Goal: Transaction & Acquisition: Purchase product/service

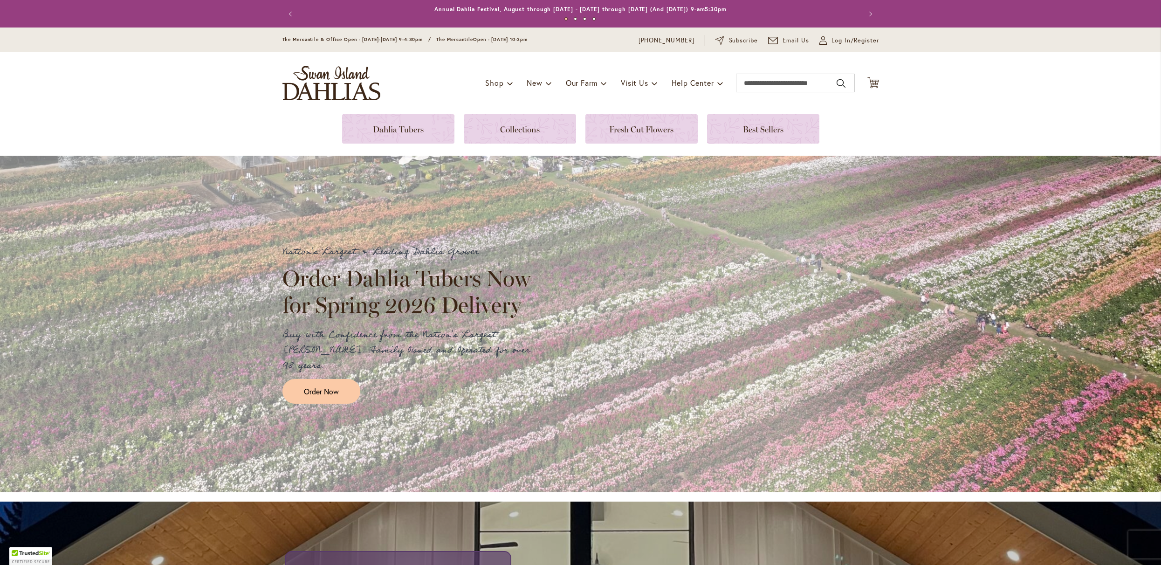
type input "**********"
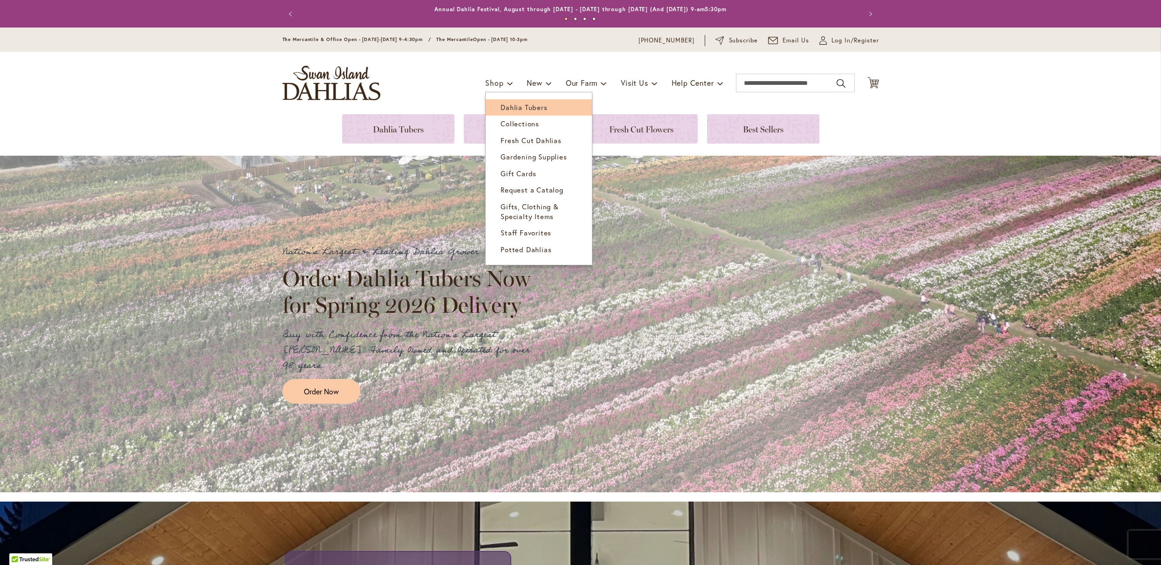
click at [500, 108] on span "Dahlia Tubers" at bounding box center [523, 107] width 47 height 9
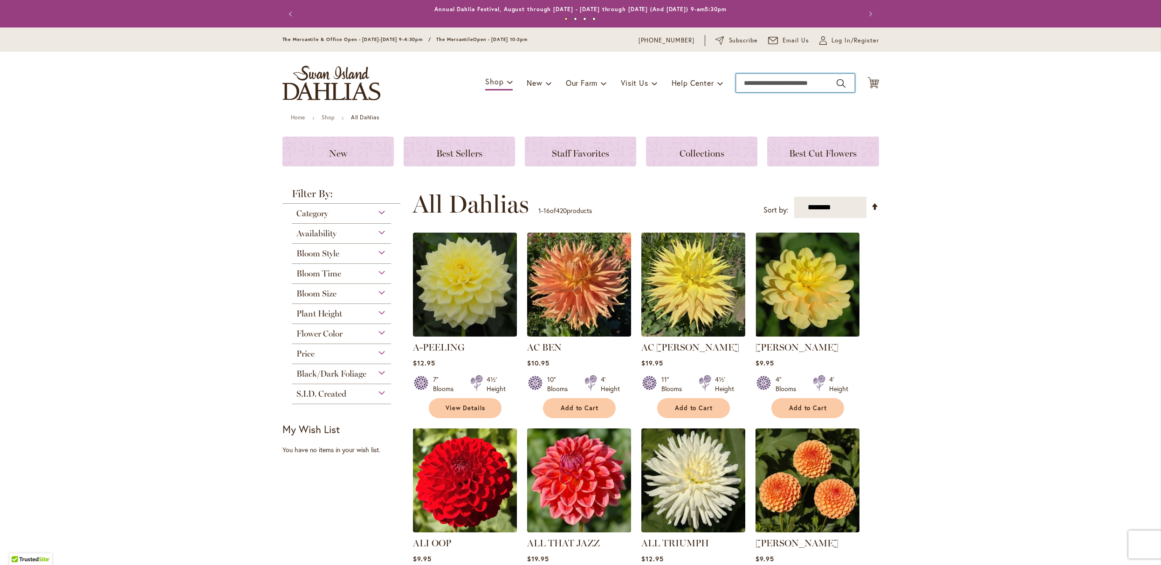
drag, startPoint x: 757, startPoint y: 84, endPoint x: 754, endPoint y: 90, distance: 6.5
click at [756, 87] on input "Search" at bounding box center [795, 83] width 119 height 19
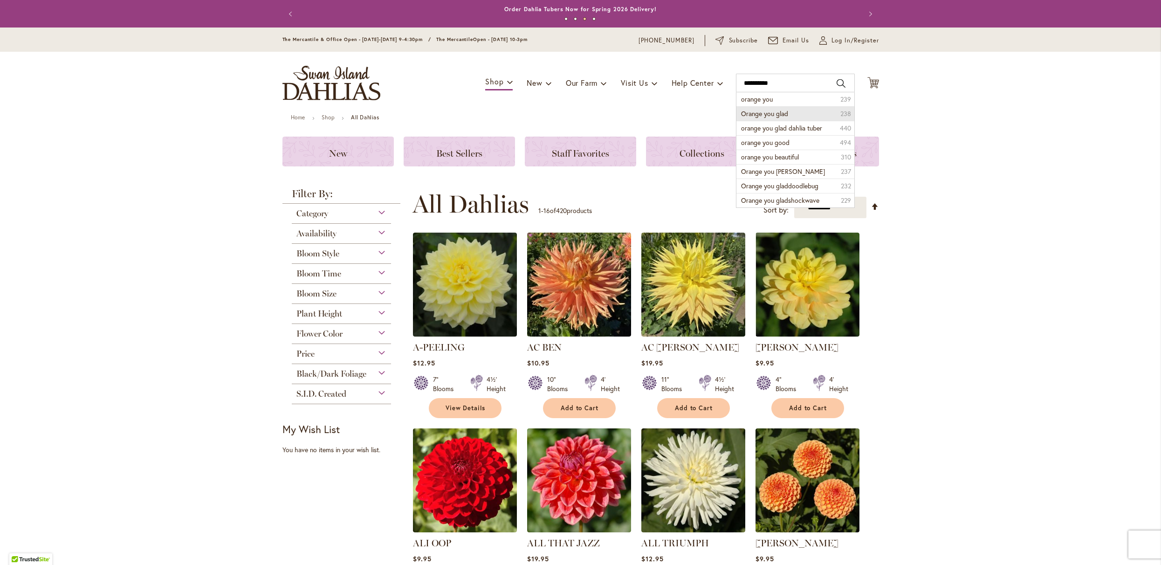
click at [781, 118] on span "Orange you glad" at bounding box center [764, 113] width 47 height 9
type input "**********"
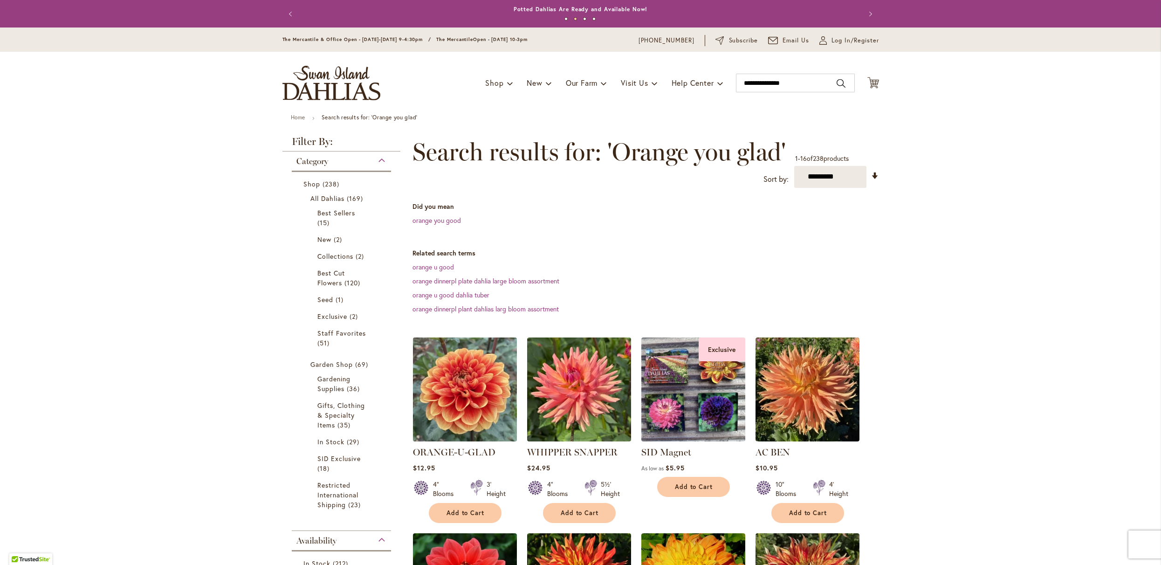
click at [472, 403] on img at bounding box center [464, 389] width 109 height 109
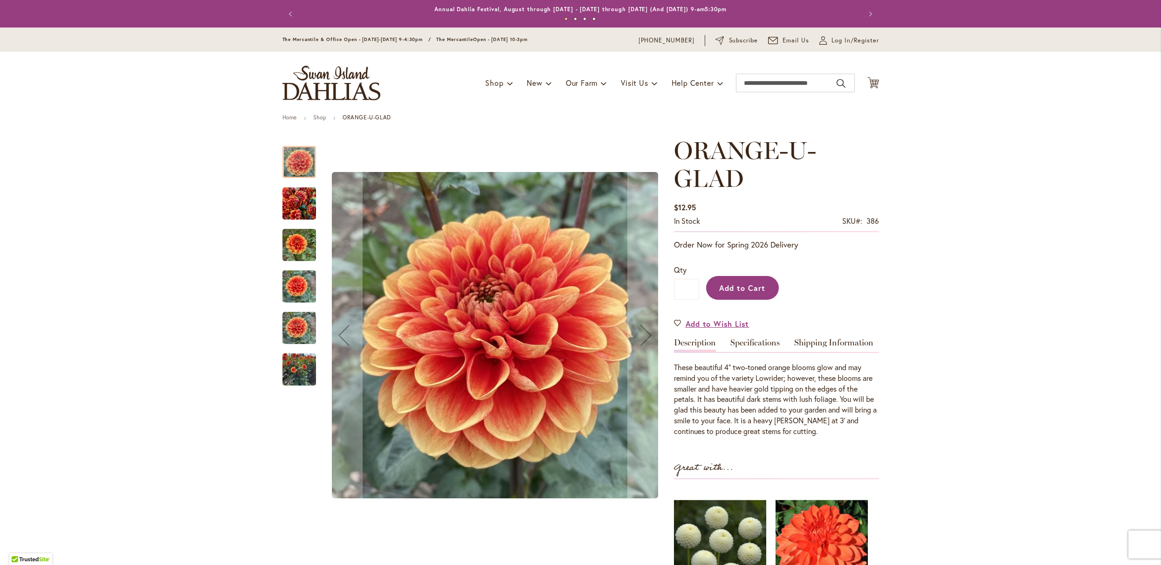
click at [747, 293] on span "Add to Cart" at bounding box center [742, 288] width 46 height 10
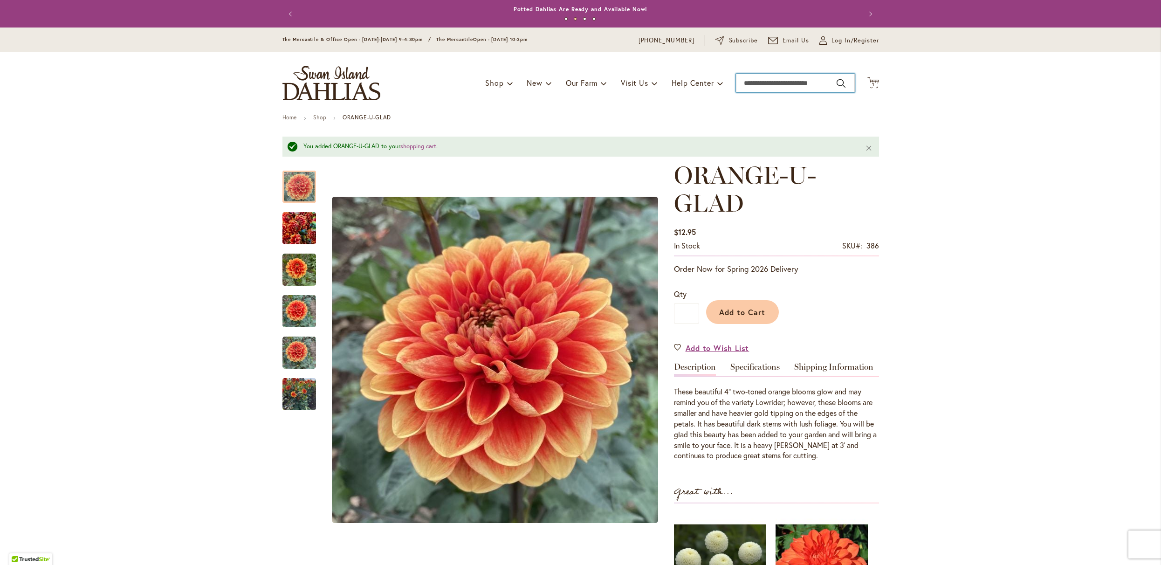
click at [763, 86] on input "Search" at bounding box center [795, 83] width 119 height 19
type input "********"
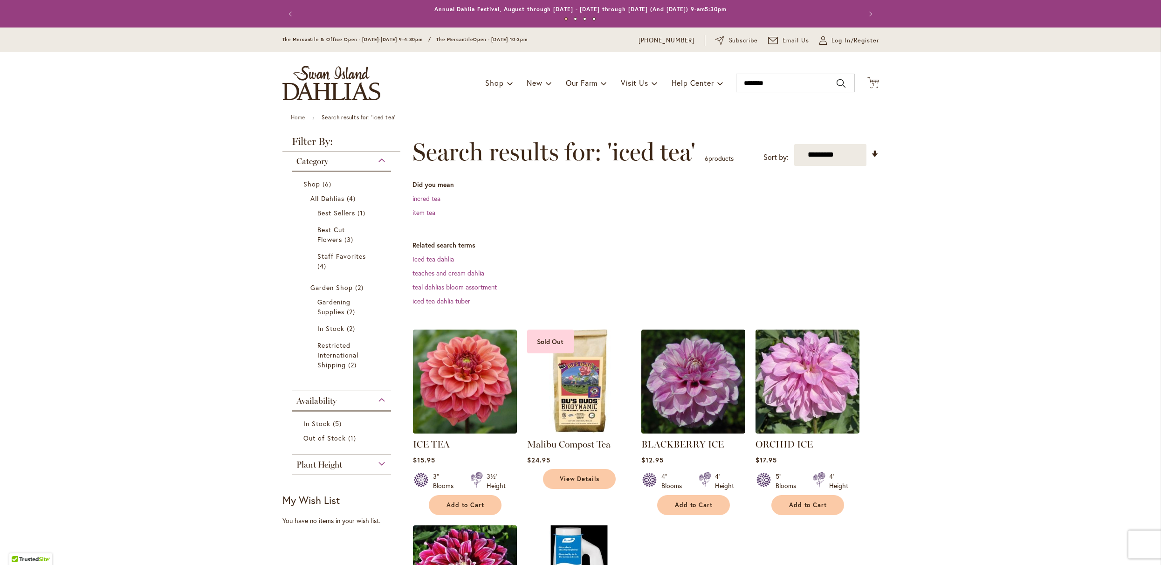
type input "**********"
click at [469, 384] on img at bounding box center [464, 381] width 109 height 109
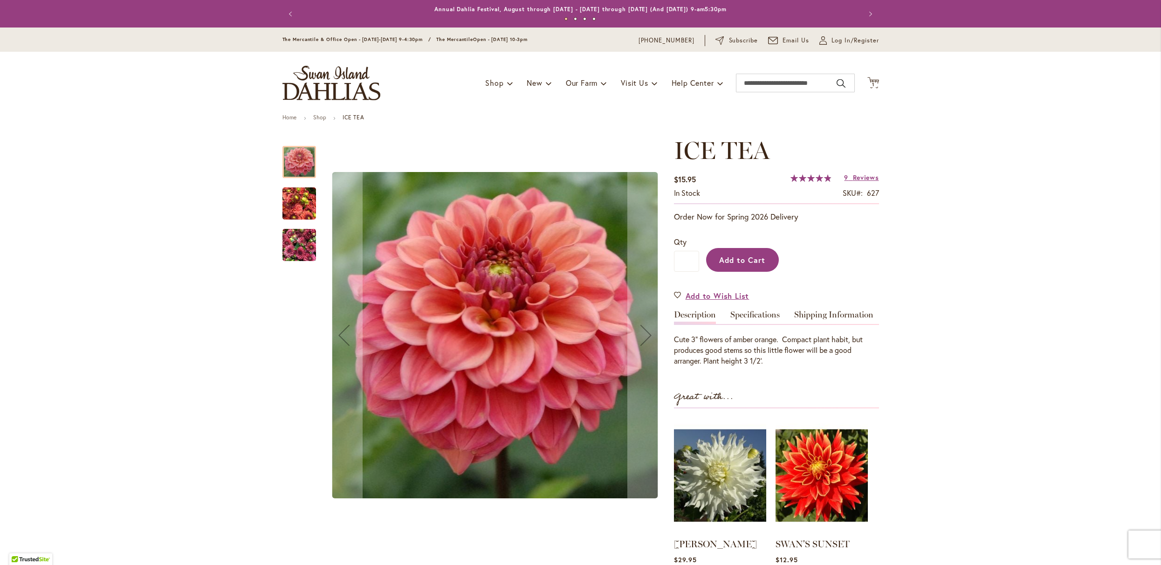
click at [732, 265] on span "Add to Cart" at bounding box center [742, 260] width 46 height 10
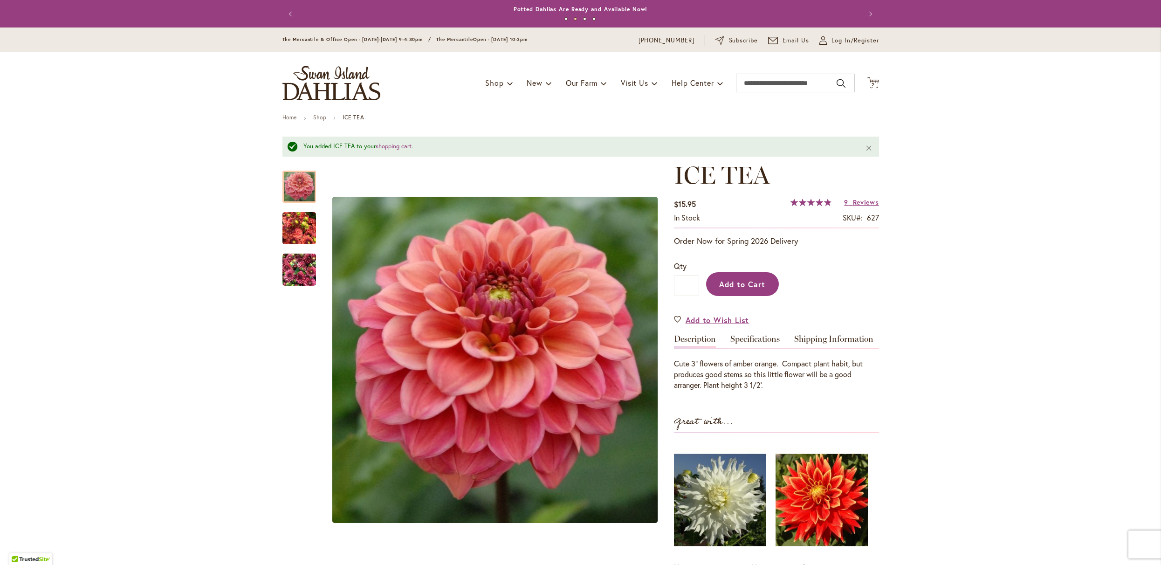
click at [719, 289] on span "Add to Cart" at bounding box center [742, 284] width 46 height 10
click at [719, 295] on div "Adding..." at bounding box center [789, 281] width 180 height 42
click at [872, 85] on span "4 4 items" at bounding box center [872, 84] width 9 height 5
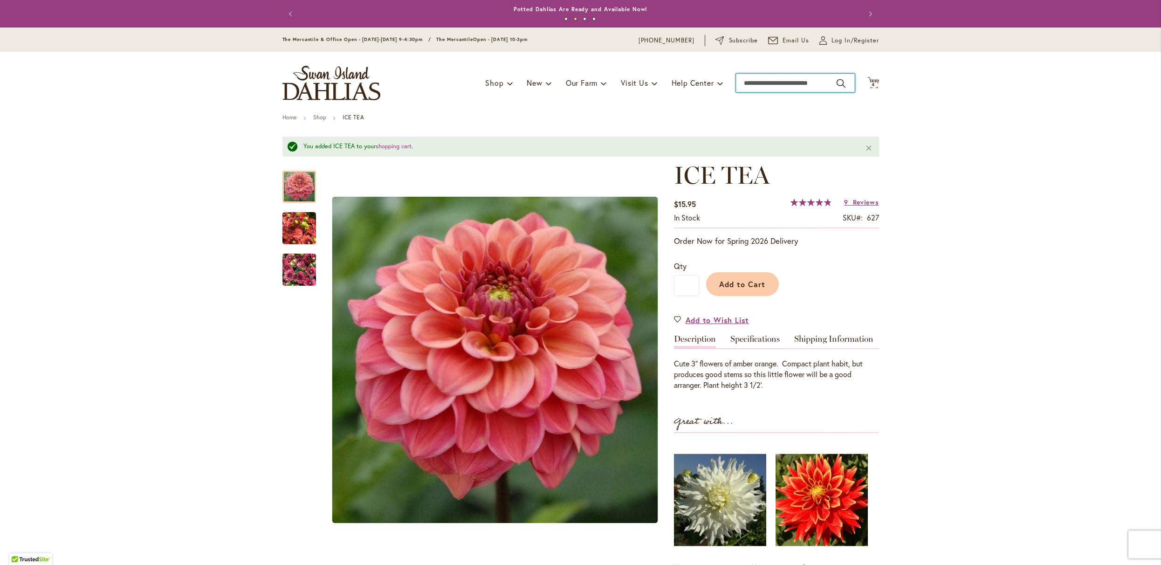
click at [781, 87] on input "Search" at bounding box center [795, 83] width 119 height 19
type input "********"
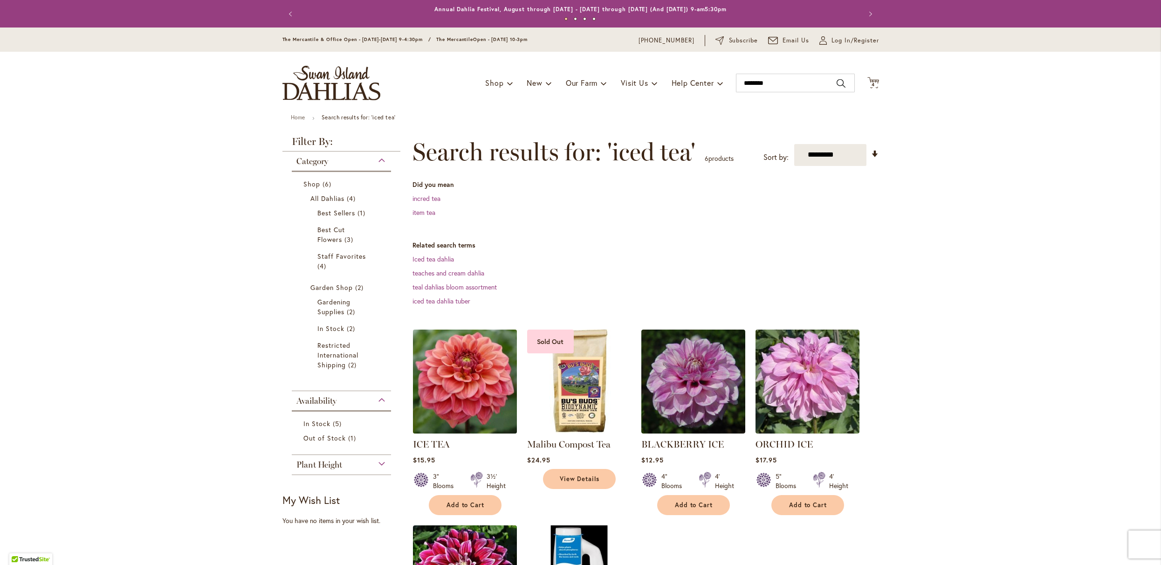
click at [488, 390] on img at bounding box center [464, 381] width 109 height 109
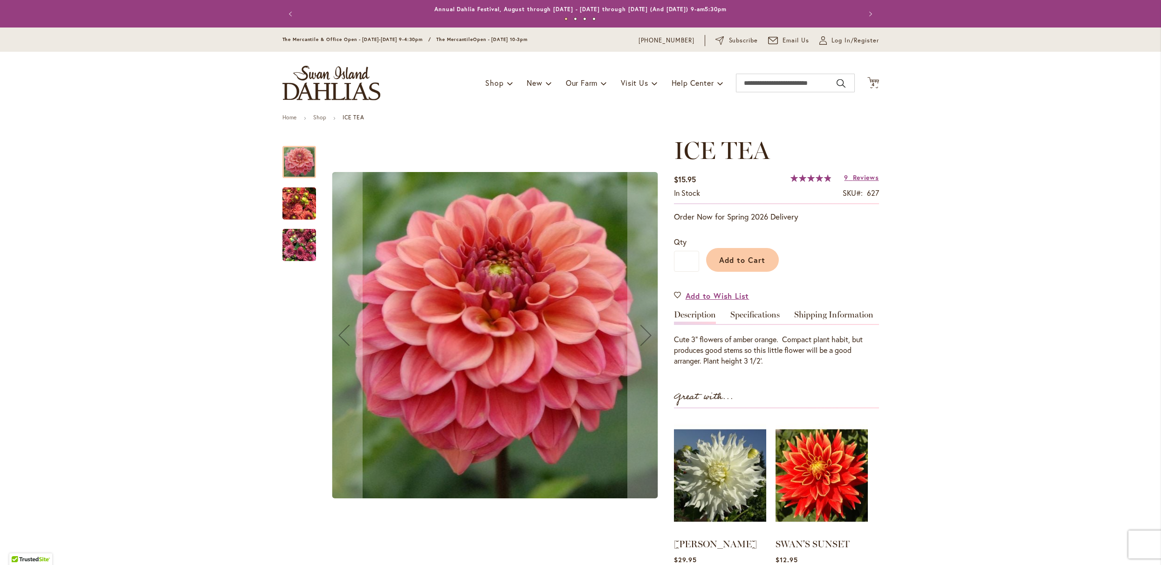
type input "**********"
click at [741, 265] on span "Add to Cart" at bounding box center [742, 260] width 46 height 10
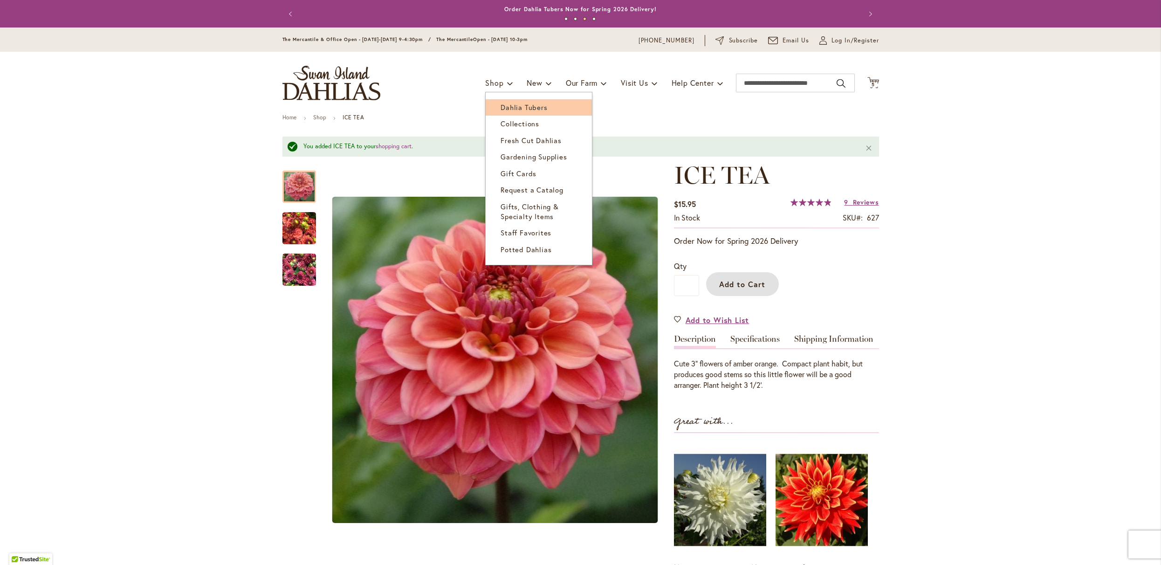
click at [505, 110] on span "Dahlia Tubers" at bounding box center [523, 107] width 47 height 9
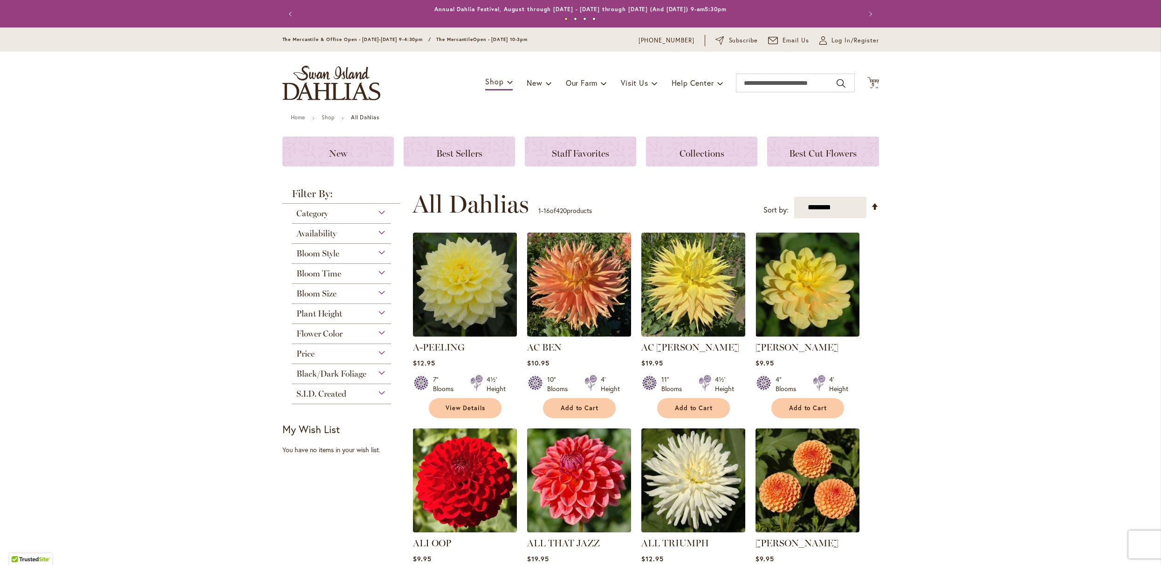
click at [333, 338] on span "Flower Color" at bounding box center [319, 333] width 46 height 10
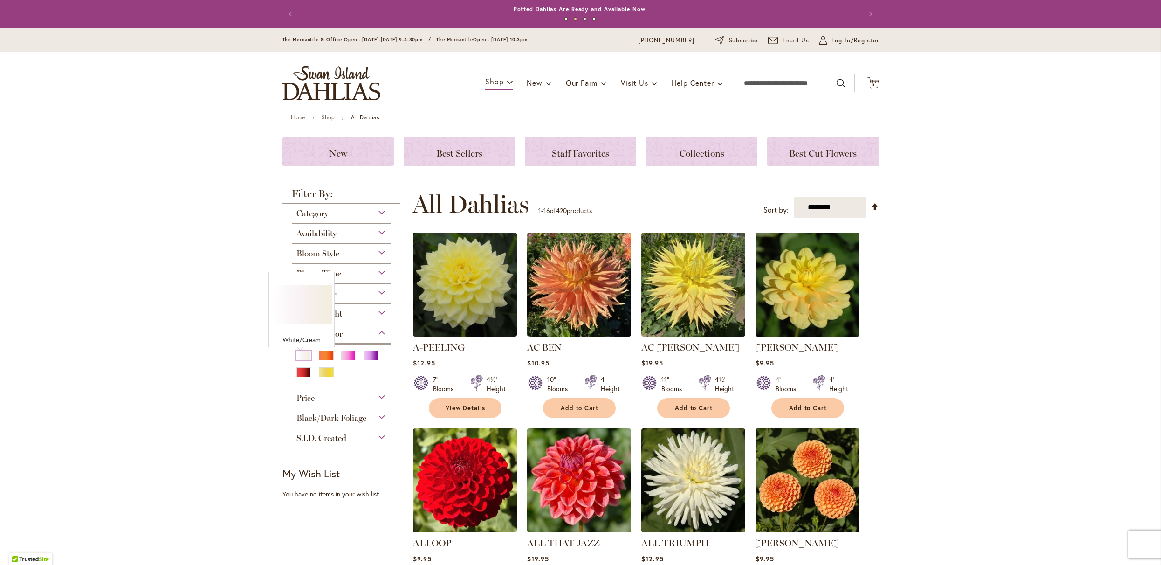
click at [301, 360] on div "White/Cream" at bounding box center [303, 355] width 15 height 10
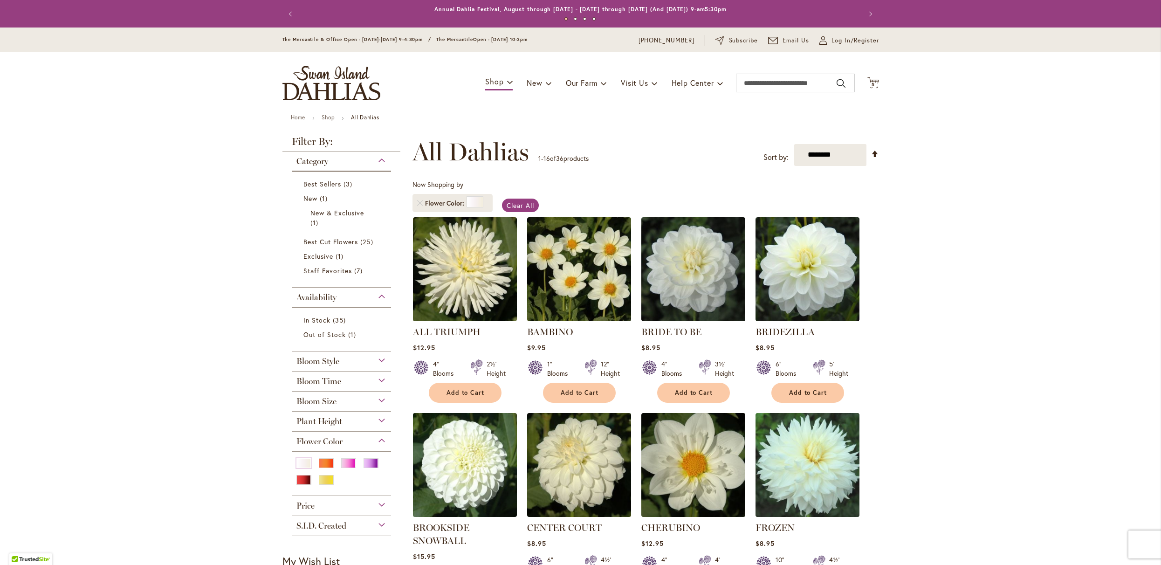
type input "**********"
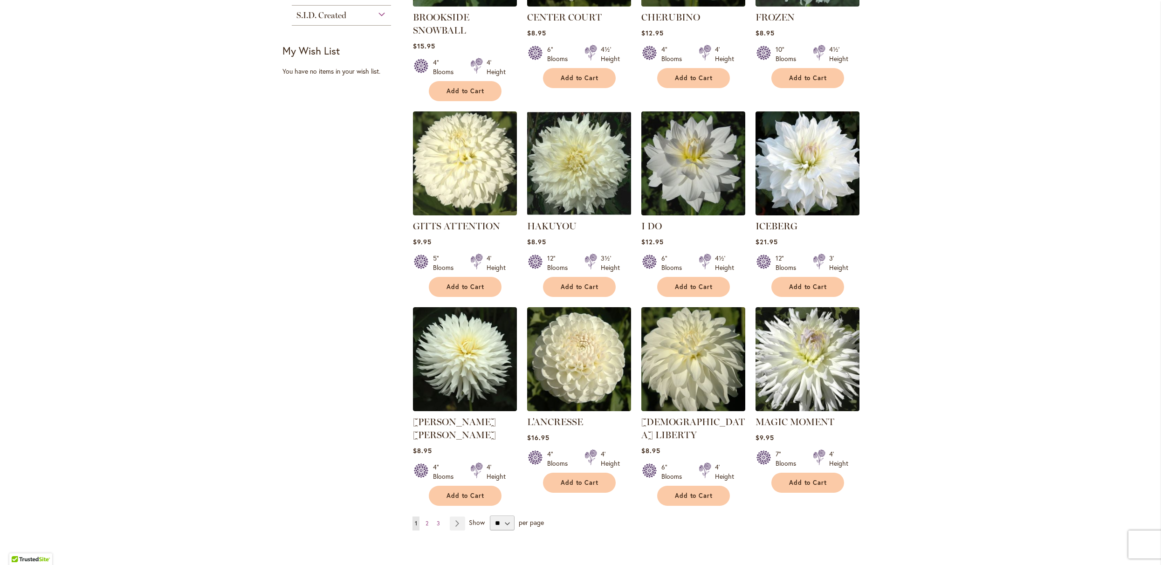
scroll to position [525, 0]
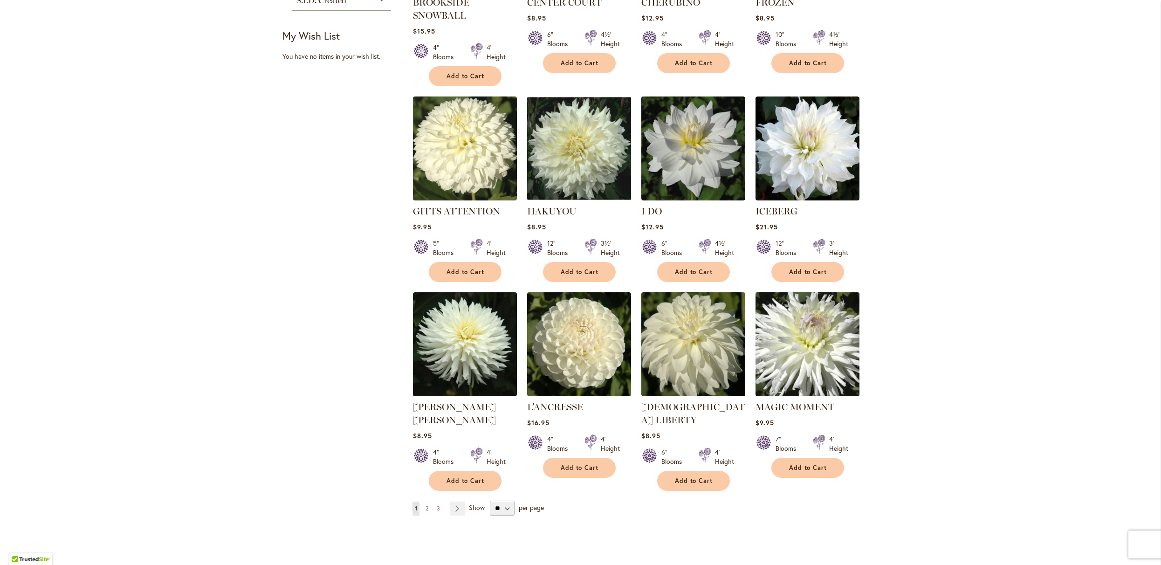
click at [786, 398] on img at bounding box center [806, 343] width 109 height 109
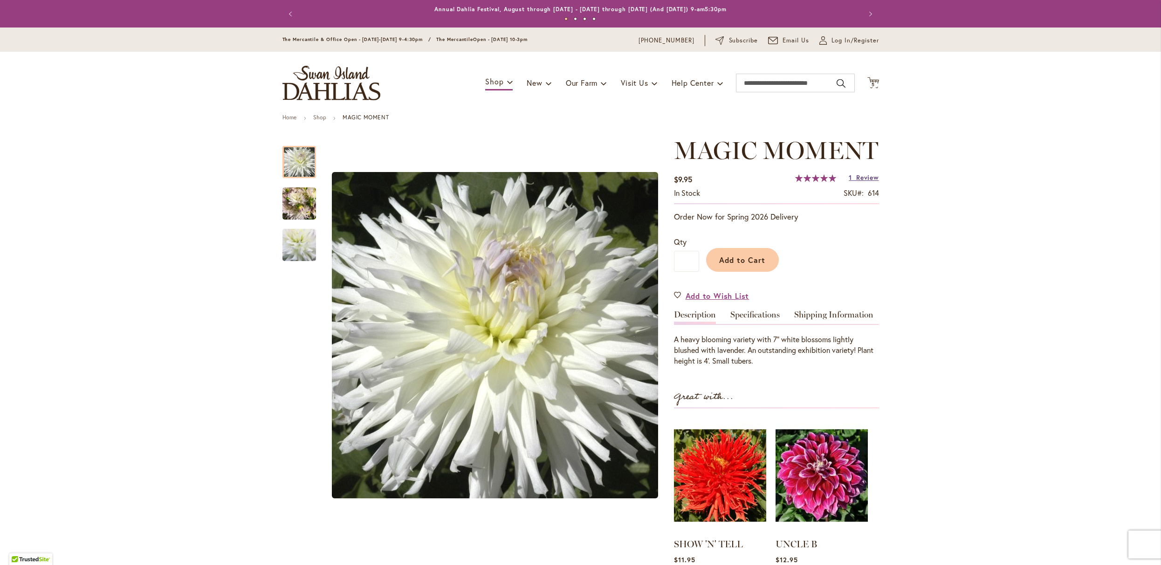
click at [861, 182] on span "Review" at bounding box center [867, 177] width 22 height 9
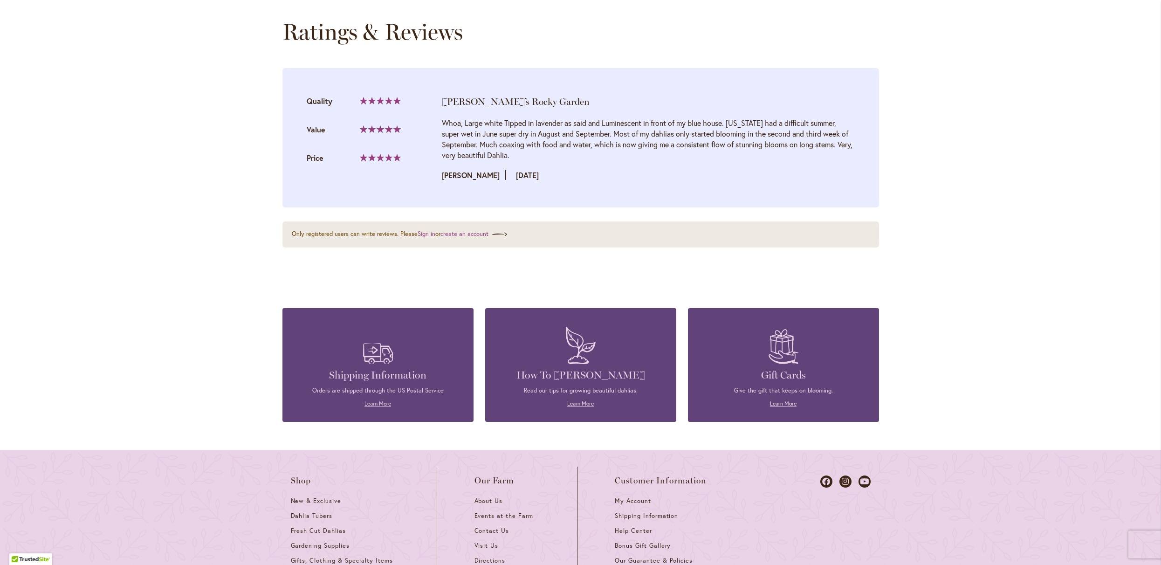
scroll to position [951, 0]
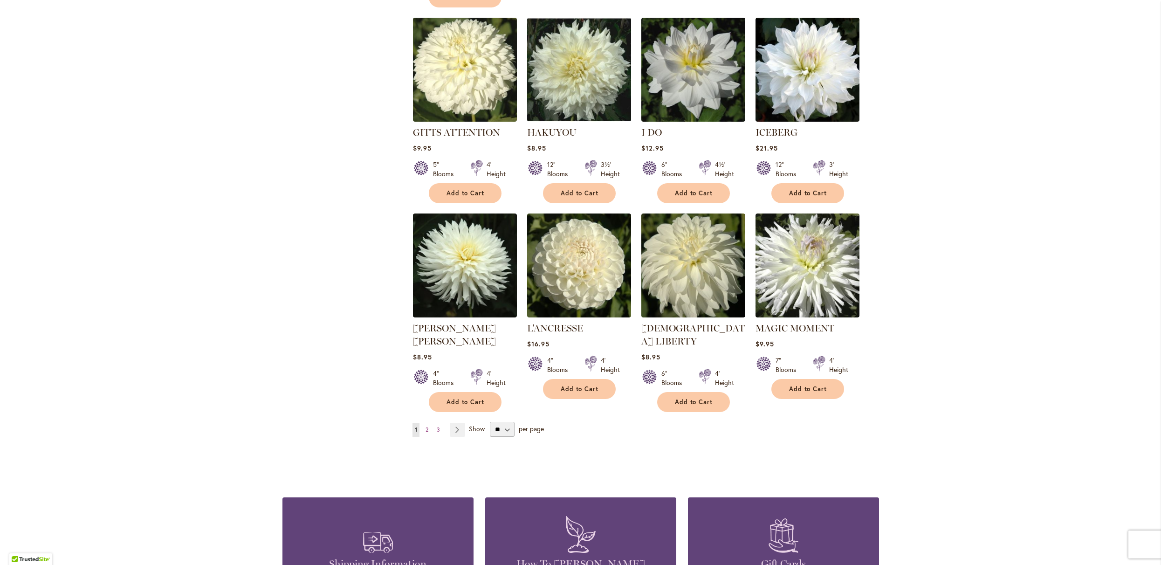
scroll to position [611, 0]
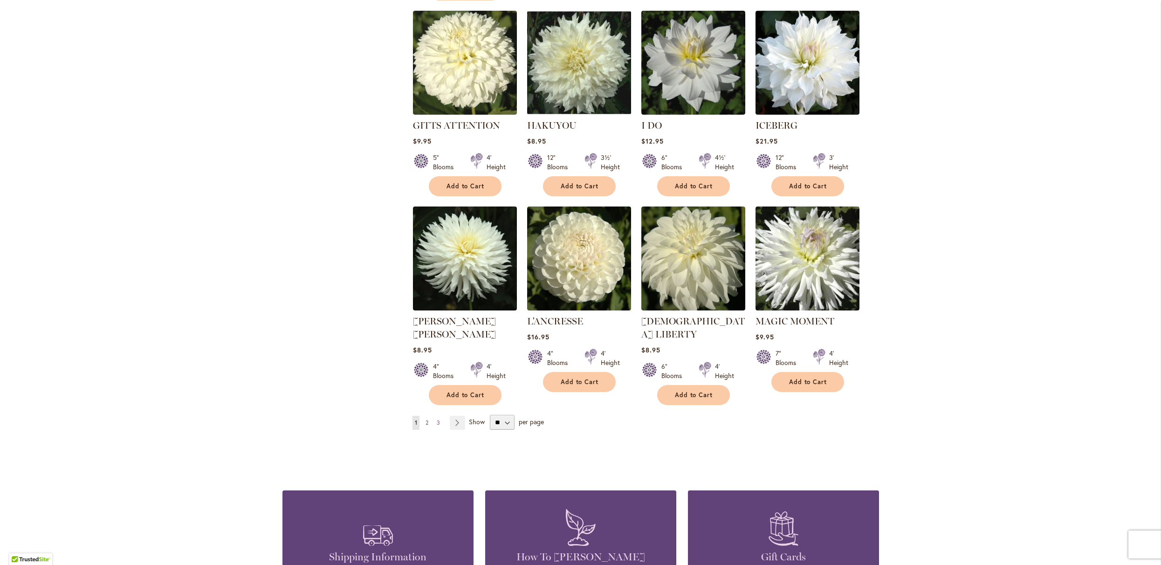
click at [427, 430] on link "Page 2" at bounding box center [426, 423] width 7 height 14
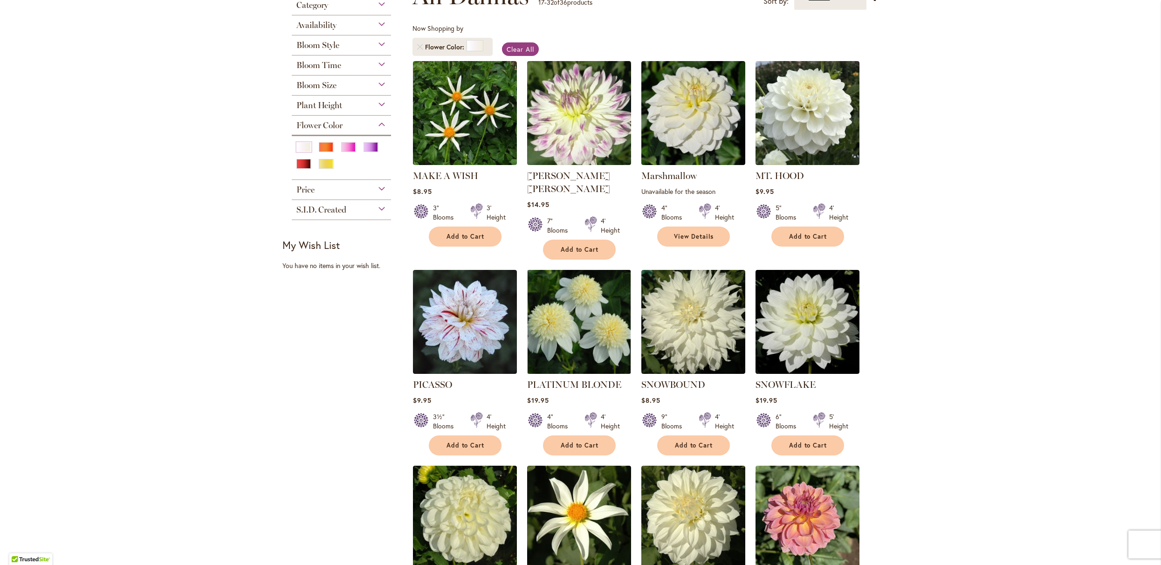
scroll to position [161, 0]
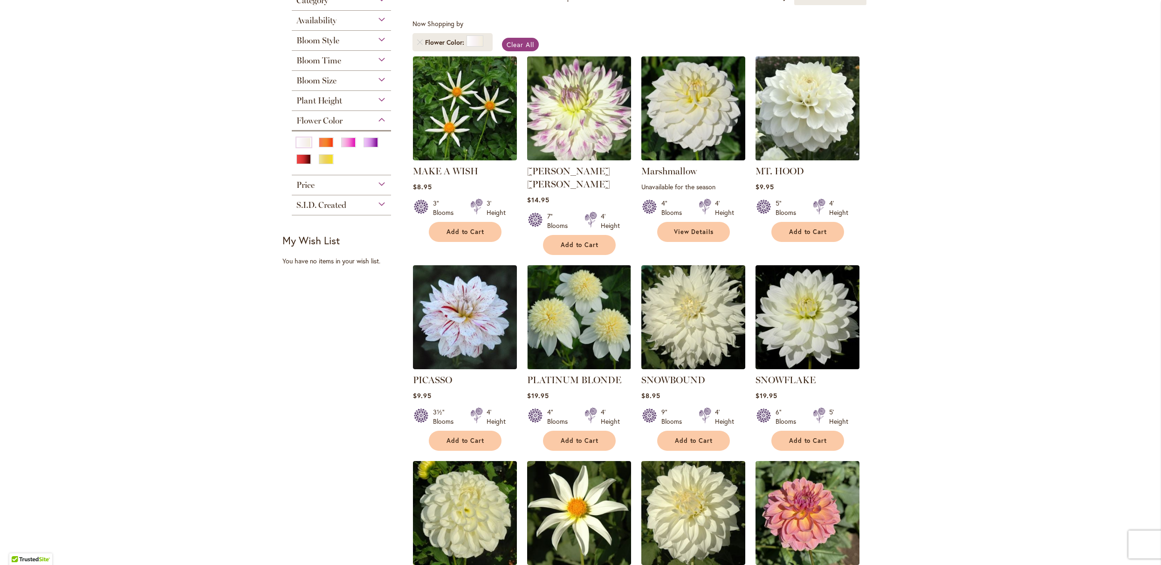
click at [785, 144] on img at bounding box center [806, 108] width 109 height 109
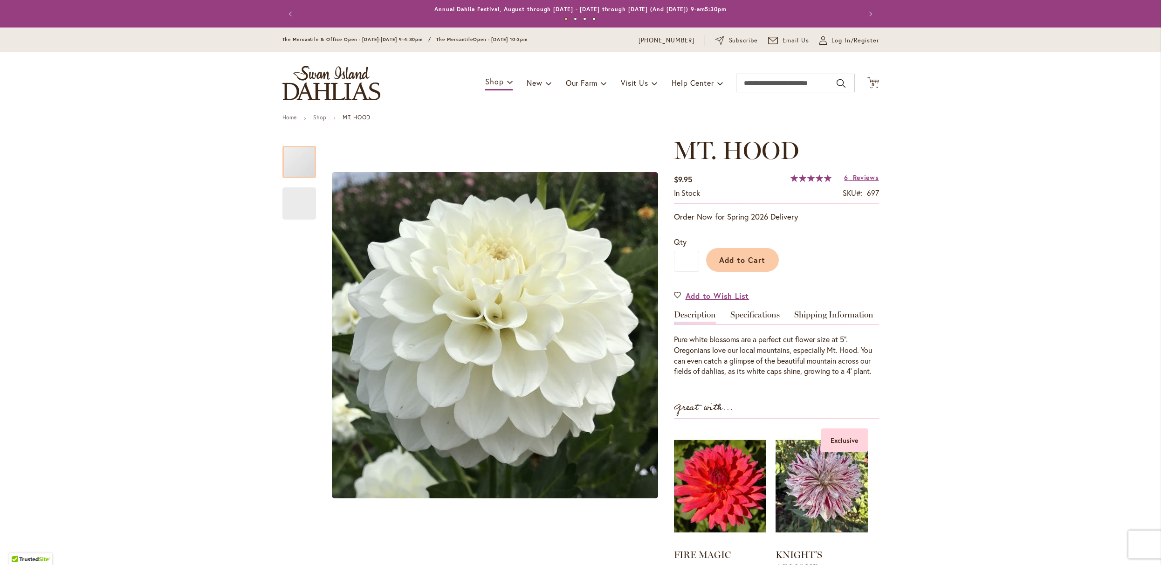
type input "**********"
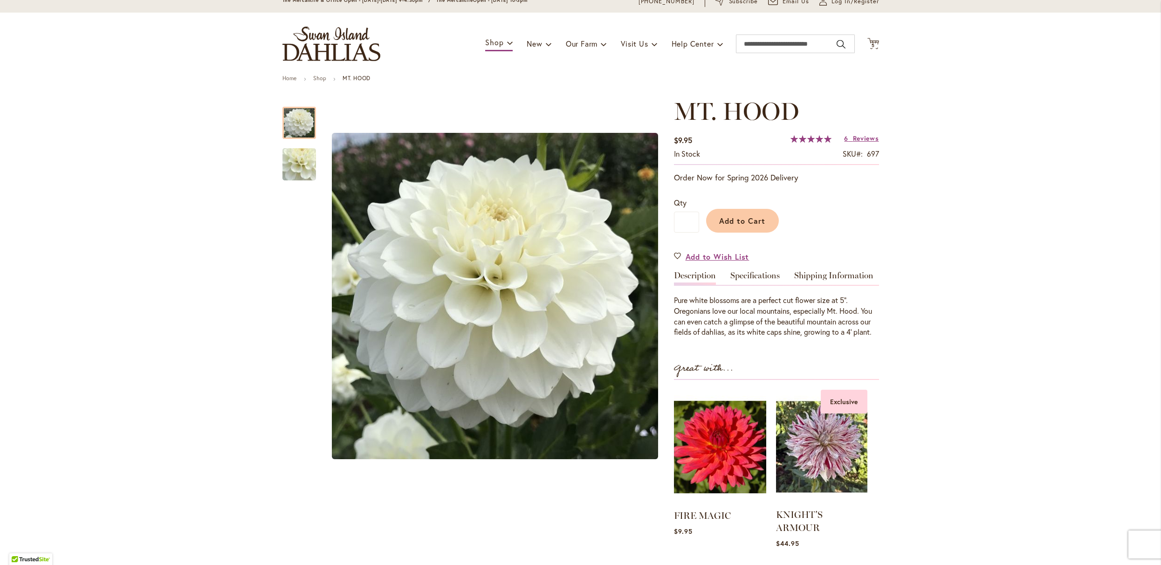
scroll to position [43, 0]
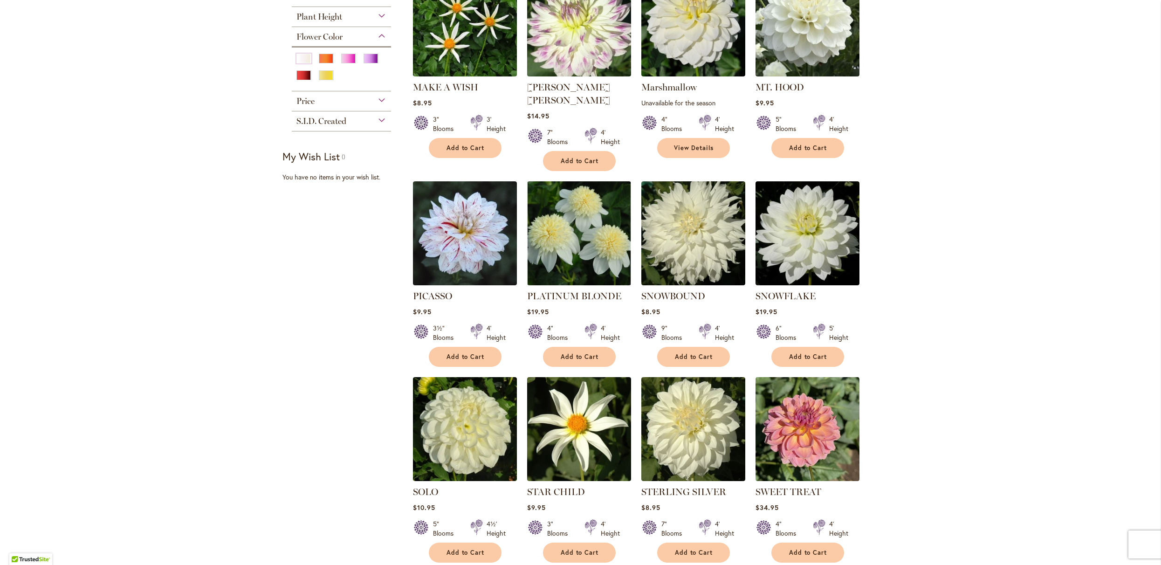
scroll to position [321, 0]
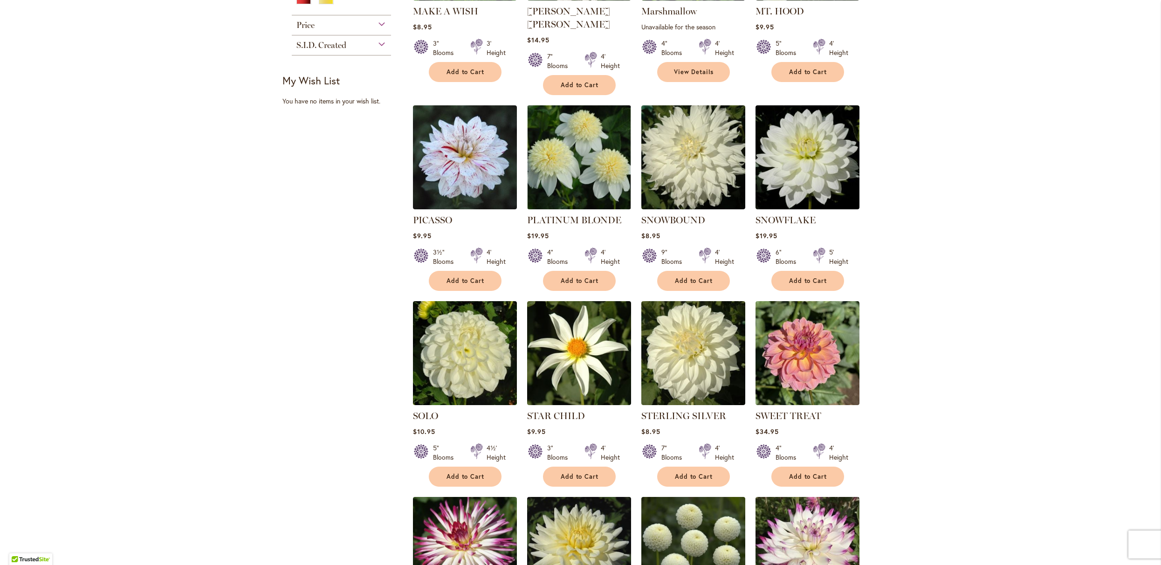
type input "**********"
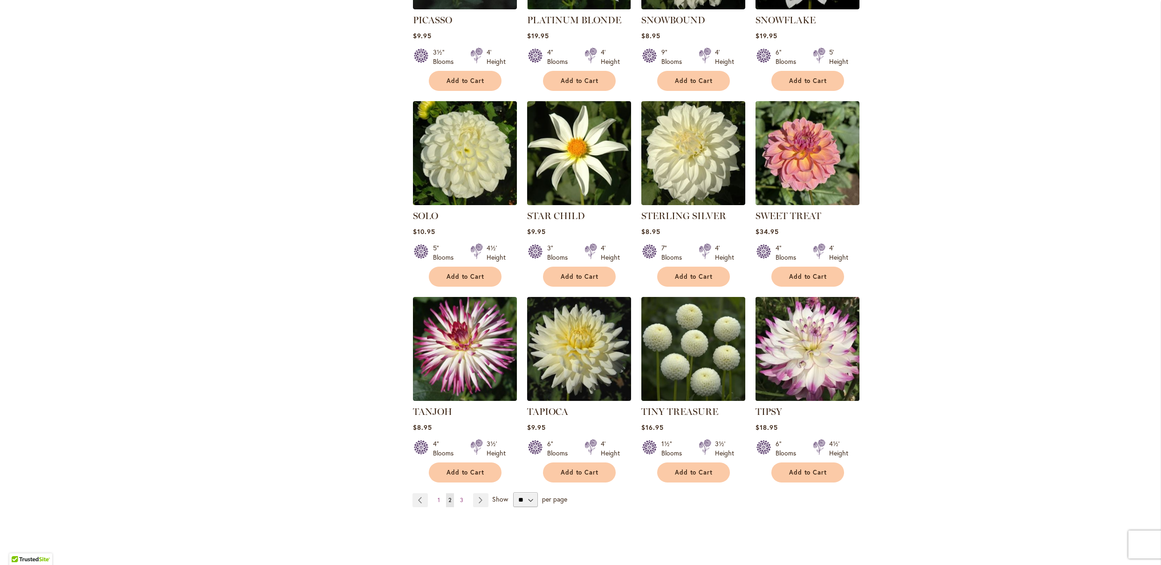
scroll to position [524, 0]
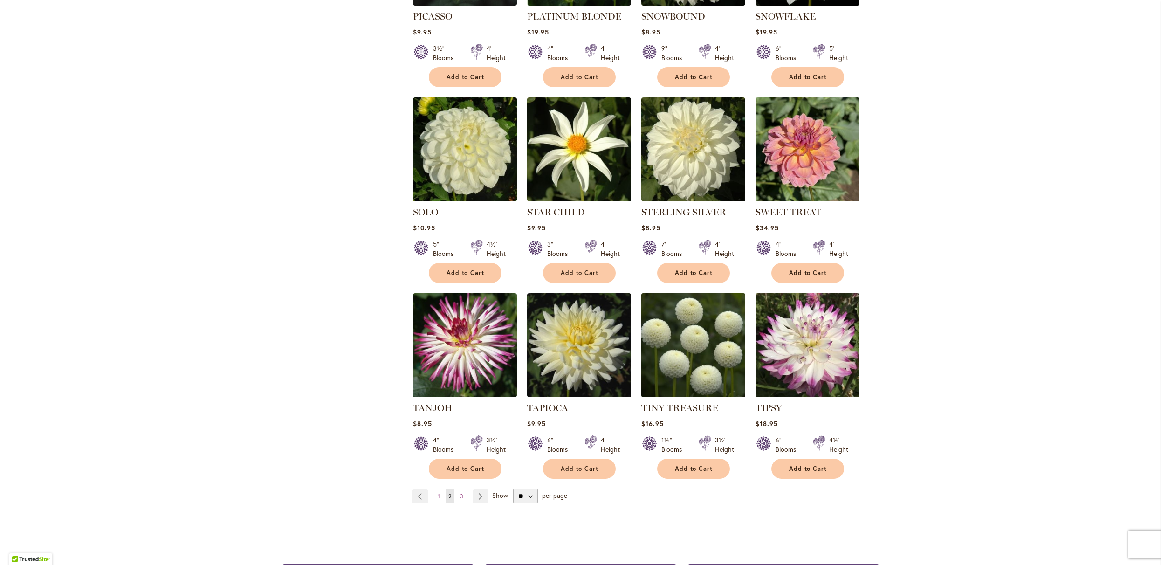
click at [677, 399] on img at bounding box center [692, 344] width 109 height 109
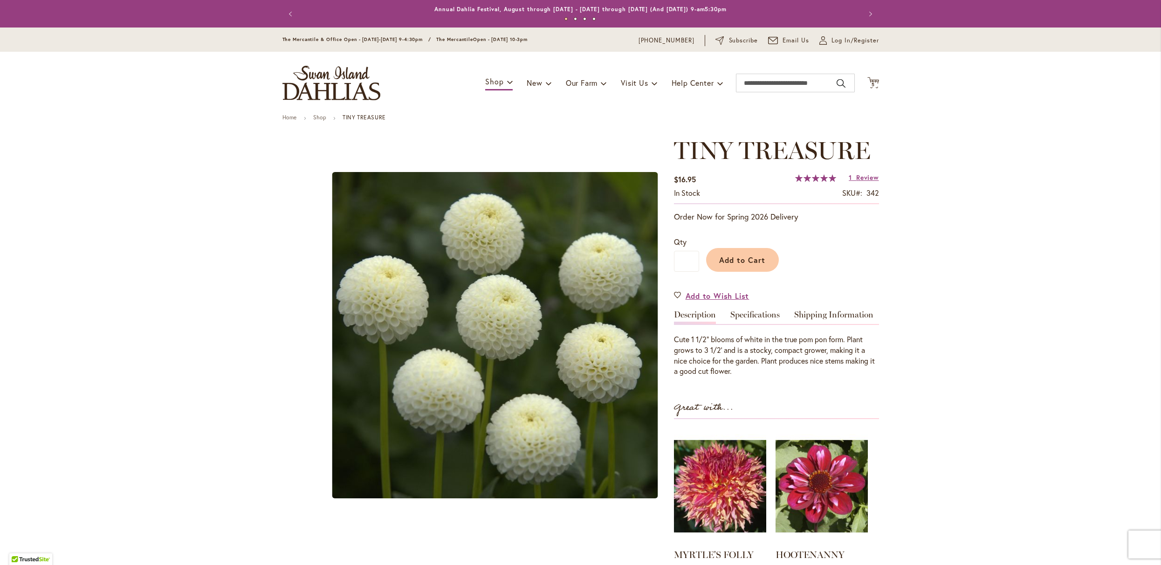
type input "**********"
click at [849, 181] on link "1 Review" at bounding box center [863, 177] width 30 height 9
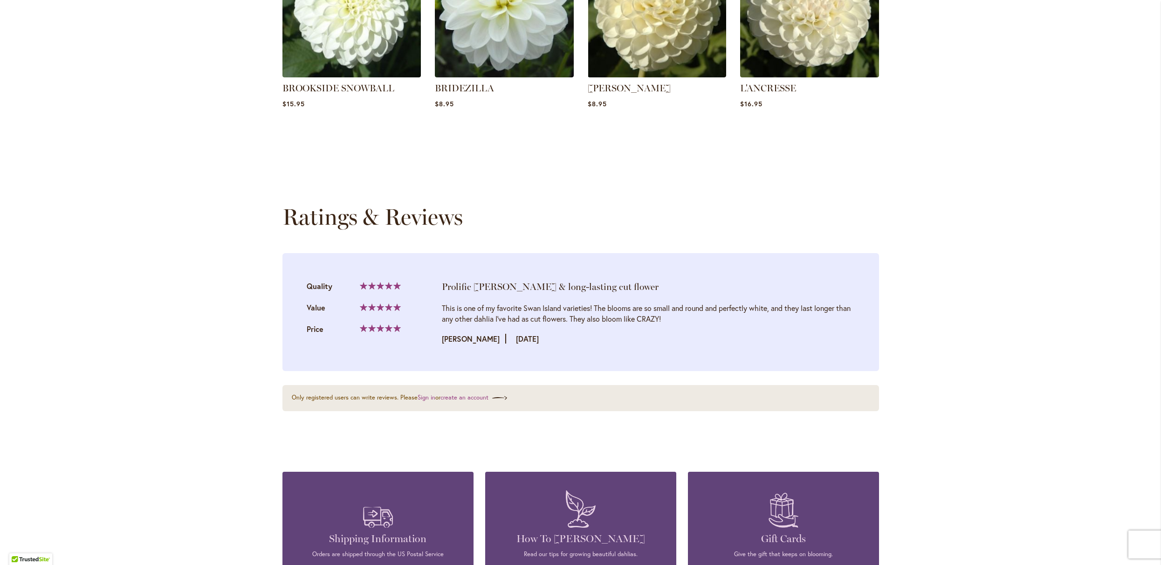
scroll to position [994, 0]
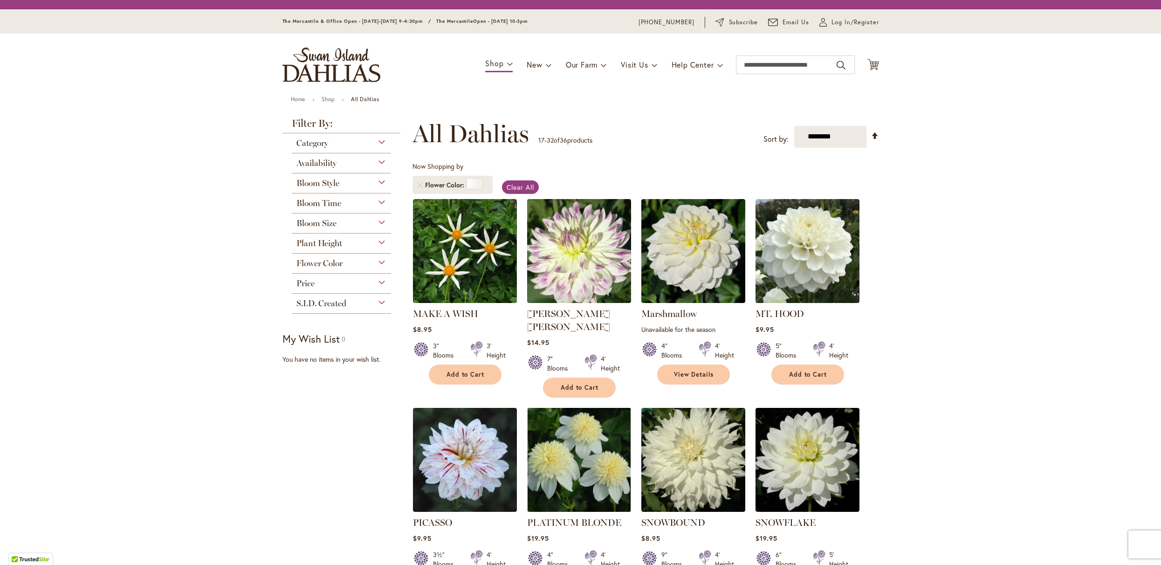
scroll to position [524, 0]
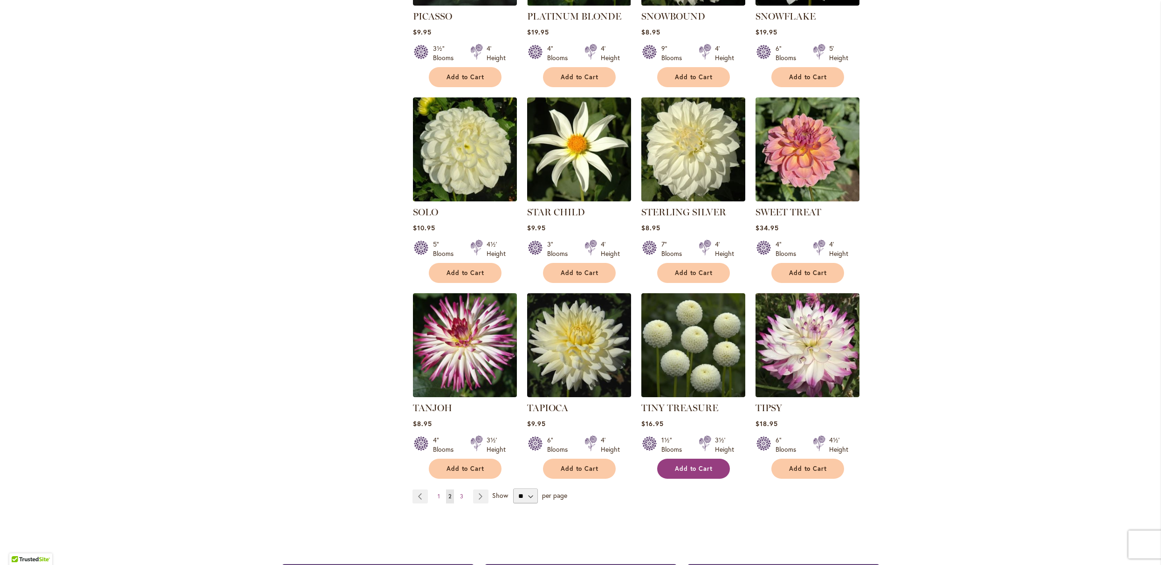
click at [701, 472] on span "Add to Cart" at bounding box center [694, 469] width 38 height 8
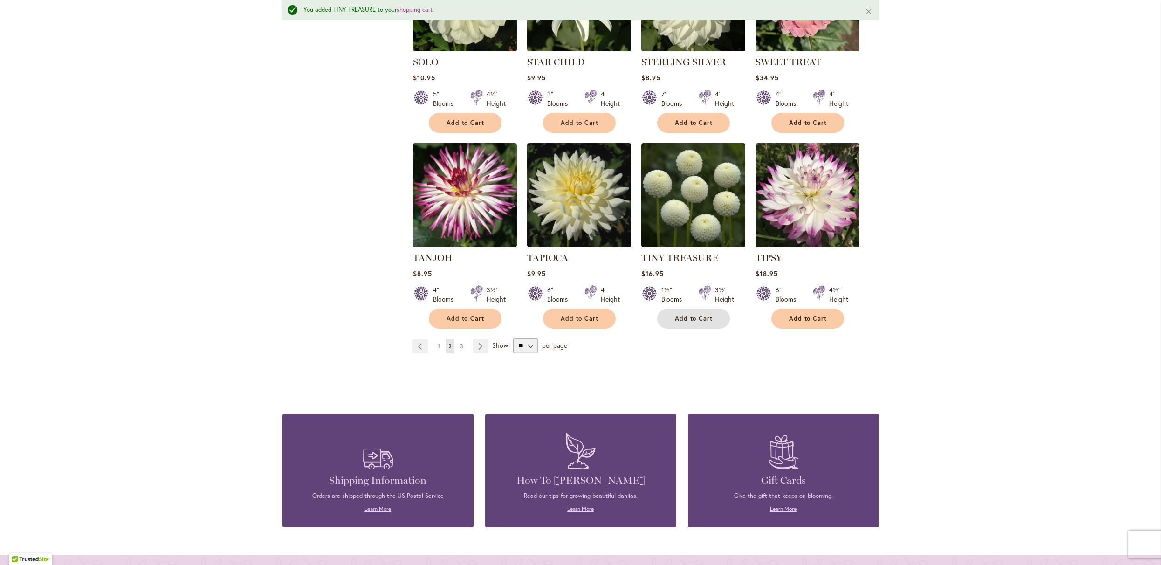
scroll to position [711, 0]
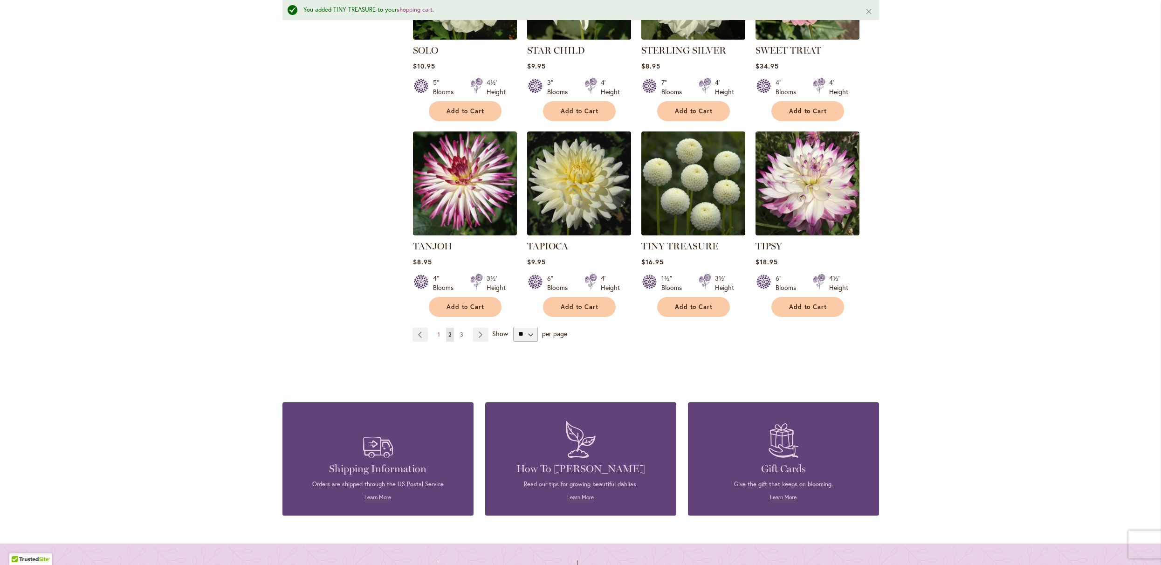
click at [460, 338] on span "3" at bounding box center [461, 334] width 3 height 7
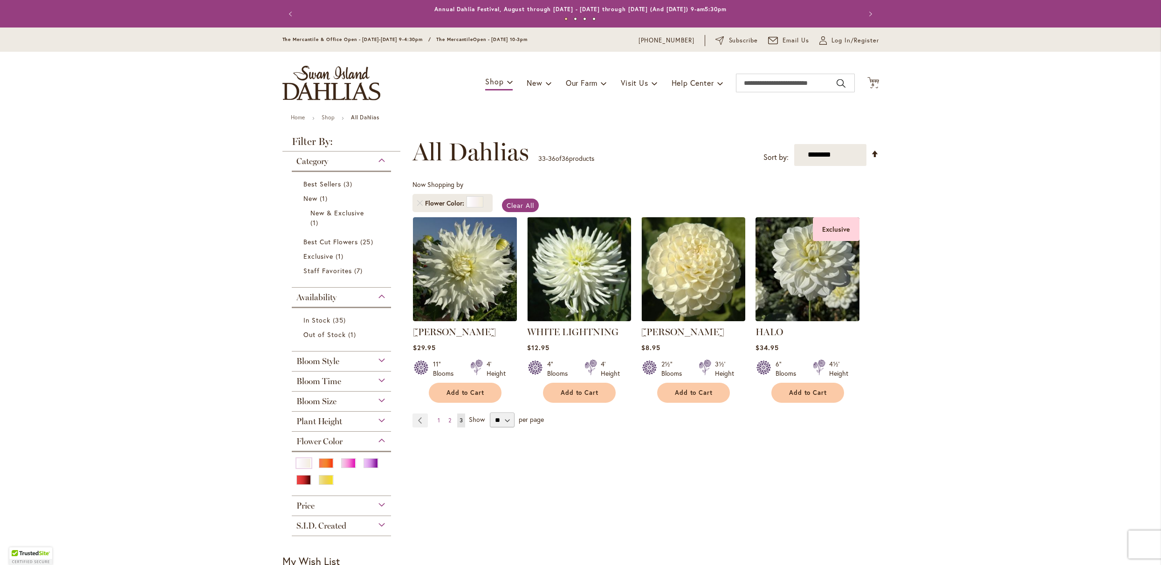
type input "**********"
click at [582, 304] on img at bounding box center [578, 268] width 109 height 109
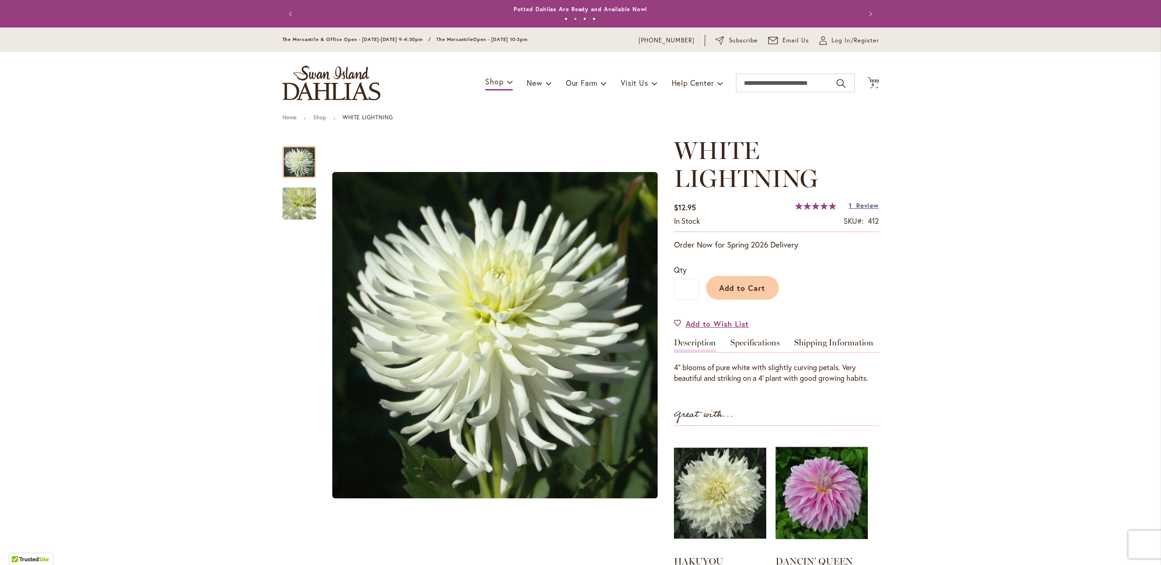
click at [862, 210] on span "Review" at bounding box center [867, 205] width 22 height 9
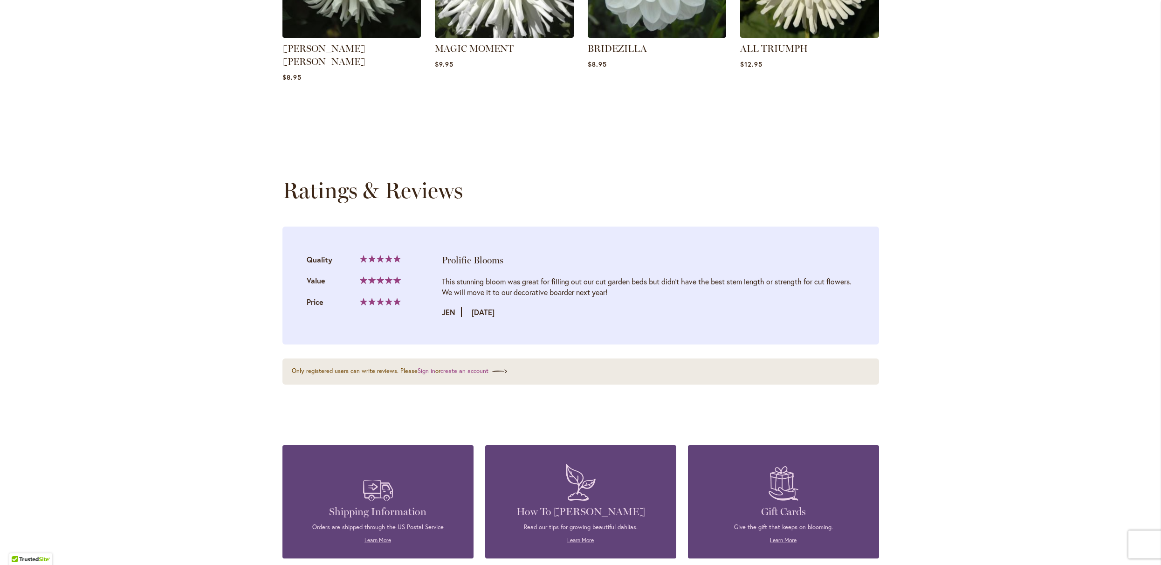
scroll to position [984, 0]
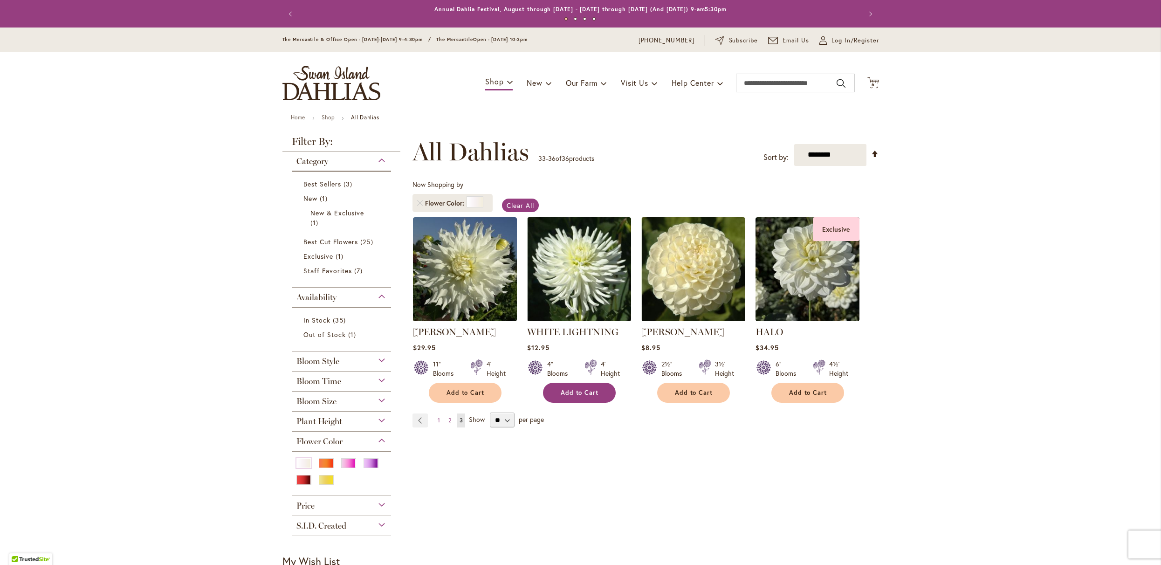
click at [575, 397] on span "Add to Cart" at bounding box center [580, 393] width 38 height 8
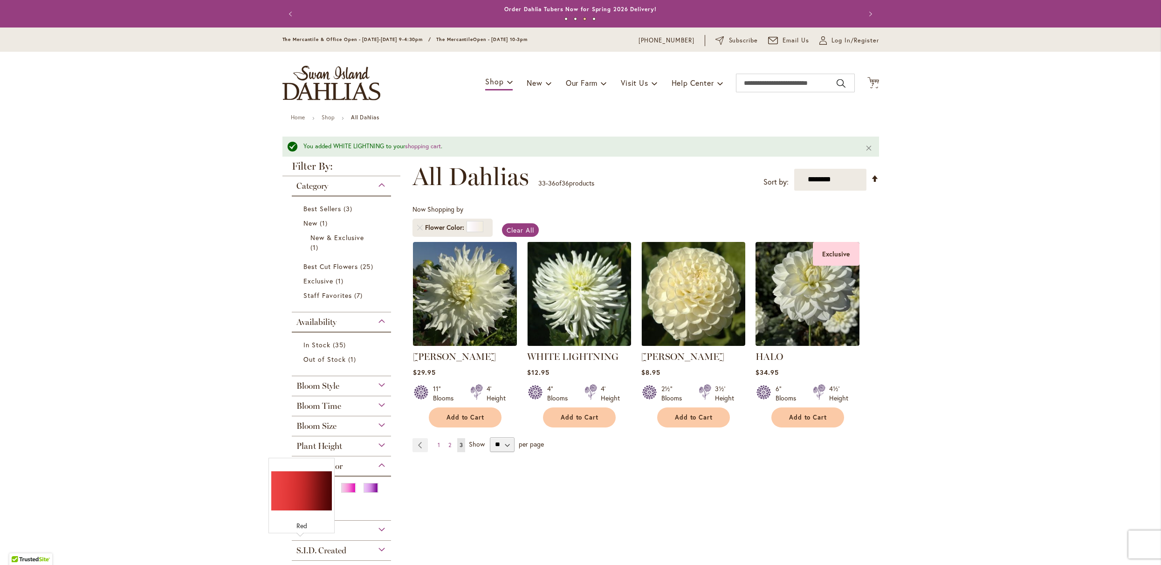
click at [302, 509] on div "Red" at bounding box center [303, 504] width 15 height 10
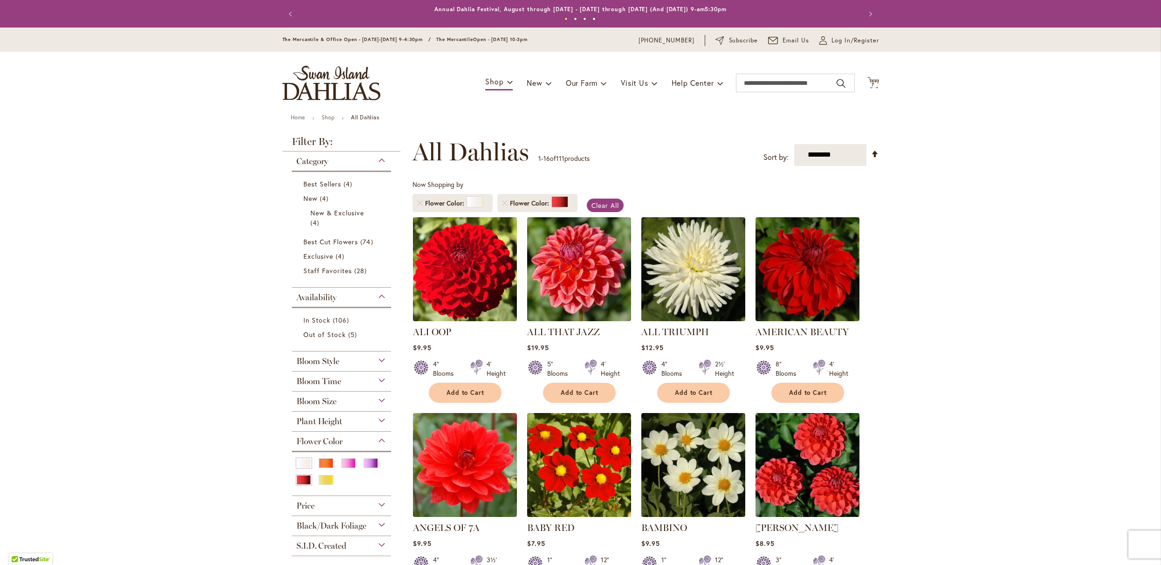
click at [460, 293] on img at bounding box center [464, 268] width 109 height 109
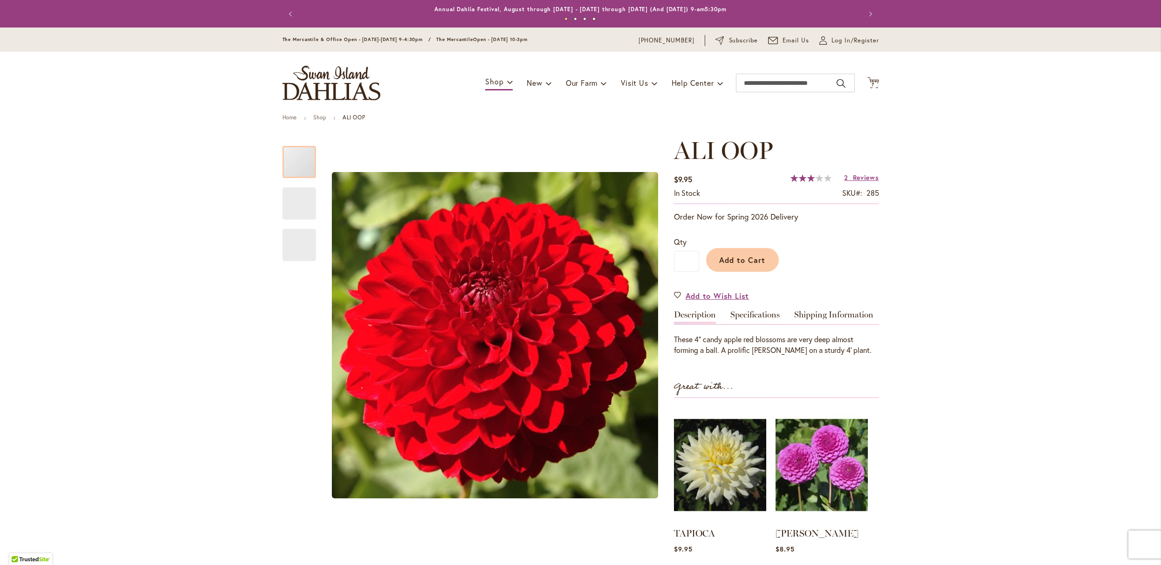
type input "**********"
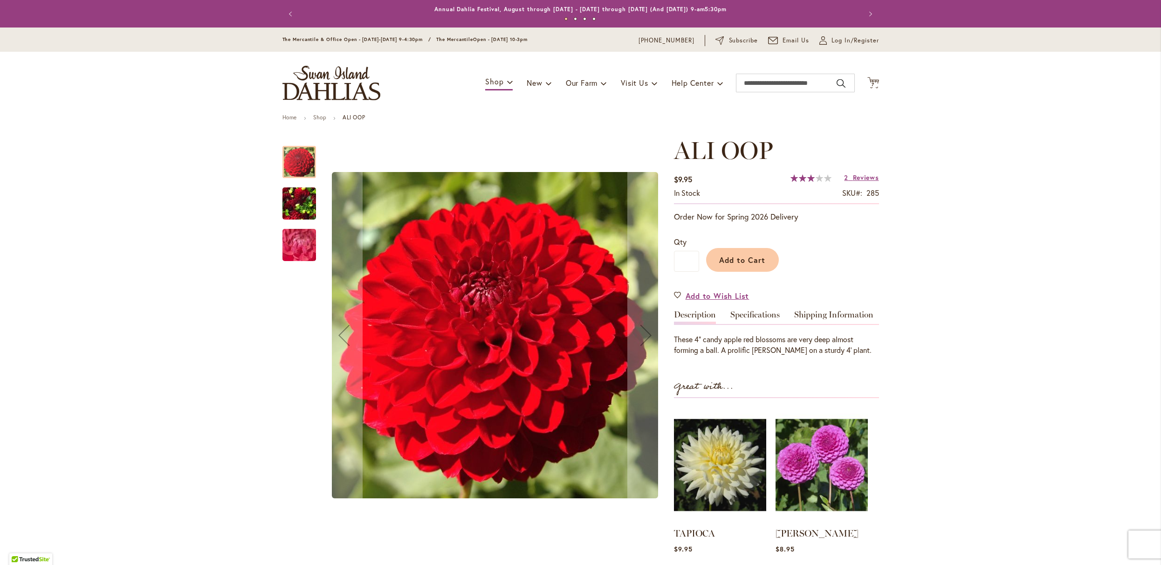
click at [288, 251] on img "ALI OOP" at bounding box center [299, 245] width 67 height 50
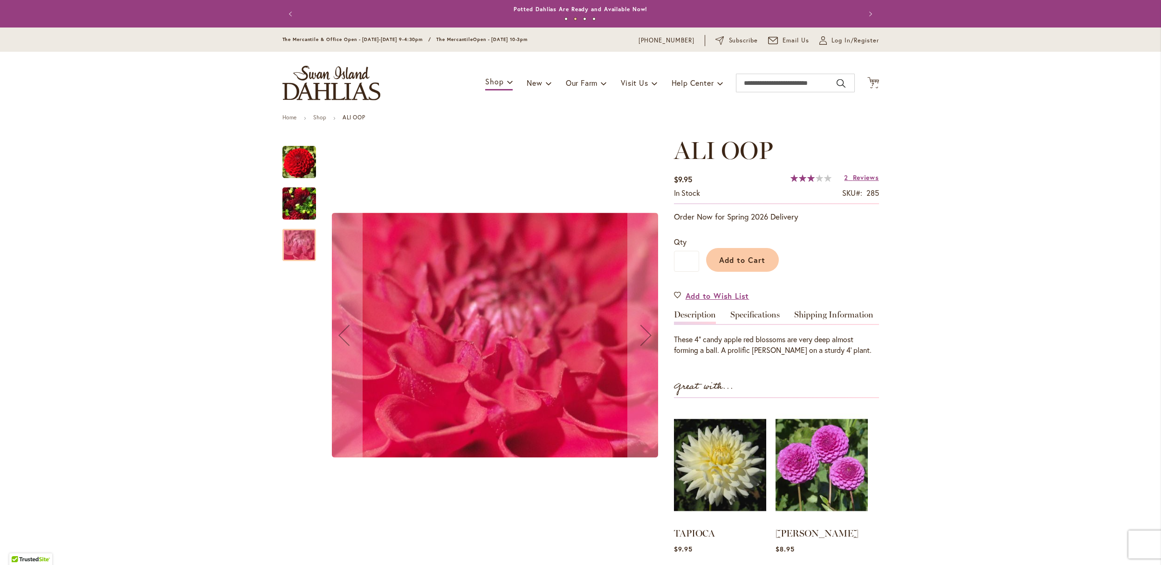
click at [293, 203] on img "ALI OOP" at bounding box center [299, 203] width 34 height 45
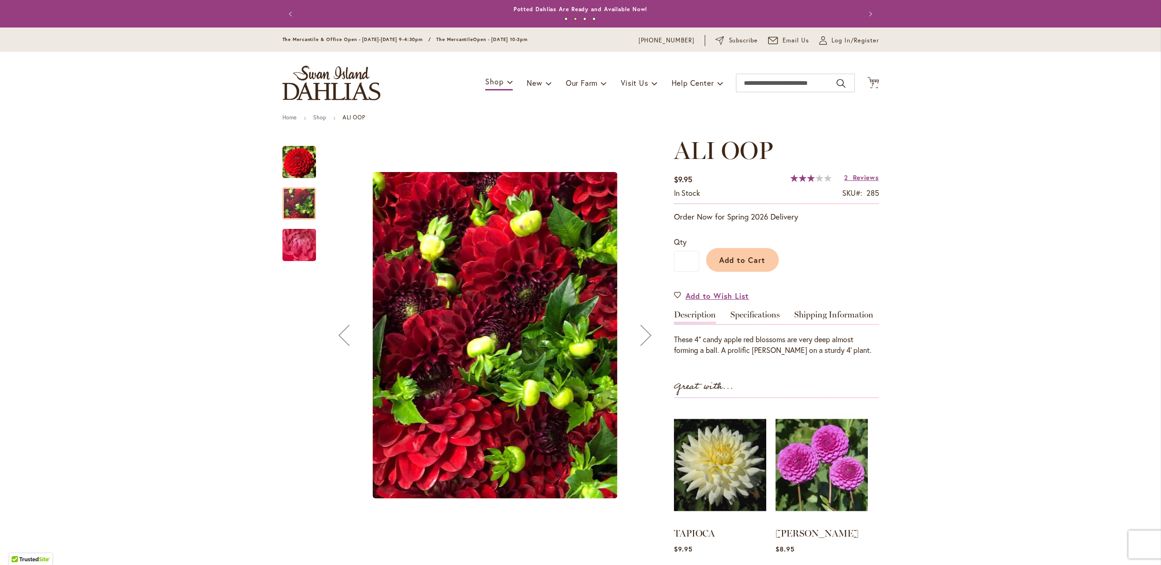
click at [295, 171] on img "ALI OOP" at bounding box center [299, 162] width 34 height 34
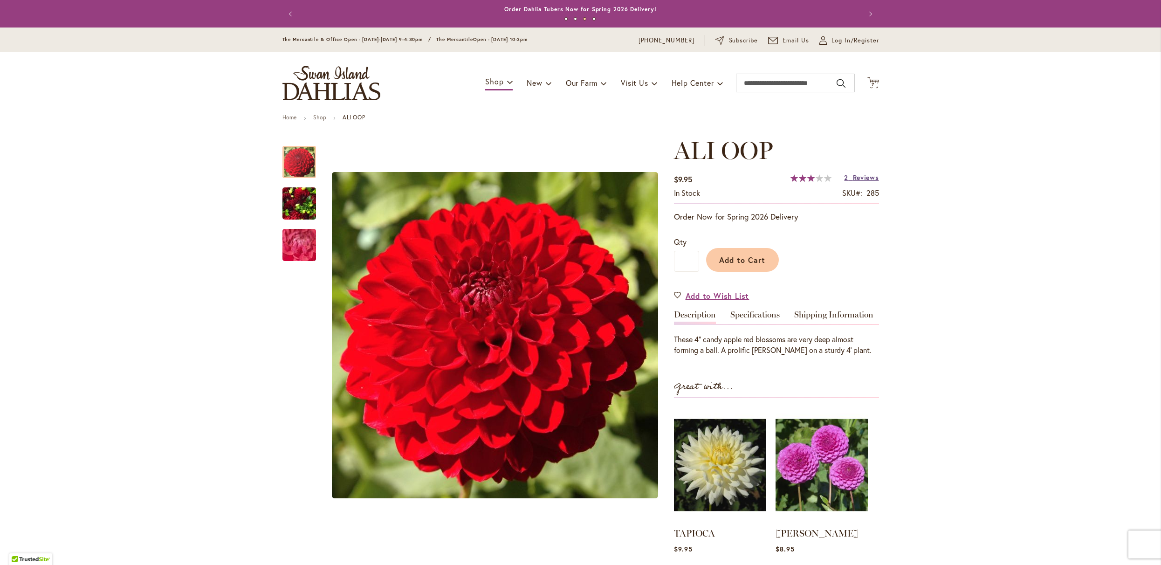
click at [853, 181] on span "Reviews" at bounding box center [866, 177] width 26 height 9
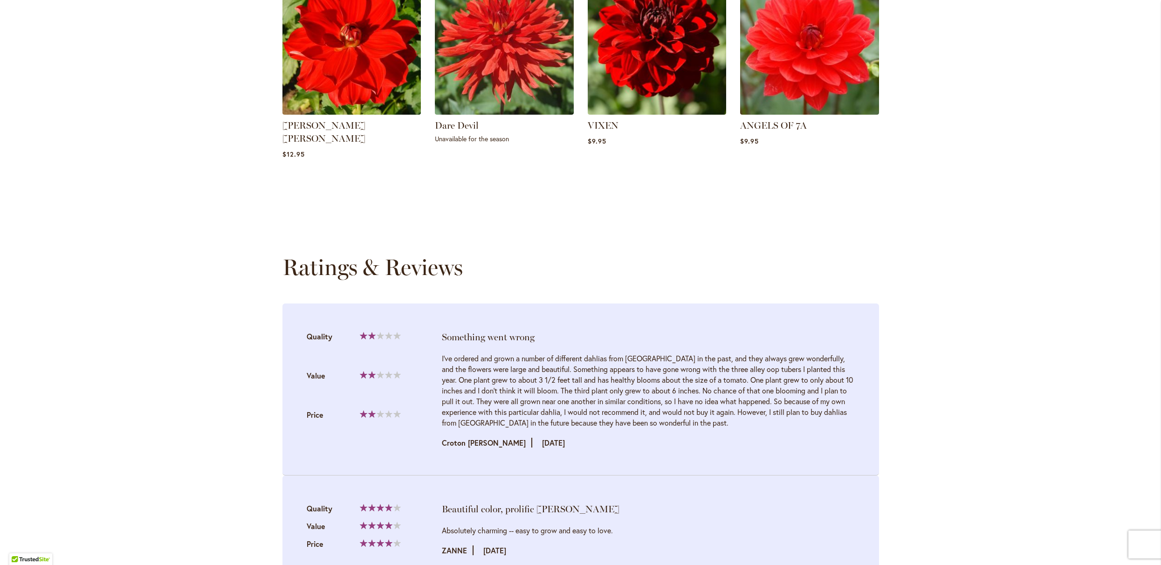
scroll to position [940, 0]
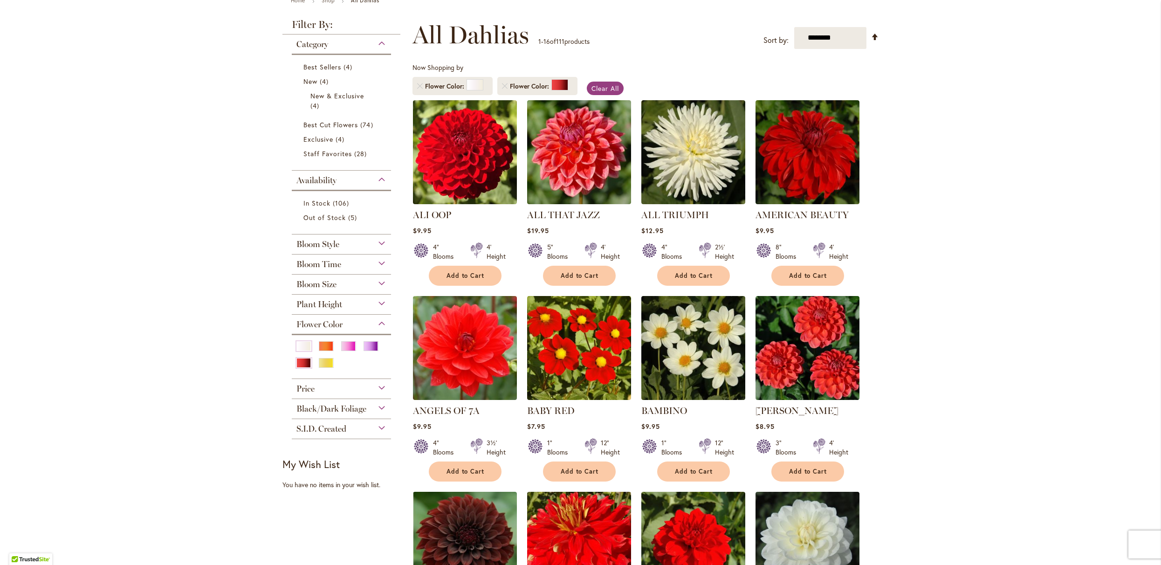
type input "**********"
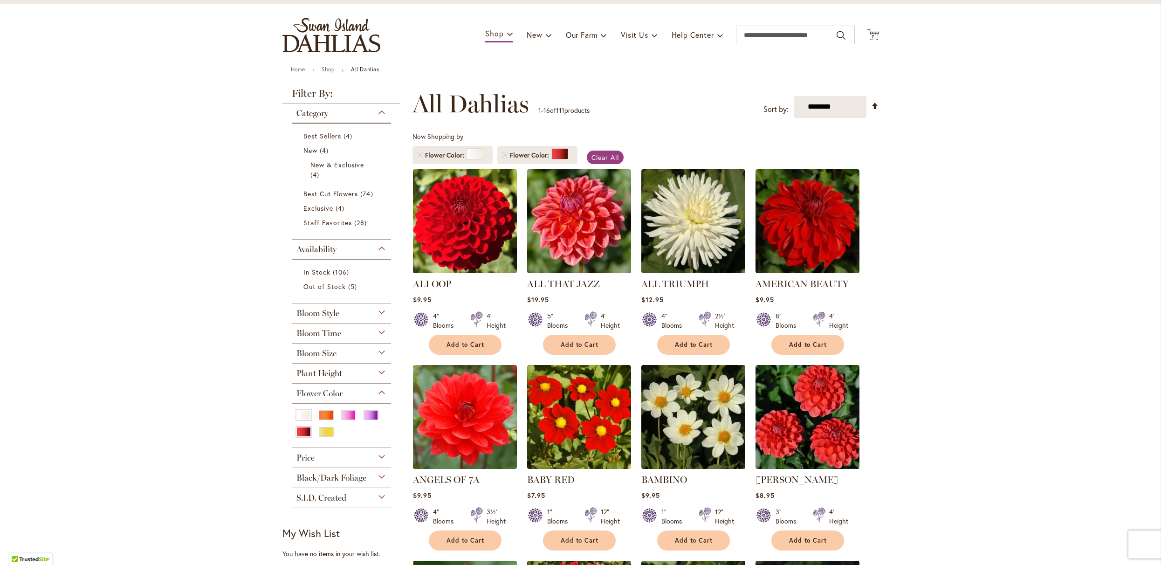
scroll to position [75, 0]
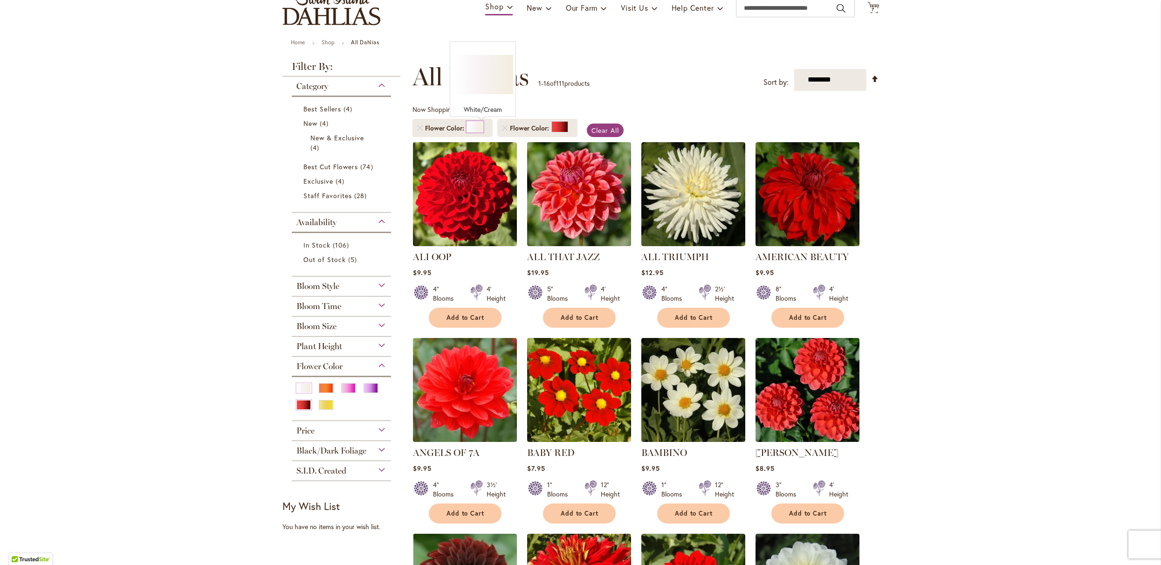
click at [483, 132] on div at bounding box center [474, 126] width 17 height 11
click at [612, 135] on span "Clear All" at bounding box center [604, 130] width 27 height 9
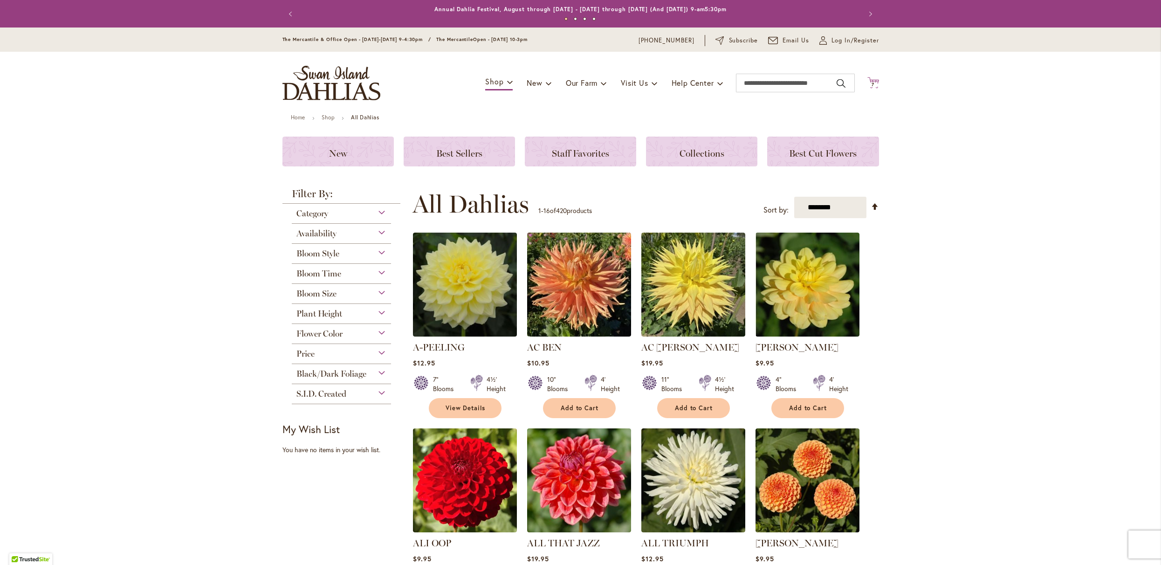
click at [868, 84] on icon "Cart .cls-1 { fill: #231f20; }" at bounding box center [873, 83] width 12 height 12
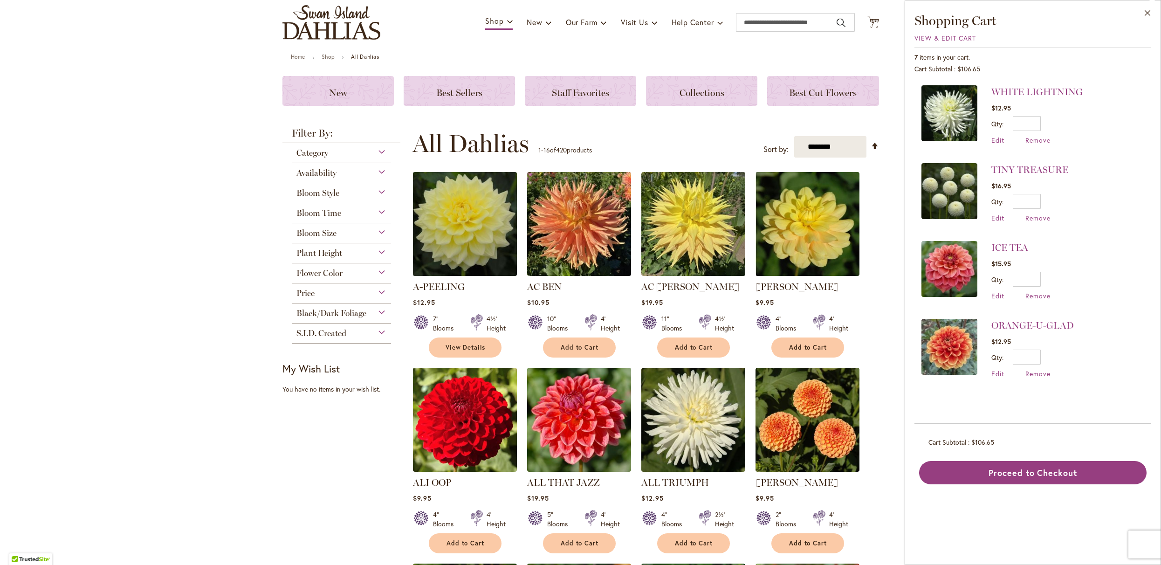
scroll to position [64, 0]
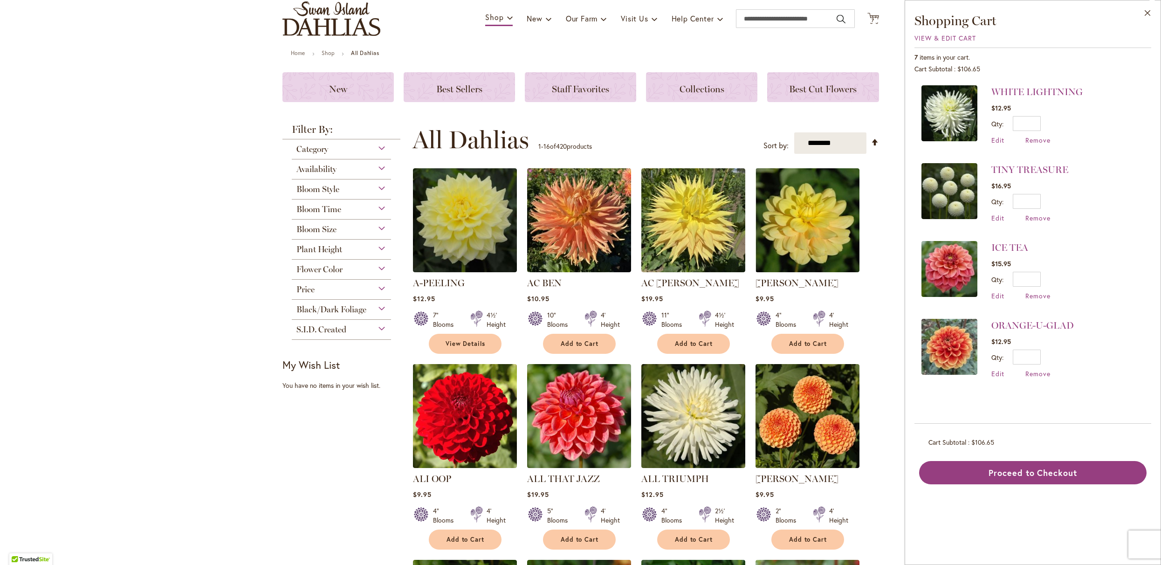
click at [444, 27] on div "Toggle Nav Shop Dahlia Tubers Collections Fresh Cut Dahlias Gardening Supplies …" at bounding box center [580, 18] width 615 height 62
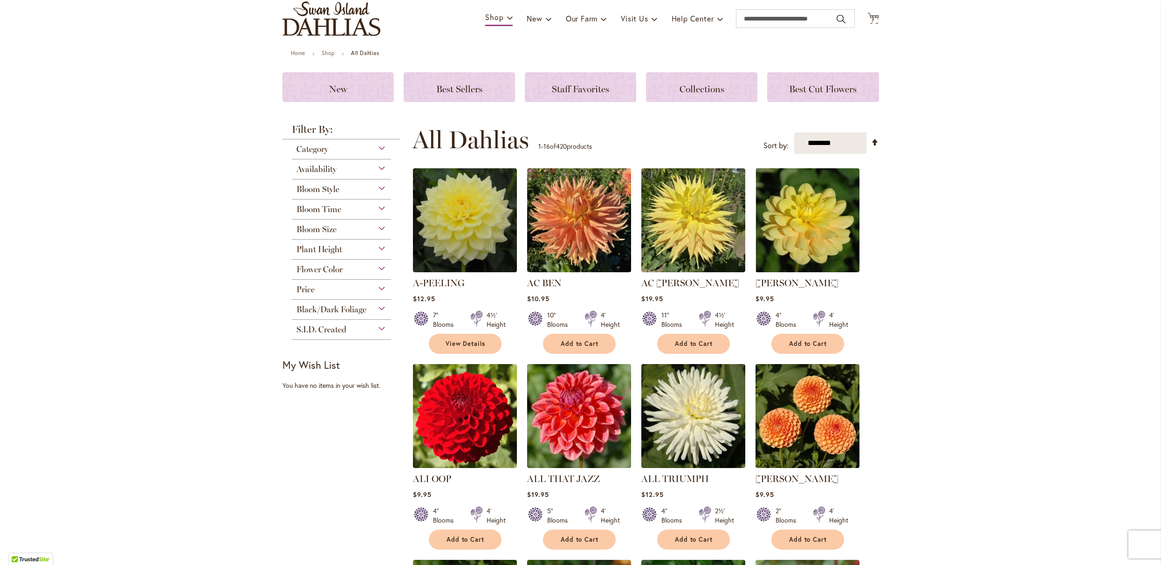
click at [321, 274] on span "Flower Color" at bounding box center [319, 269] width 46 height 10
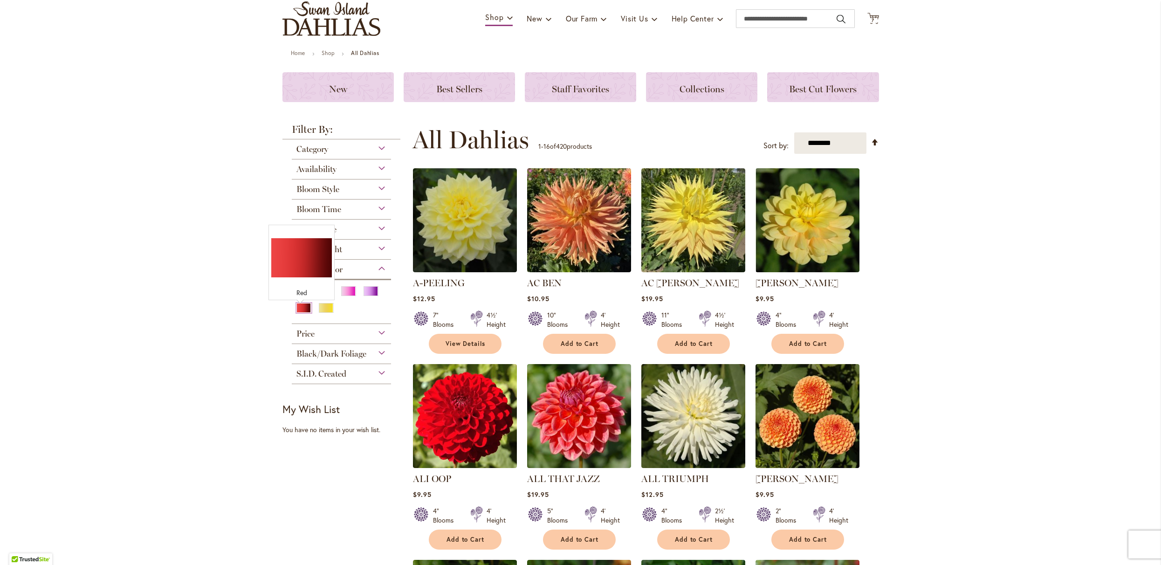
click at [298, 313] on div "Red" at bounding box center [303, 308] width 15 height 10
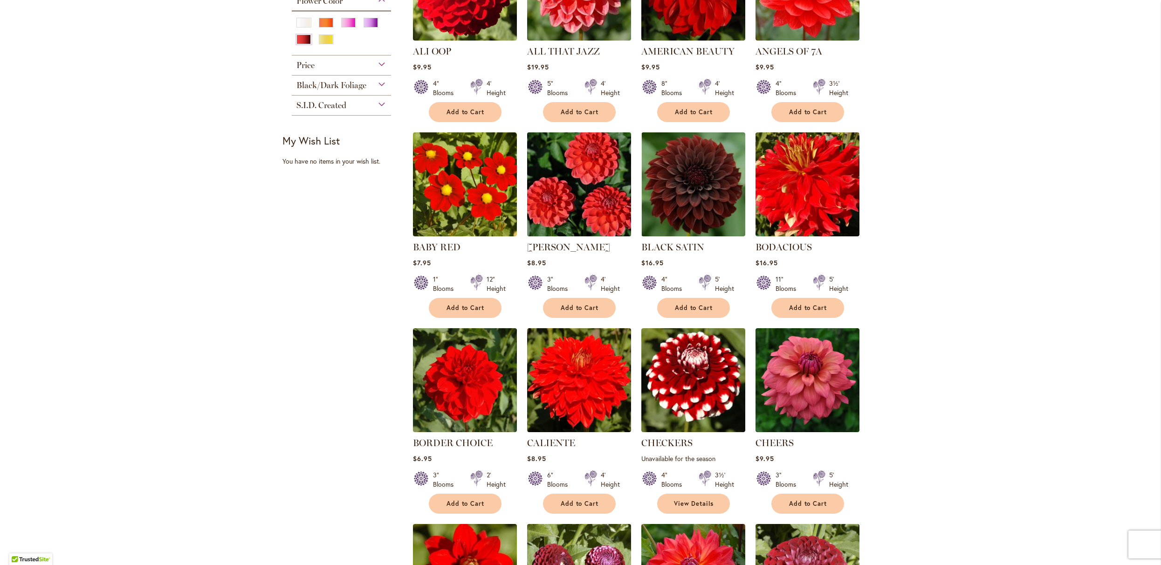
scroll to position [300, 0]
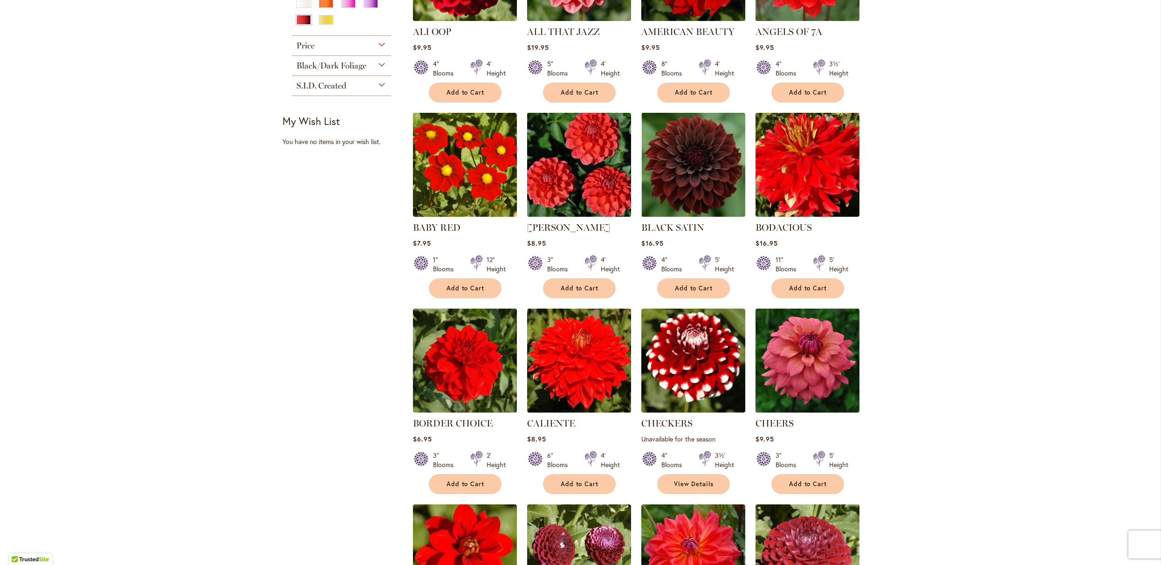
click at [566, 212] on img at bounding box center [578, 164] width 109 height 109
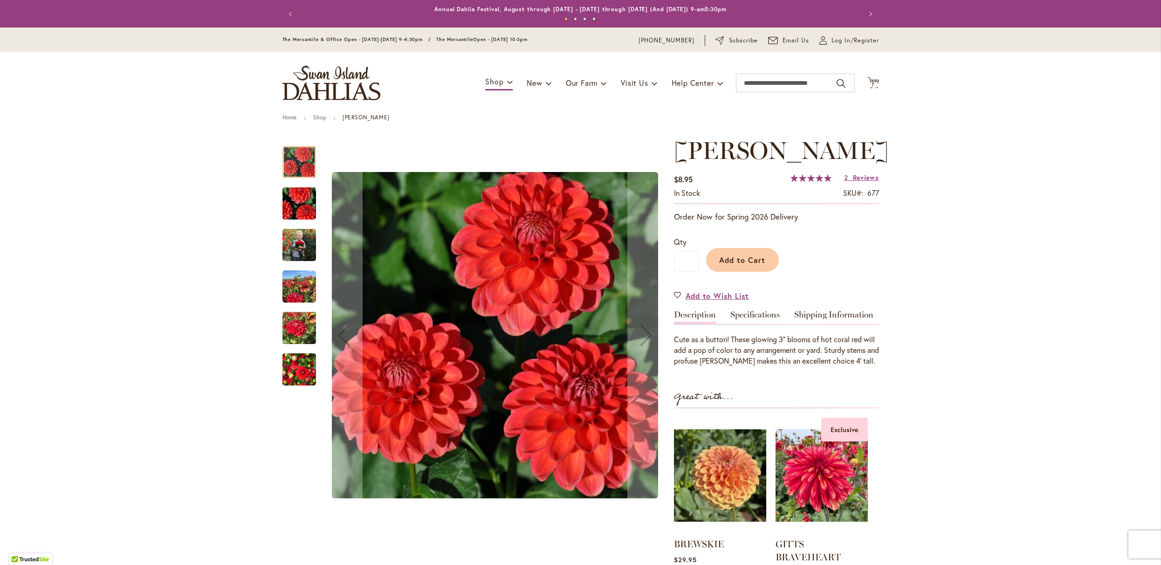
type input "**********"
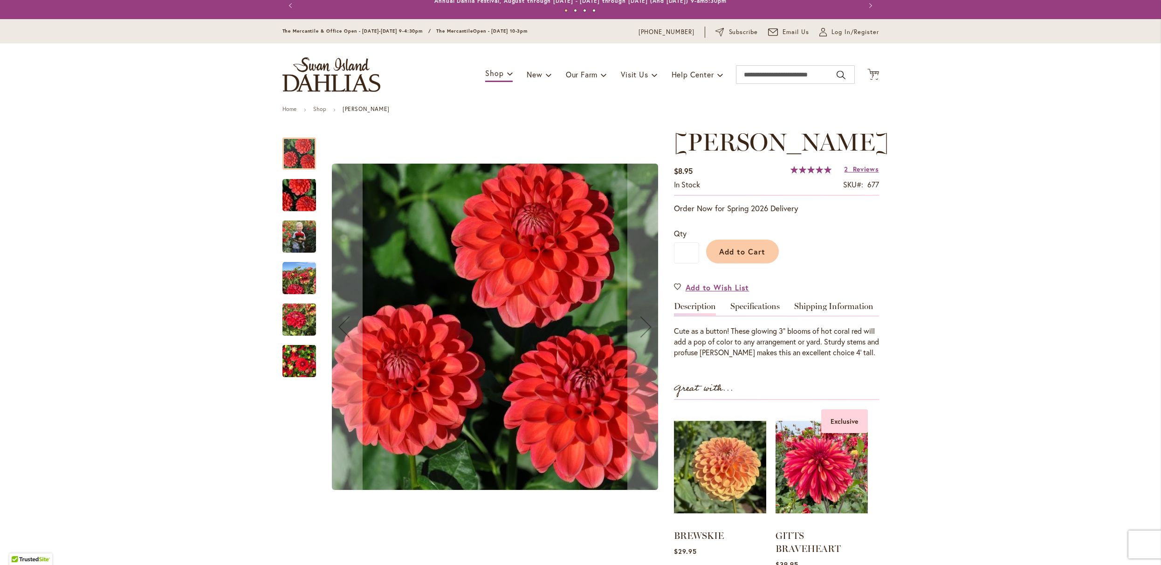
scroll to position [11, 0]
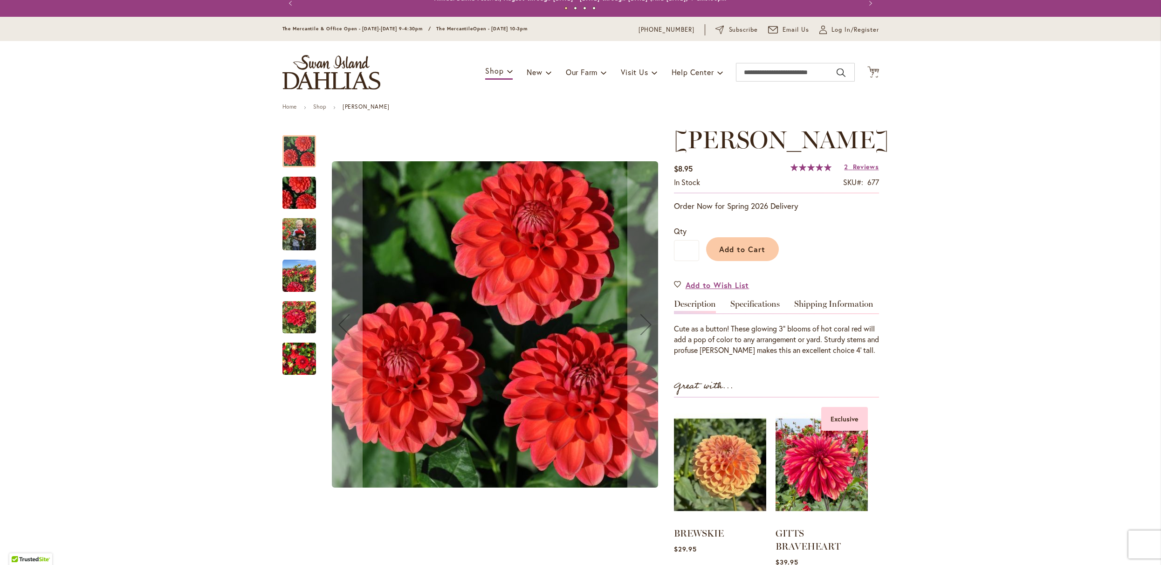
click at [292, 366] on img "BENJAMIN MATTHEW" at bounding box center [299, 358] width 34 height 45
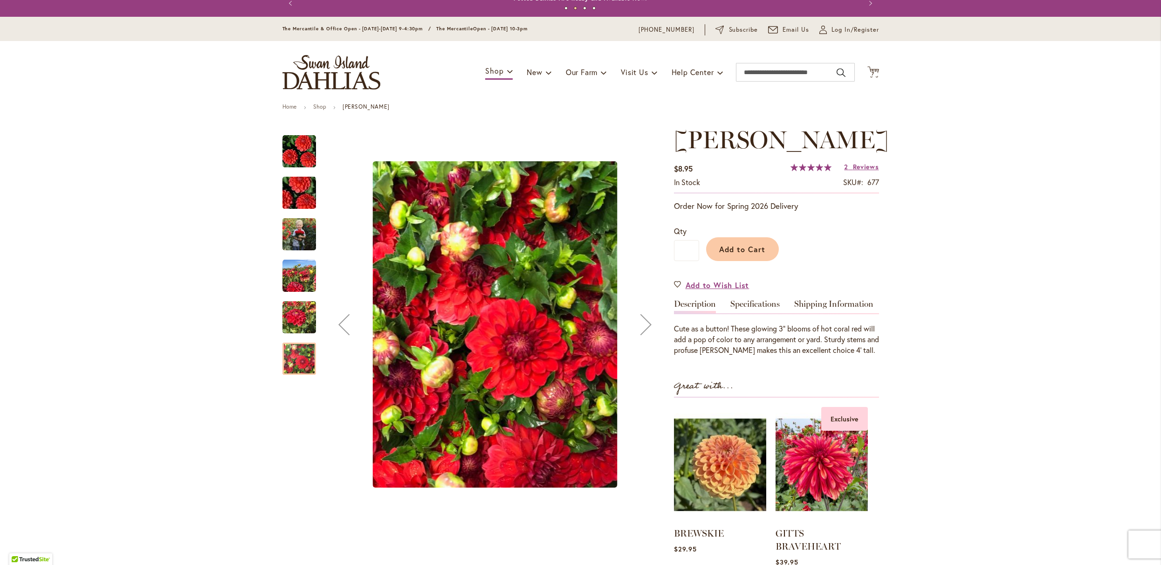
click at [299, 308] on img "BENJAMIN MATTHEW" at bounding box center [299, 317] width 34 height 45
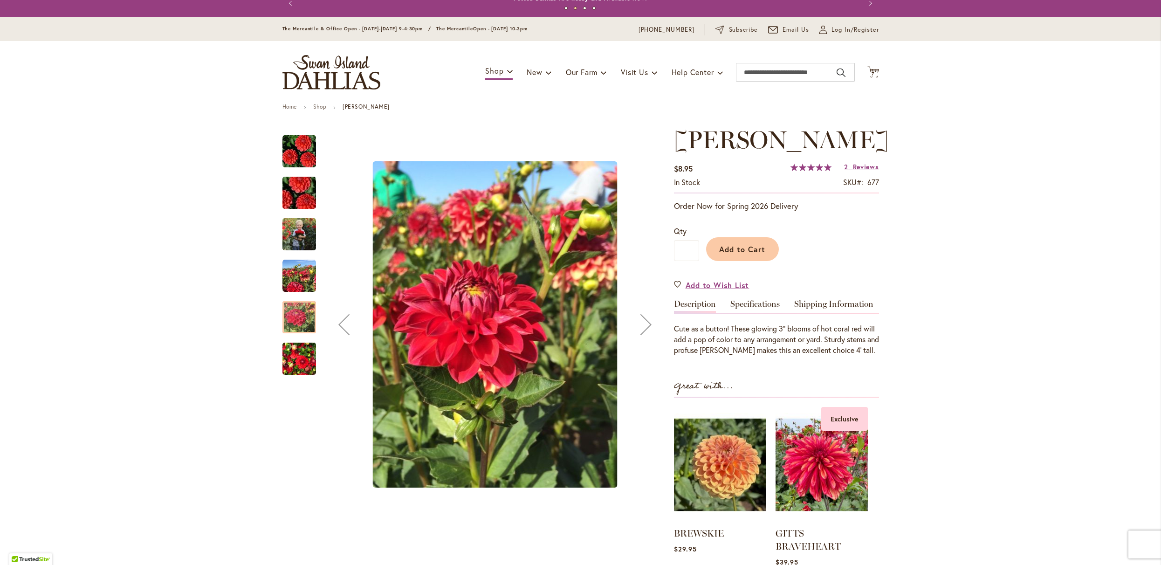
click at [292, 197] on img "BENJAMIN MATTHEW" at bounding box center [299, 193] width 67 height 45
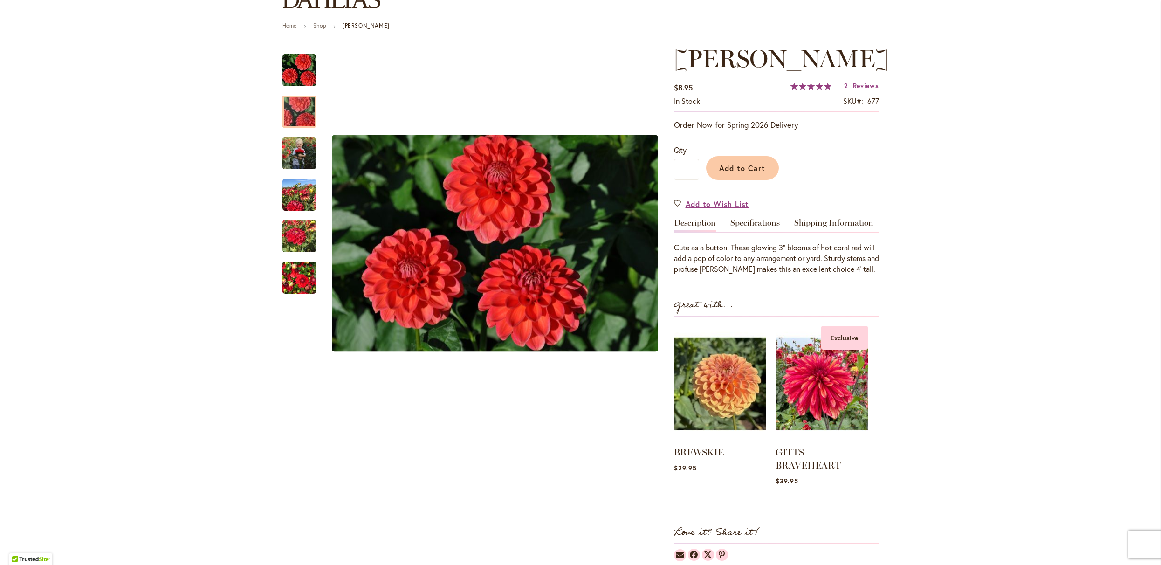
scroll to position [96, 0]
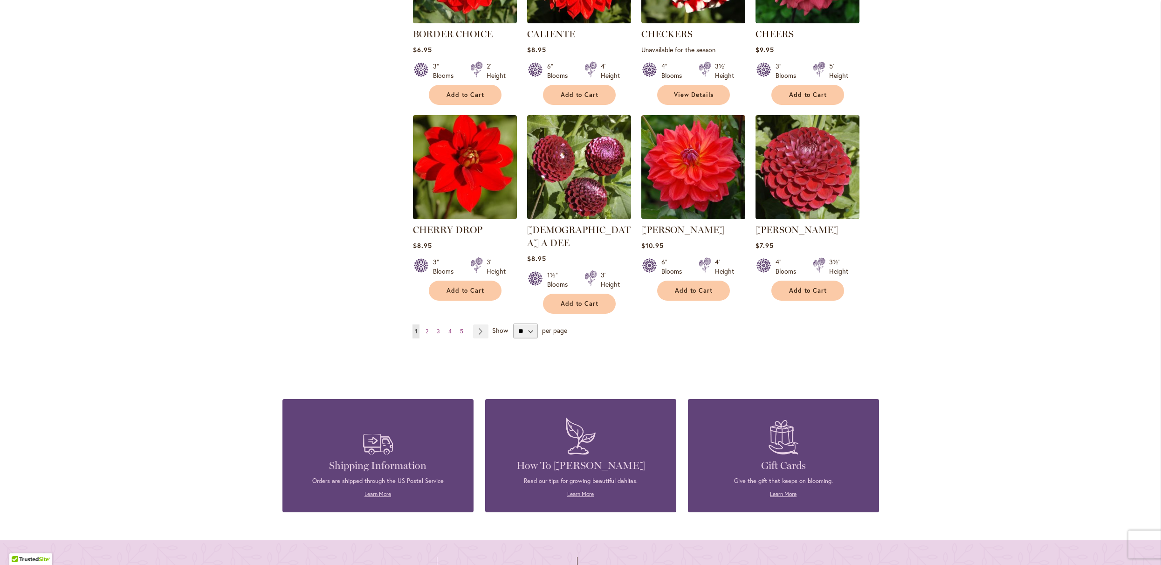
scroll to position [697, 0]
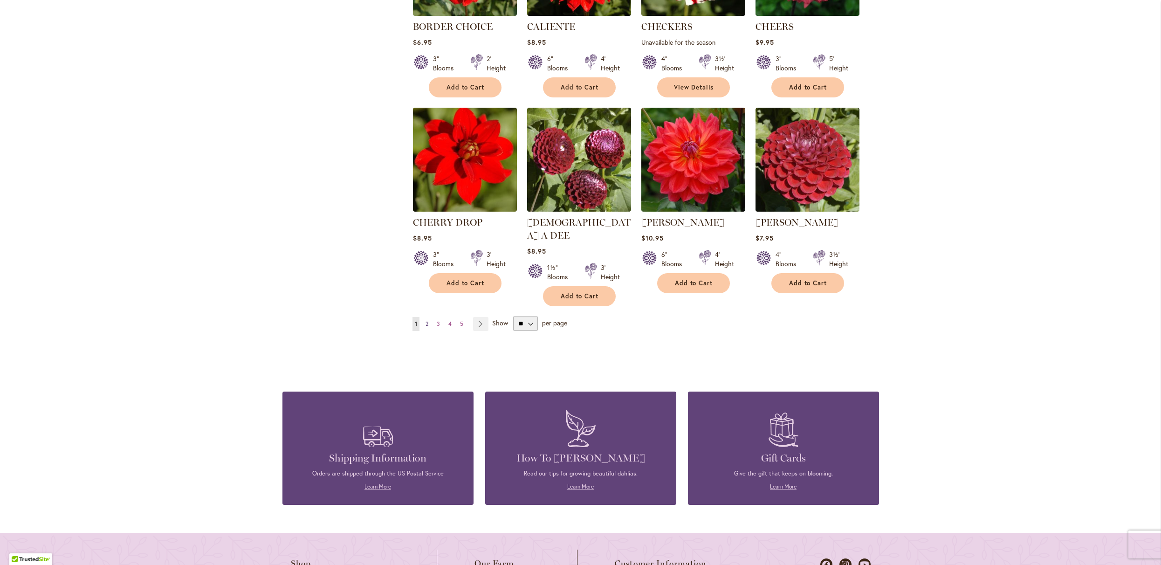
click at [425, 327] on span "2" at bounding box center [426, 323] width 3 height 7
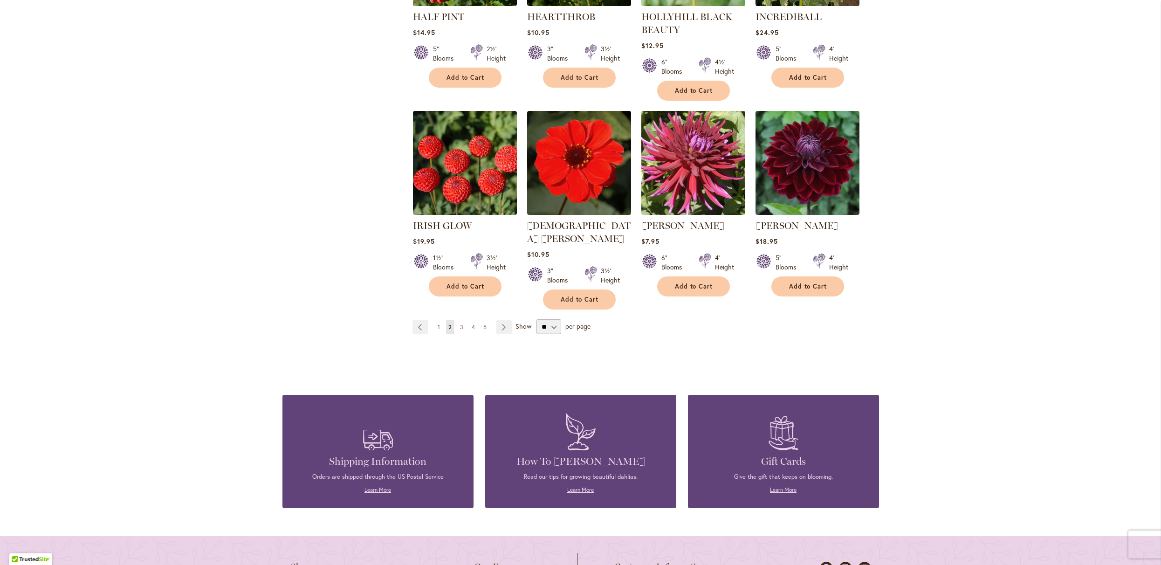
scroll to position [739, 0]
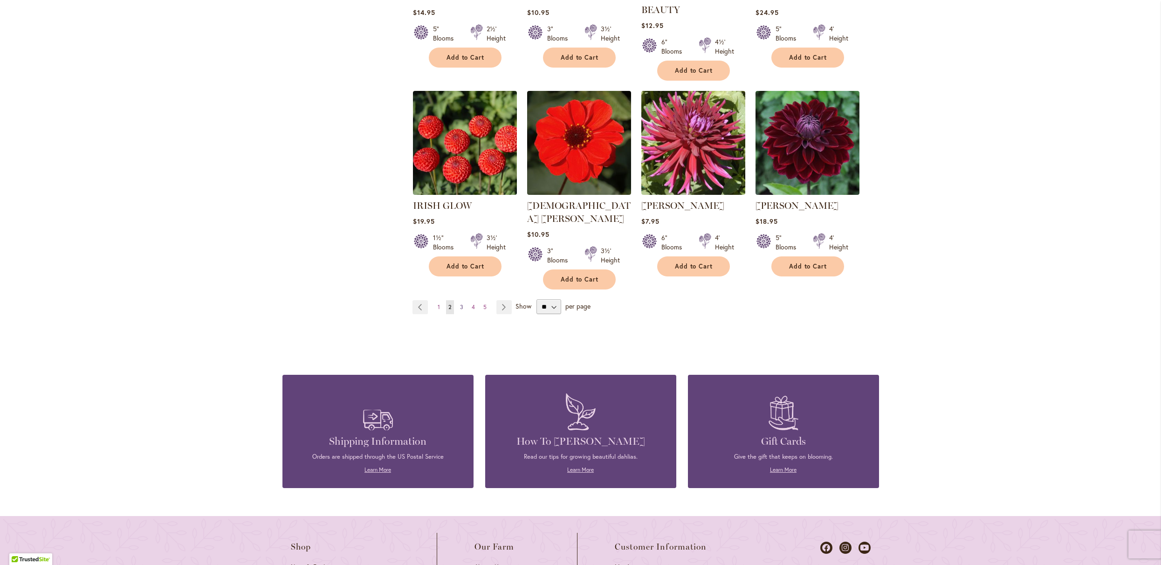
click at [462, 314] on link "Page 3" at bounding box center [462, 307] width 8 height 14
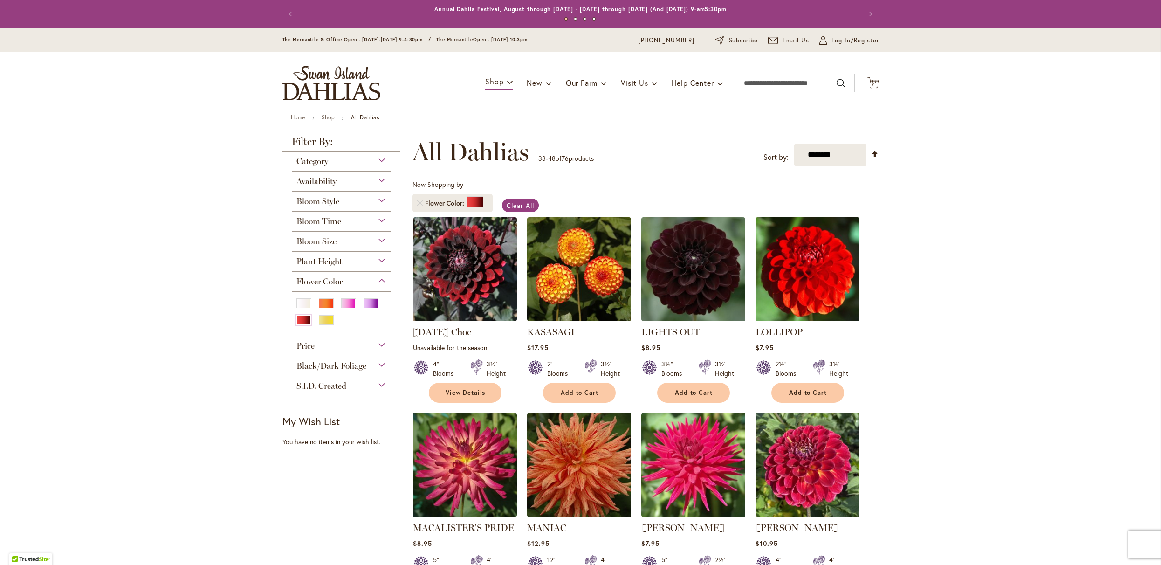
type input "**********"
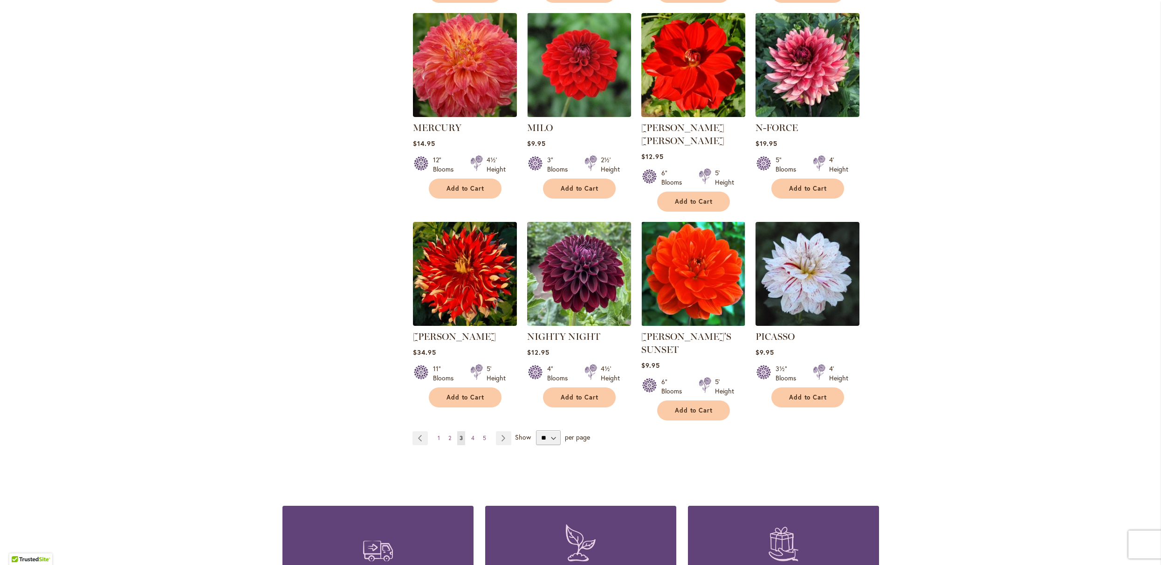
scroll to position [600, 0]
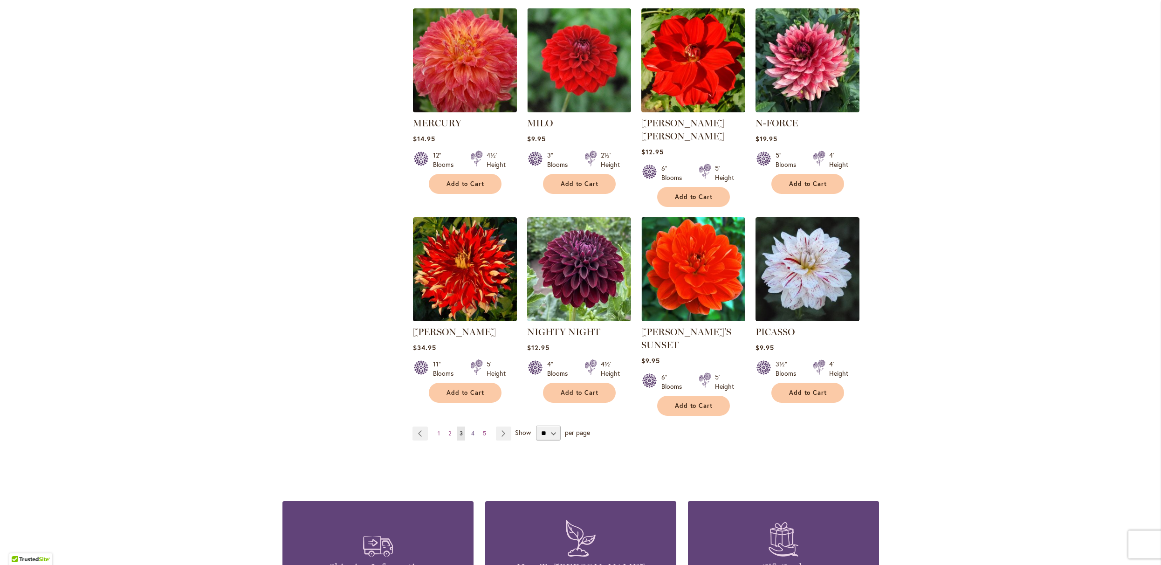
click at [474, 440] on link "Page 4" at bounding box center [473, 433] width 8 height 14
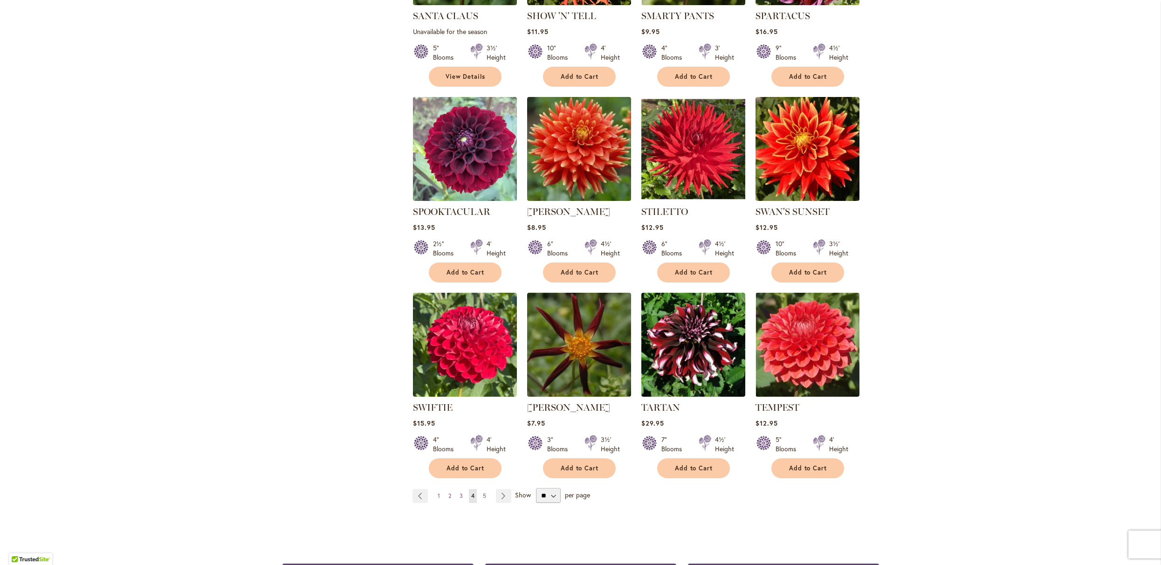
scroll to position [525, 0]
click at [484, 499] on span "5" at bounding box center [484, 495] width 3 height 7
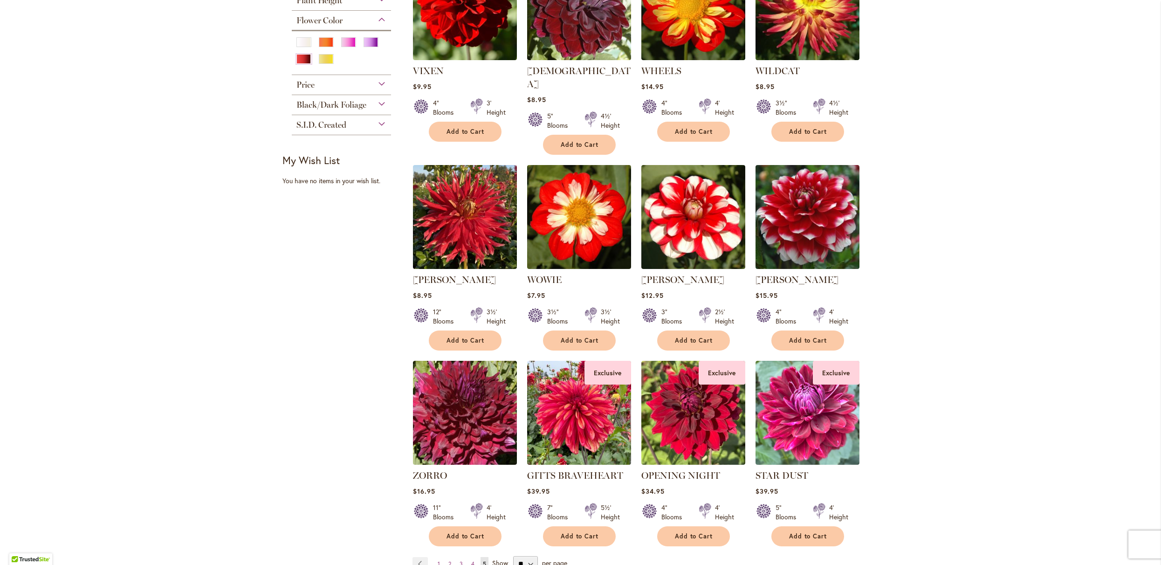
scroll to position [321, 0]
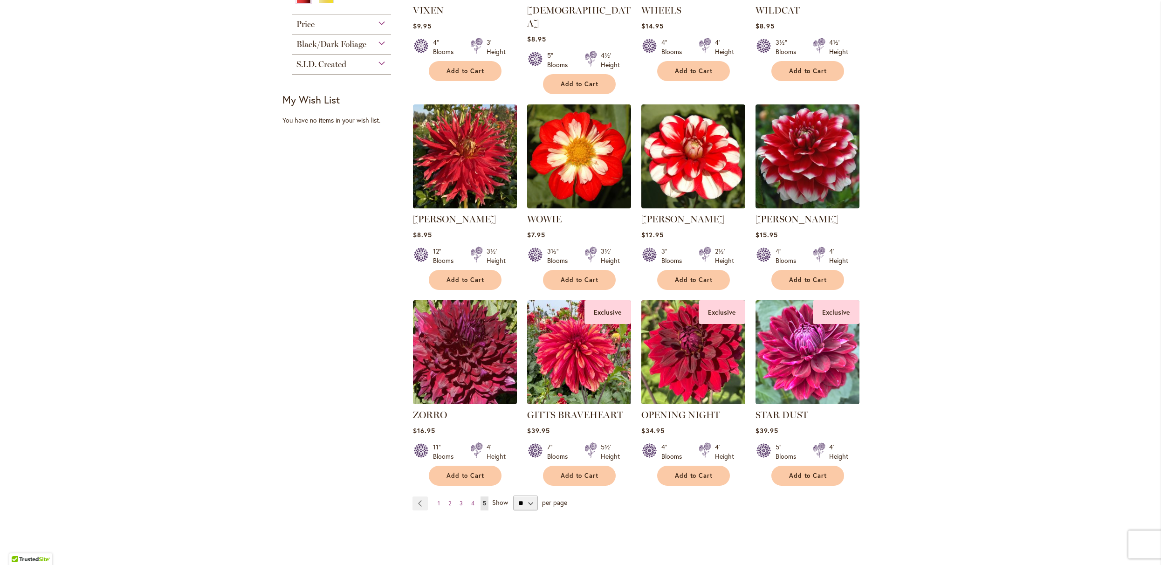
click at [682, 374] on img at bounding box center [692, 351] width 109 height 109
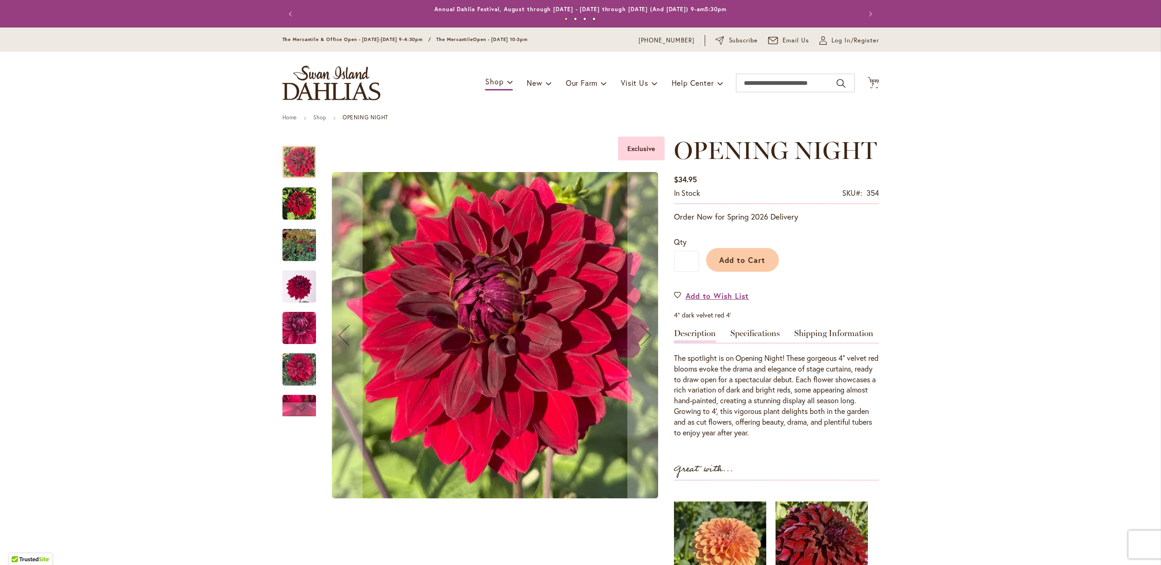
type input "**********"
click at [738, 263] on span "Add to Cart" at bounding box center [742, 260] width 46 height 10
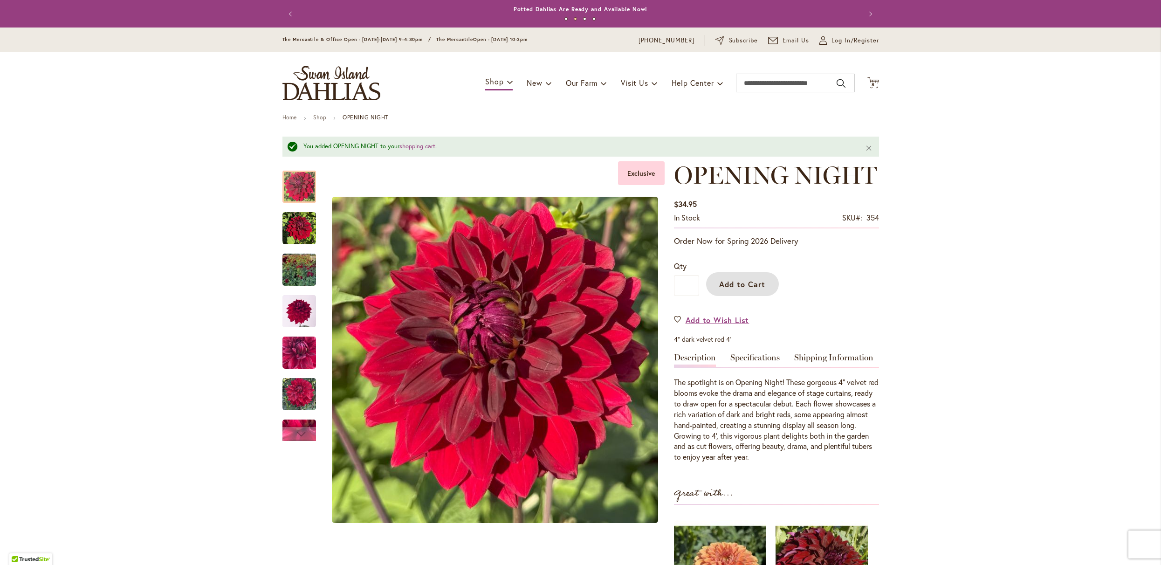
scroll to position [118, 0]
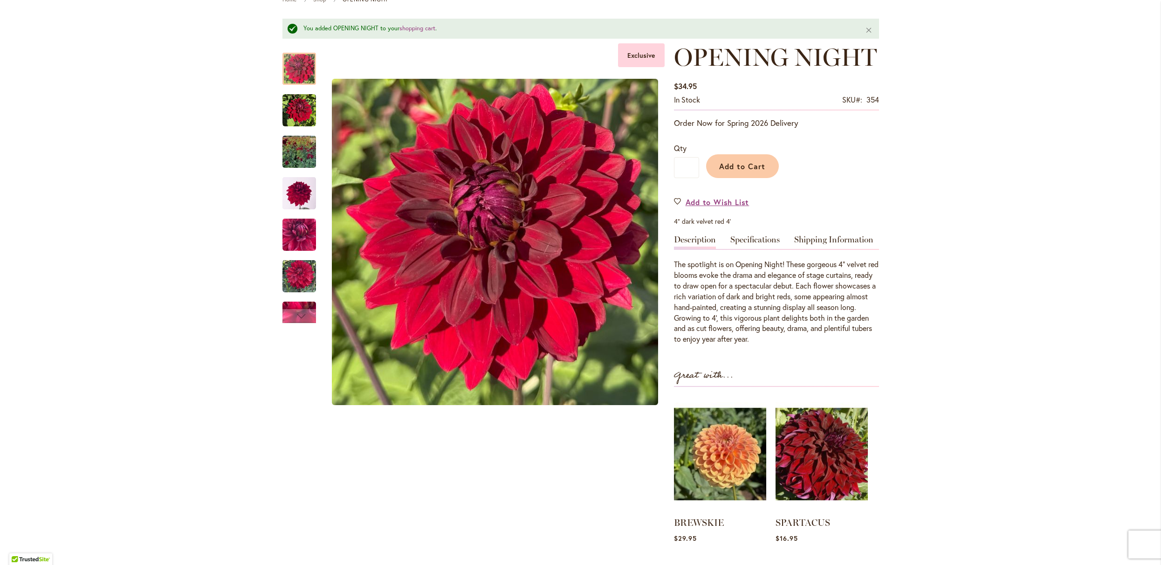
click at [11, 0] on div "Skip to Content The Mercantile & Office Open - [DATE]-[DATE] 9-4:30pm / The Mer…" at bounding box center [580, 534] width 1161 height 1249
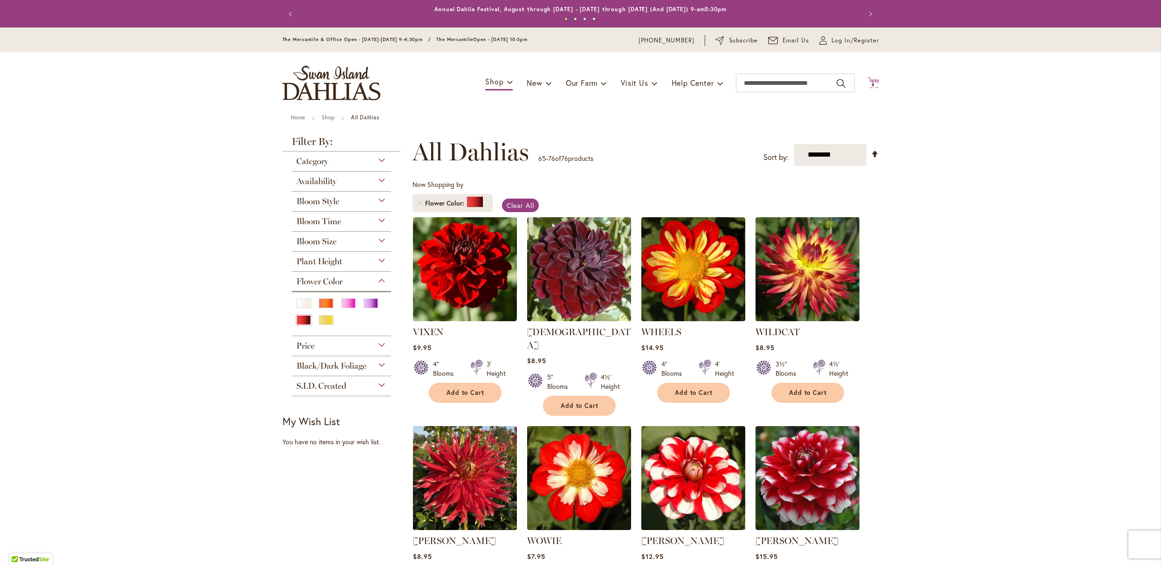
click at [873, 83] on icon "Cart .cls-1 { fill: #231f20; }" at bounding box center [873, 83] width 12 height 12
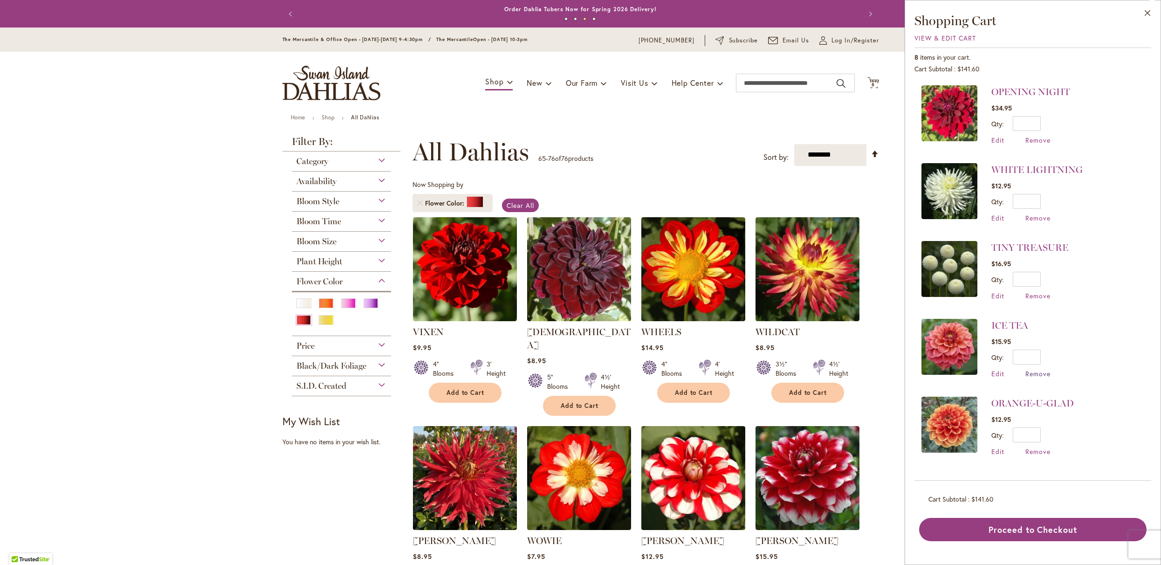
click at [1025, 378] on span "Remove" at bounding box center [1037, 373] width 25 height 9
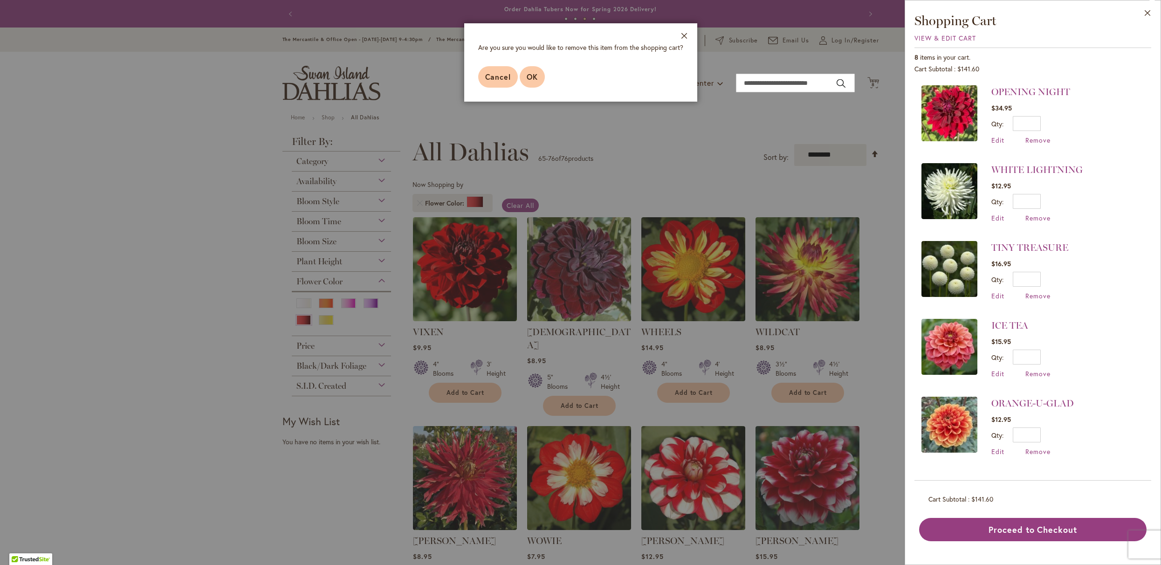
click at [527, 82] on span "OK" at bounding box center [532, 77] width 11 height 10
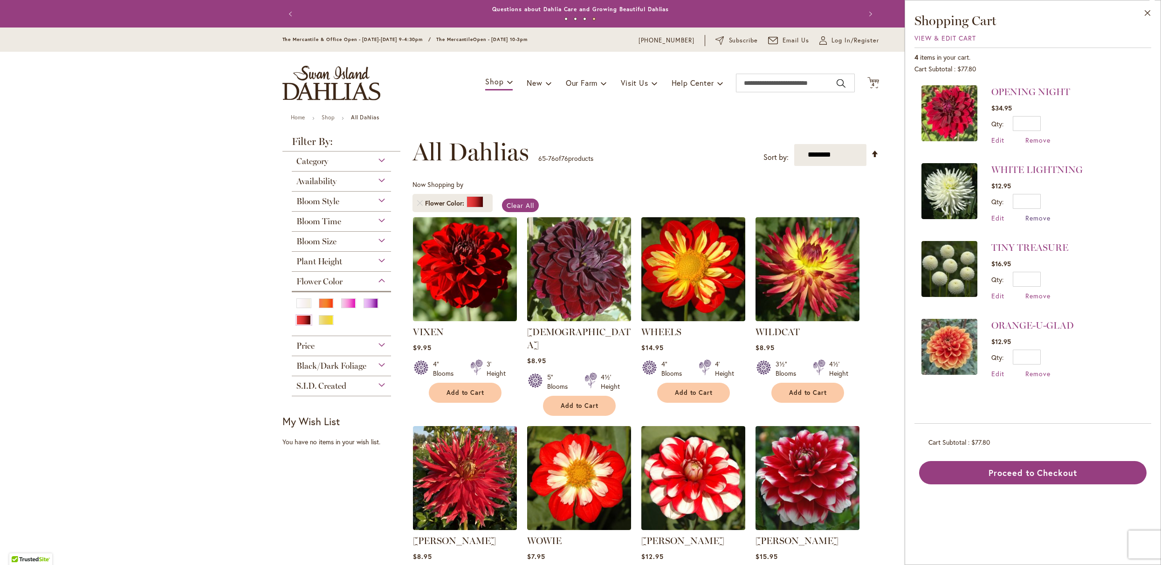
click at [1025, 222] on span "Remove" at bounding box center [1037, 217] width 25 height 9
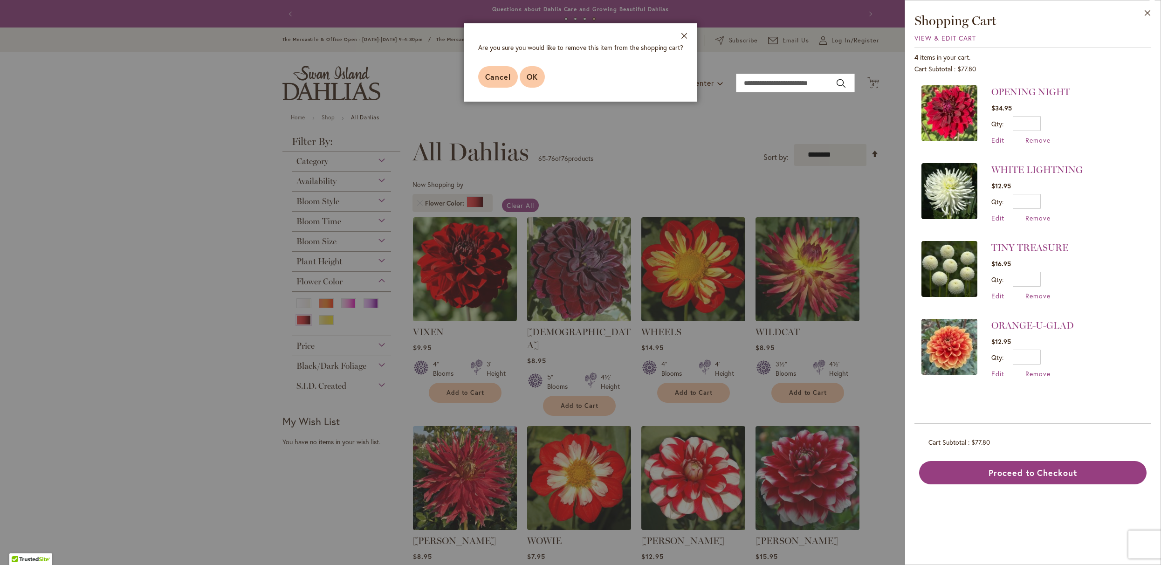
click at [523, 88] on button "OK" at bounding box center [532, 76] width 25 height 21
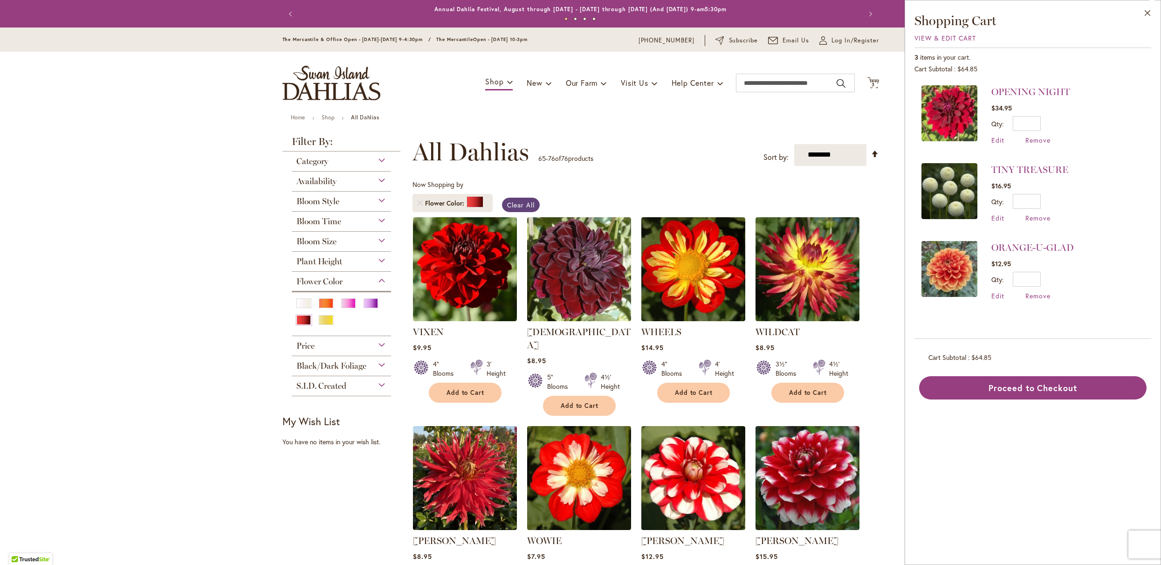
drag, startPoint x: 521, startPoint y: 209, endPoint x: 509, endPoint y: 215, distance: 13.1
click at [520, 209] on span "Clear All" at bounding box center [520, 204] width 27 height 9
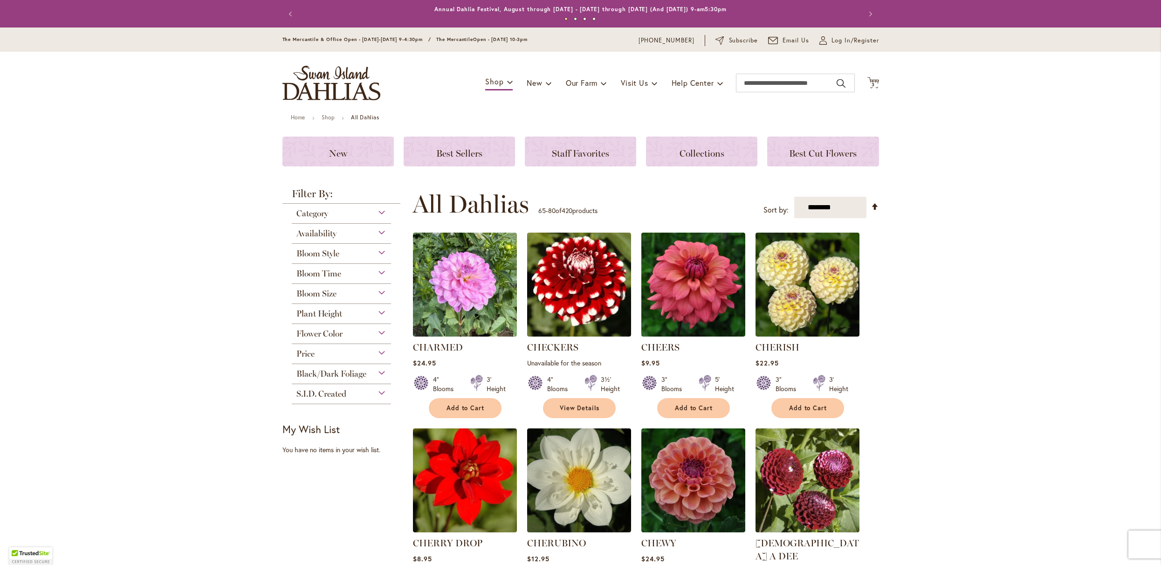
click at [345, 339] on div "Flower Color" at bounding box center [342, 331] width 100 height 15
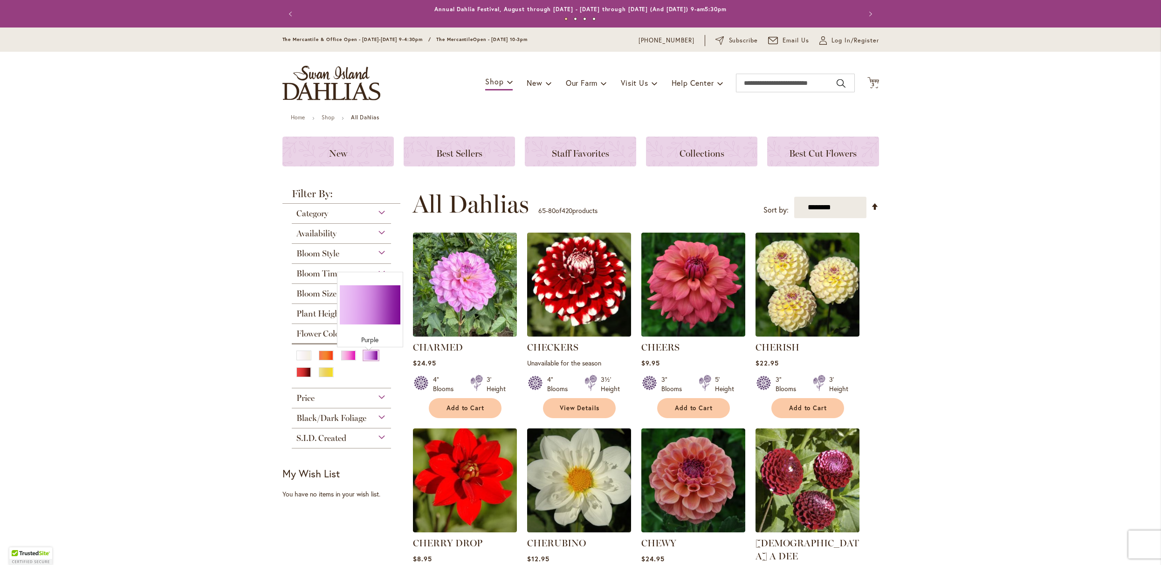
click at [368, 360] on div "Purple" at bounding box center [370, 355] width 15 height 10
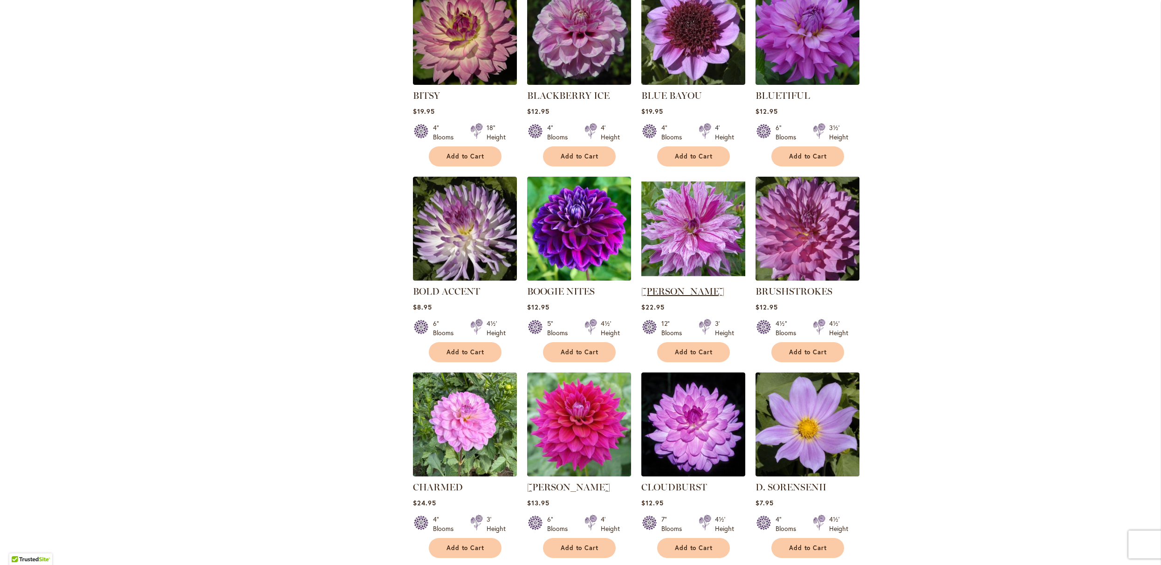
scroll to position [450, 0]
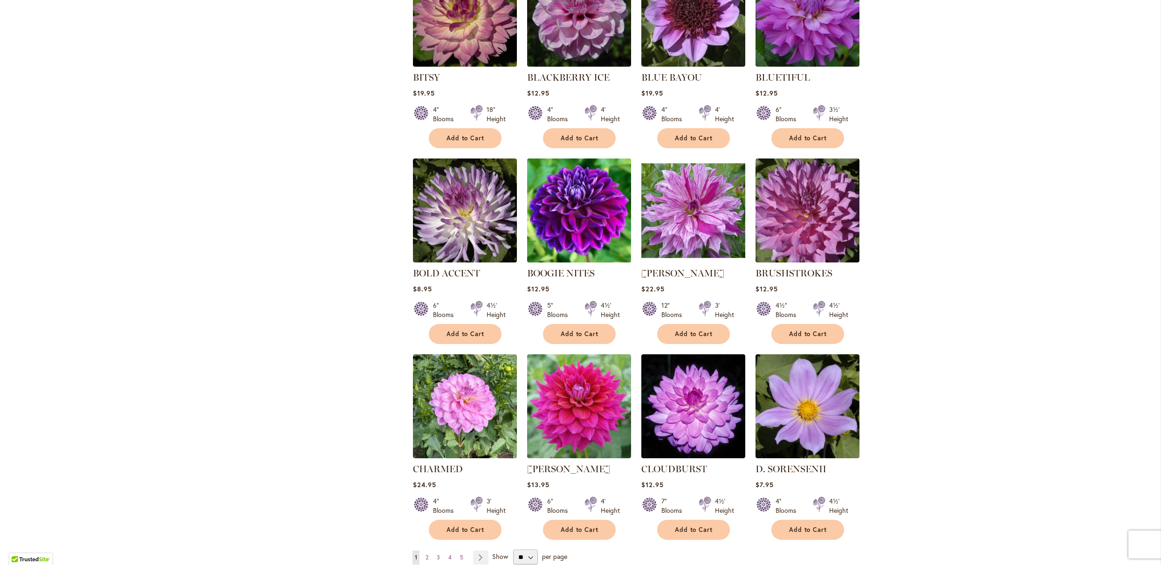
click at [568, 254] on img at bounding box center [578, 210] width 109 height 109
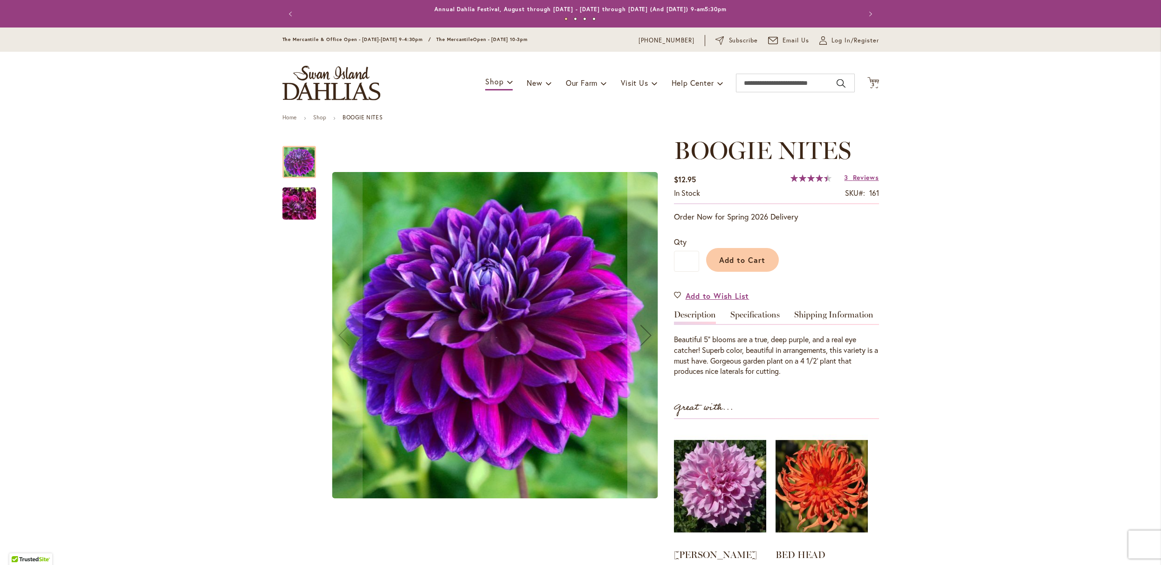
click at [285, 216] on img "BOOGIE NITES" at bounding box center [299, 203] width 34 height 45
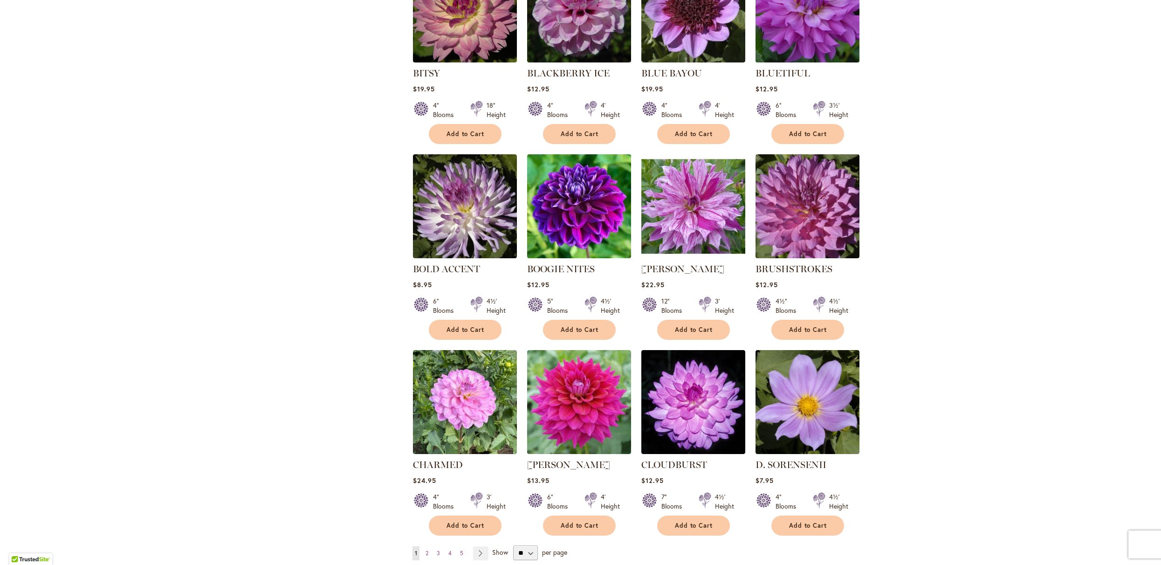
scroll to position [117, 0]
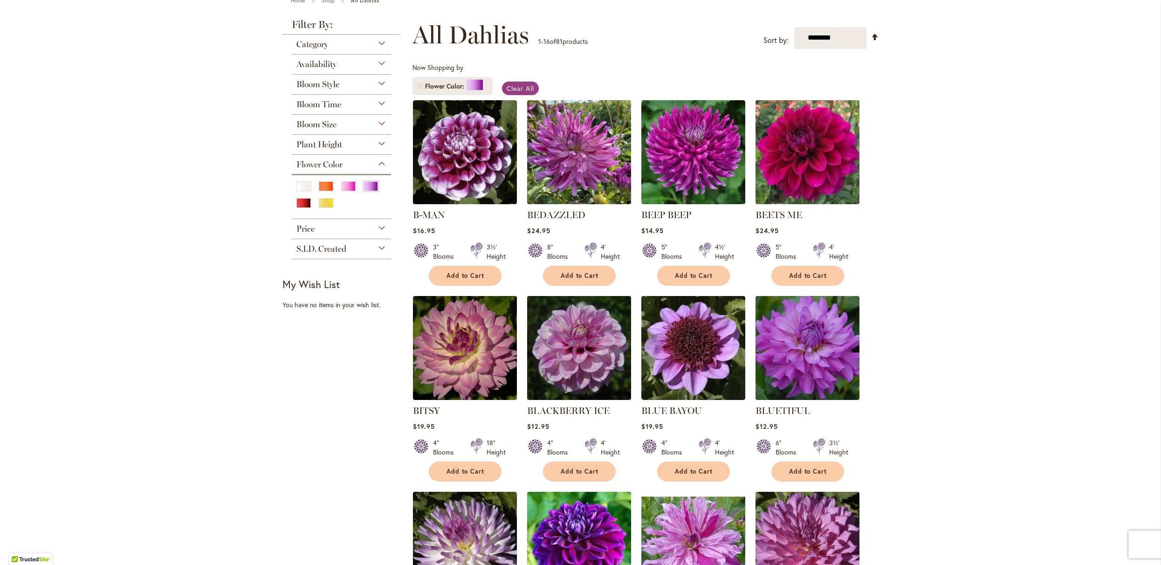
click at [793, 175] on img at bounding box center [806, 151] width 109 height 109
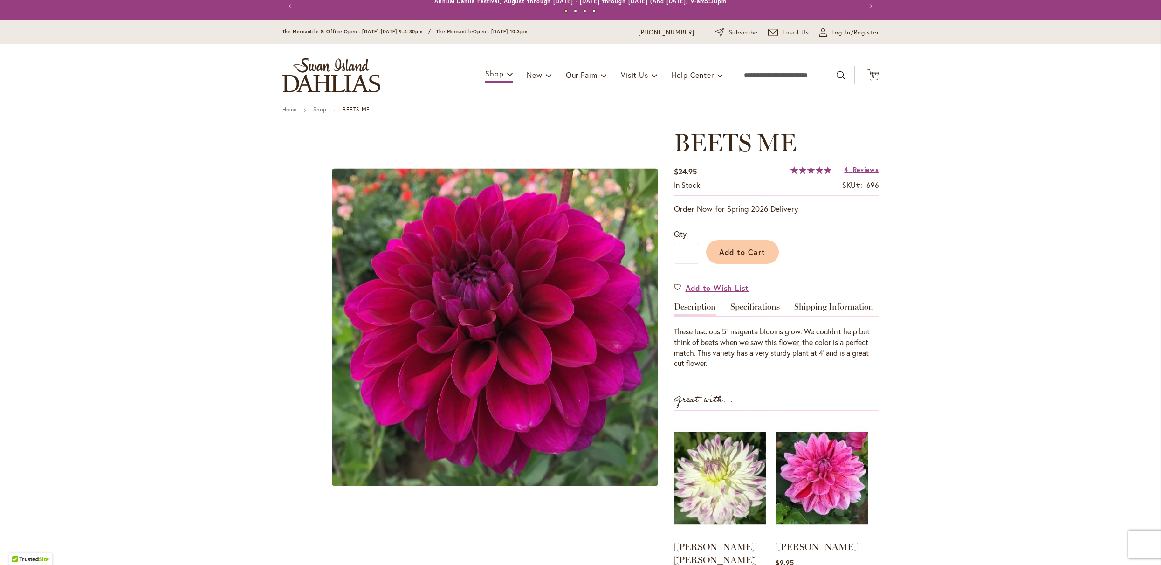
scroll to position [11, 0]
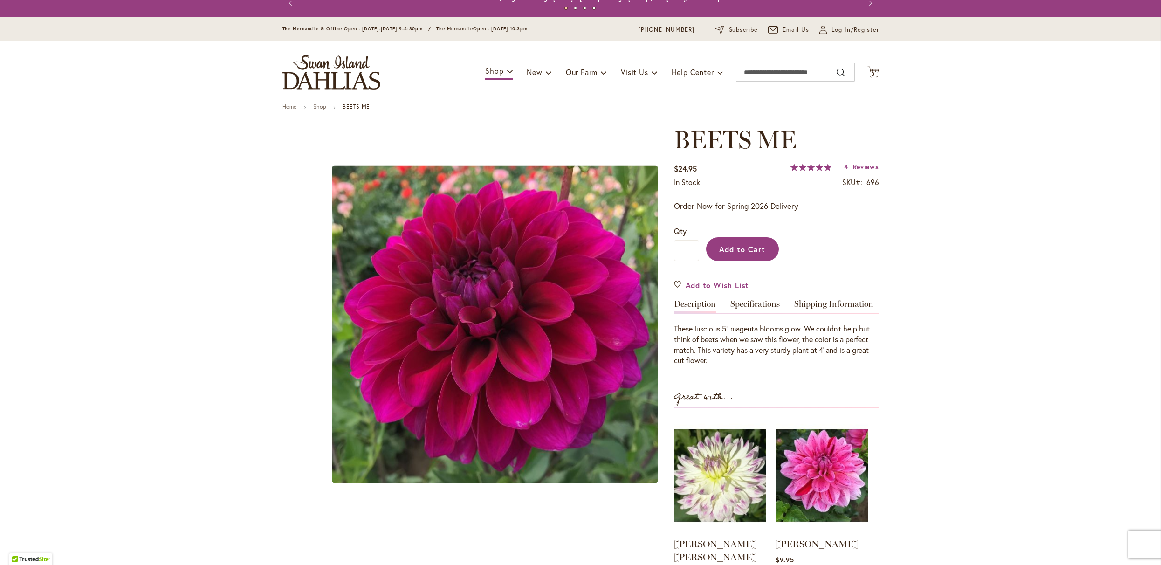
click at [729, 253] on span "Add to Cart" at bounding box center [742, 249] width 46 height 10
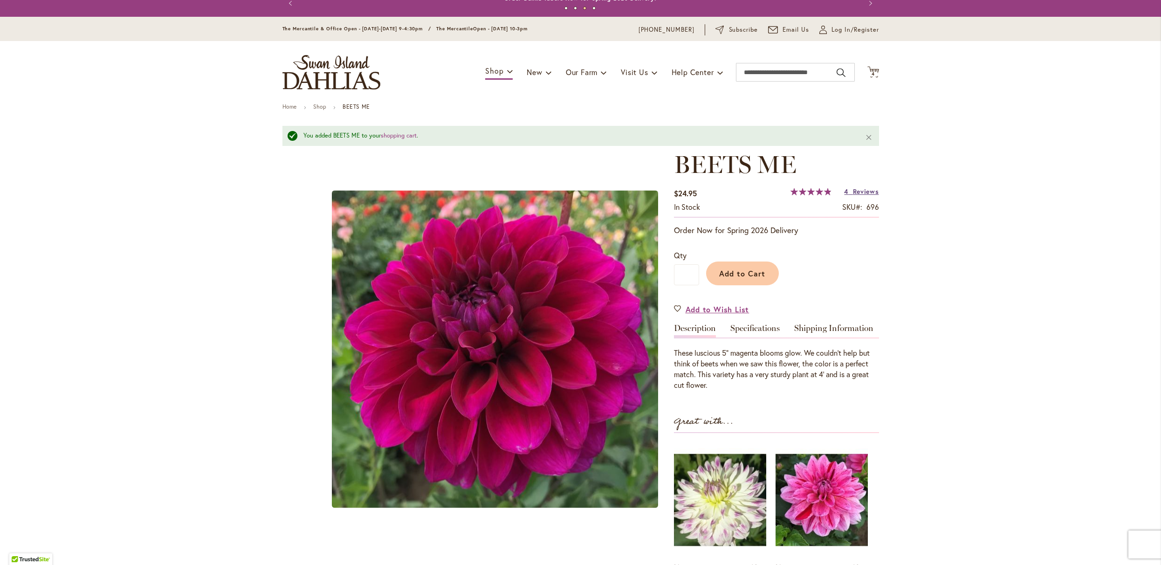
click at [853, 196] on span "Reviews" at bounding box center [866, 191] width 26 height 9
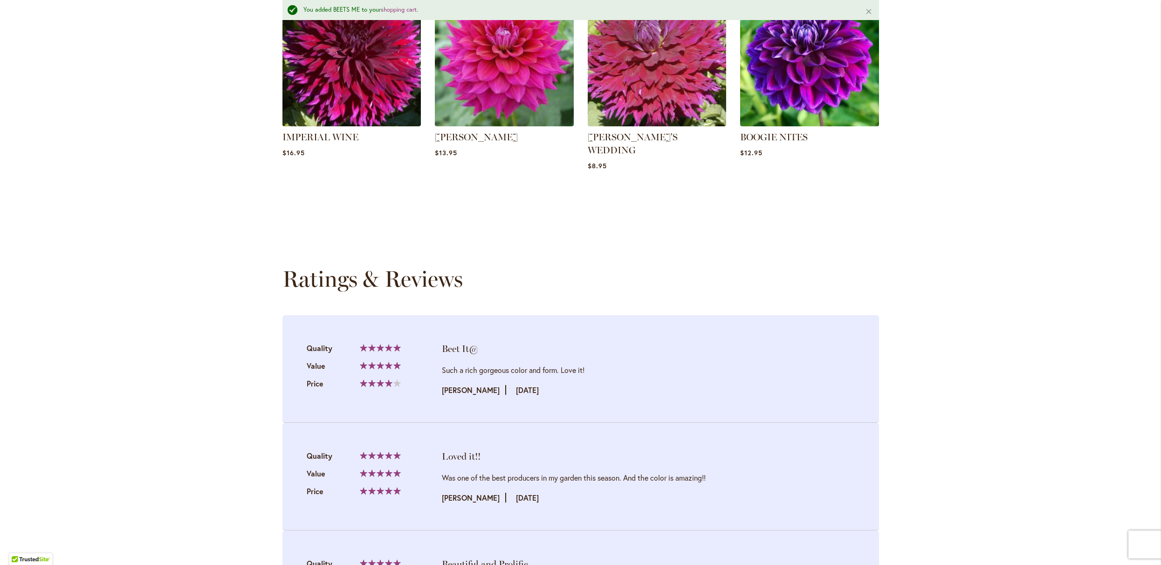
scroll to position [993, 0]
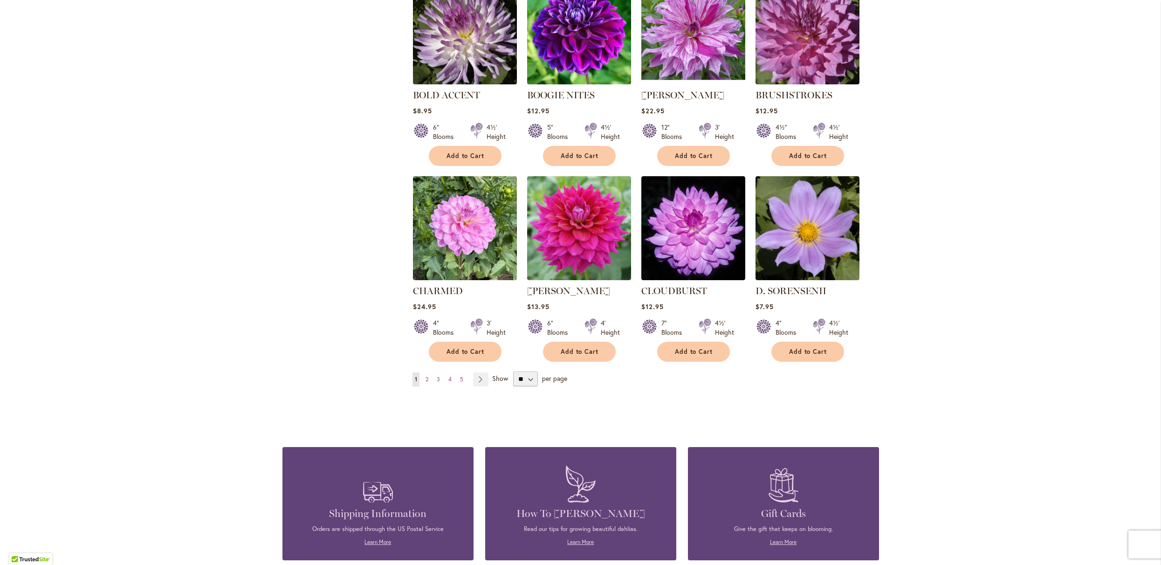
scroll to position [631, 0]
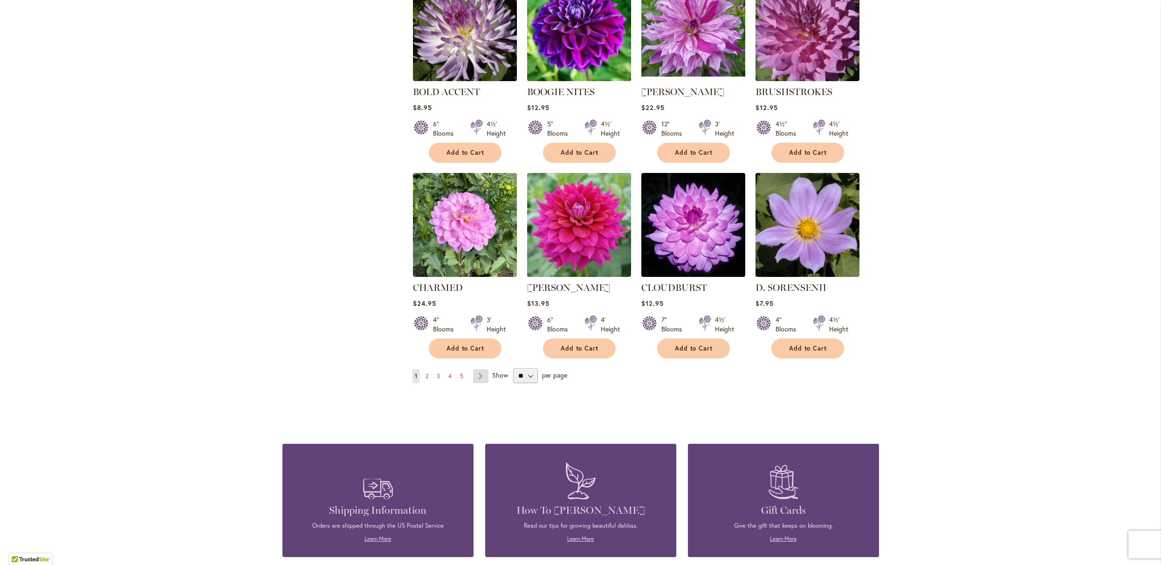
click at [484, 383] on link "Page Next" at bounding box center [480, 376] width 15 height 14
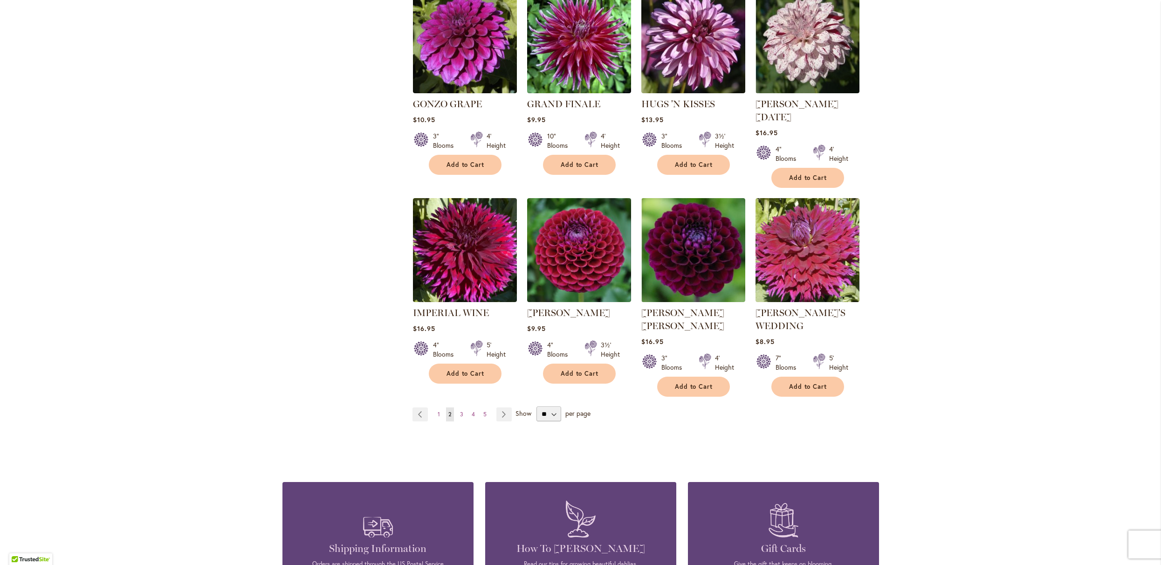
scroll to position [697, 0]
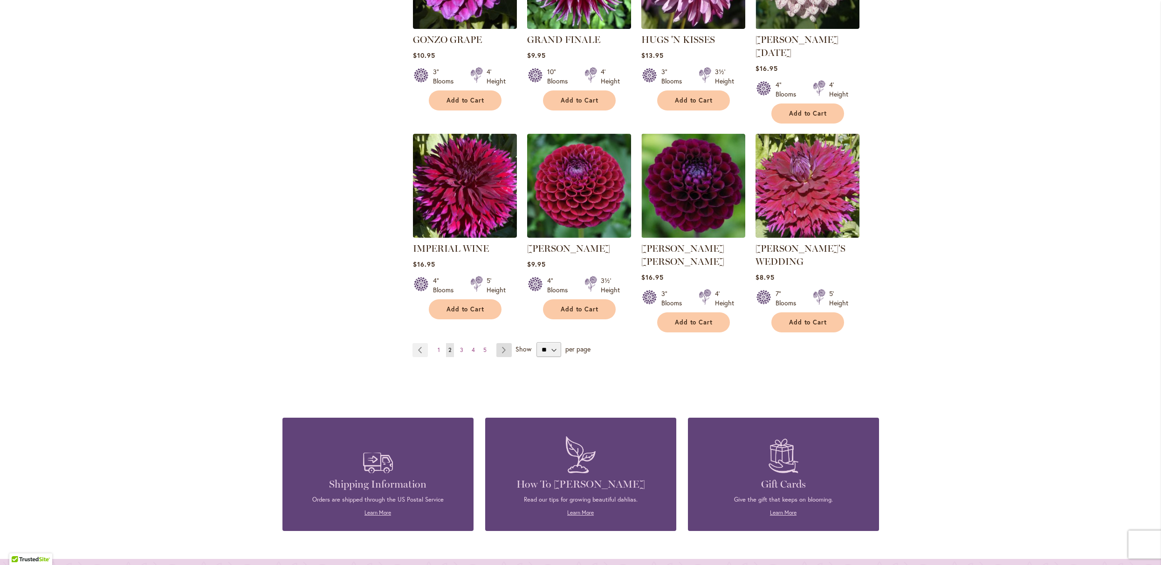
click at [505, 357] on link "Page Next" at bounding box center [503, 350] width 15 height 14
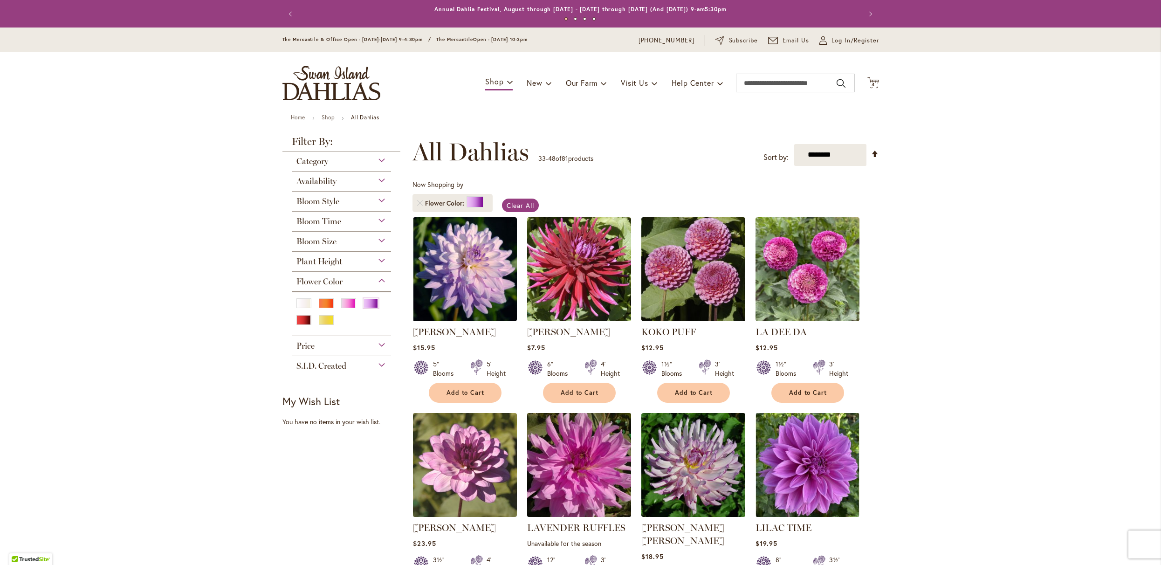
type input "**********"
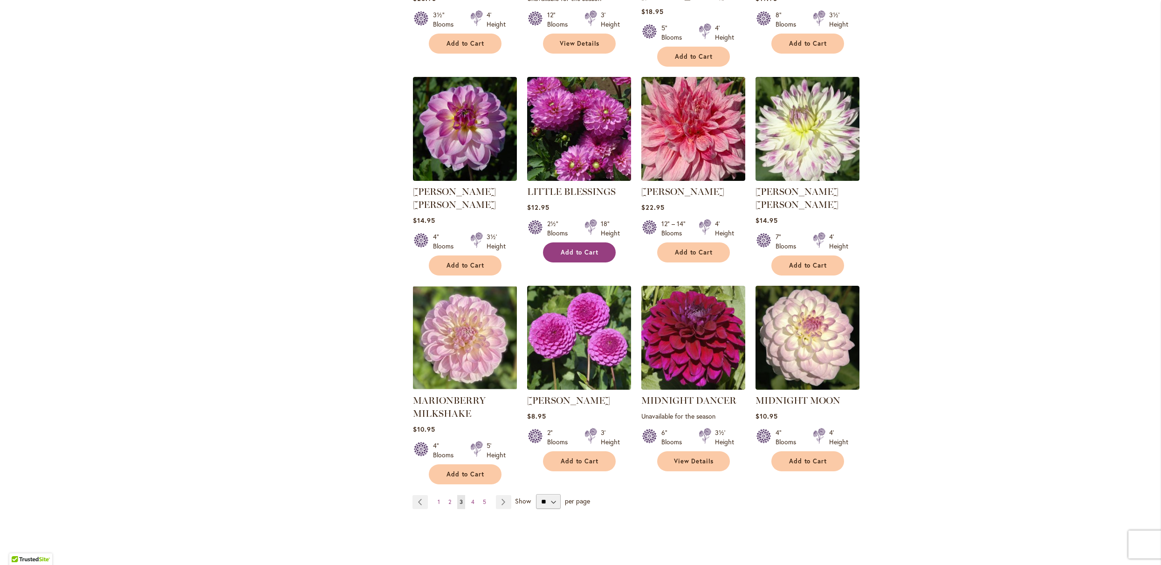
scroll to position [547, 0]
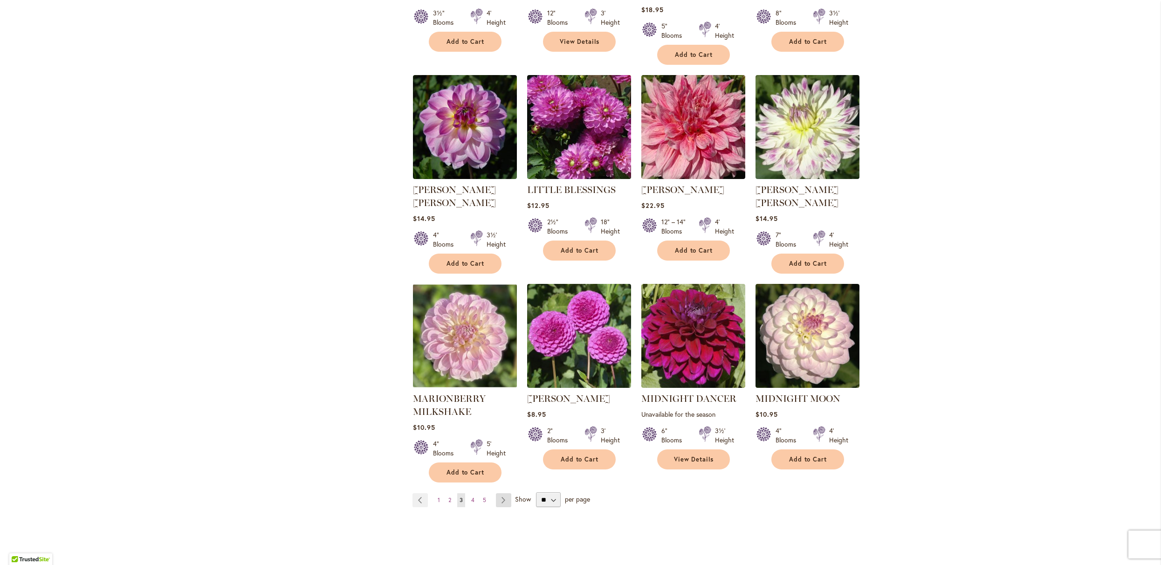
click at [506, 507] on link "Page Next" at bounding box center [503, 500] width 15 height 14
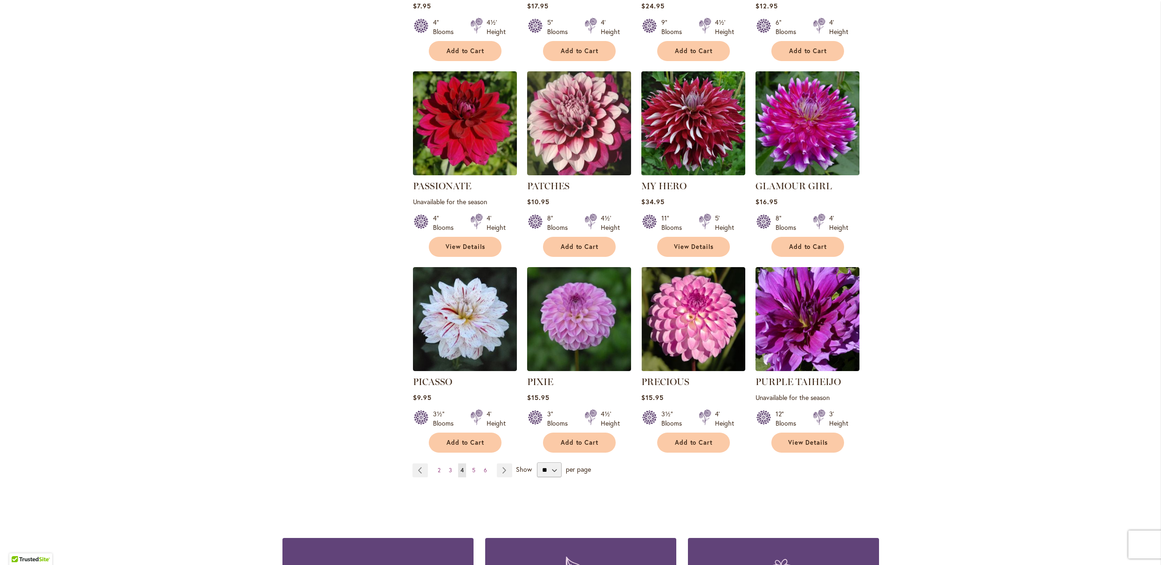
scroll to position [557, 0]
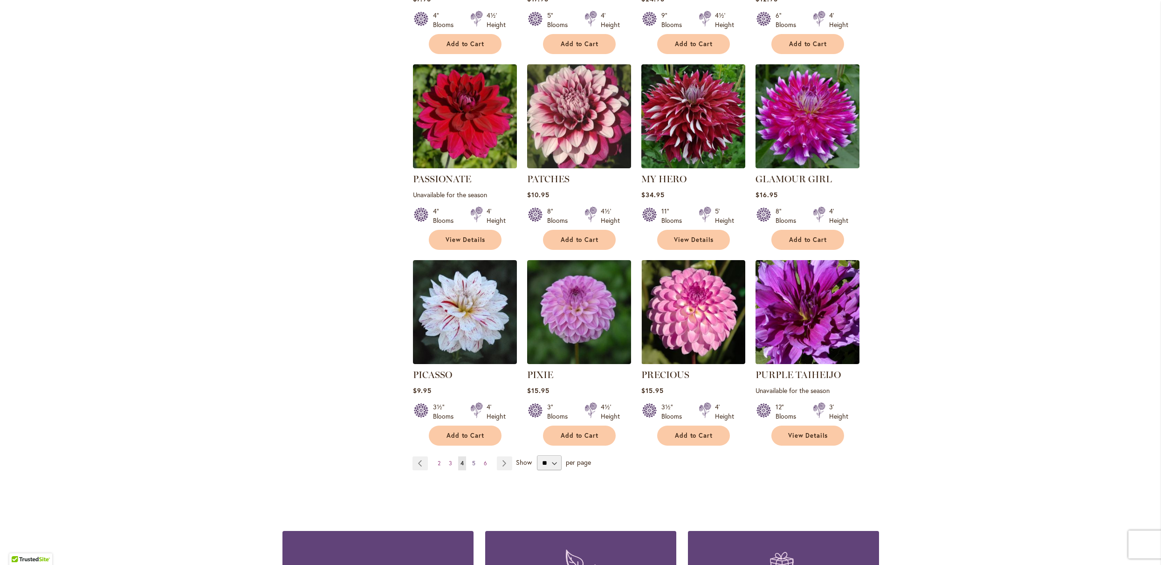
click at [474, 466] on span "5" at bounding box center [473, 462] width 3 height 7
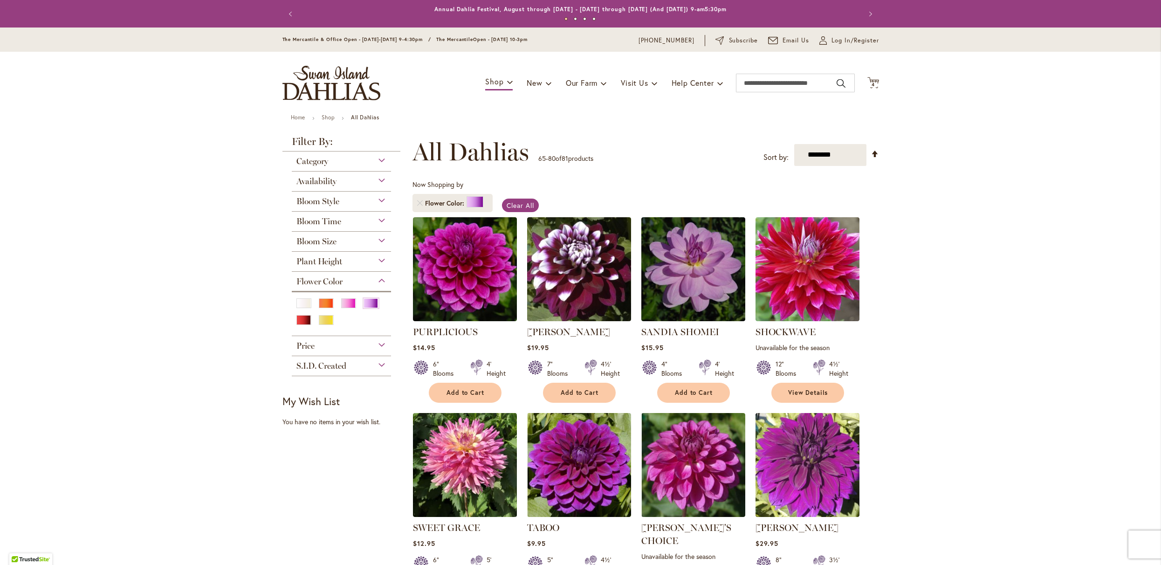
type input "**********"
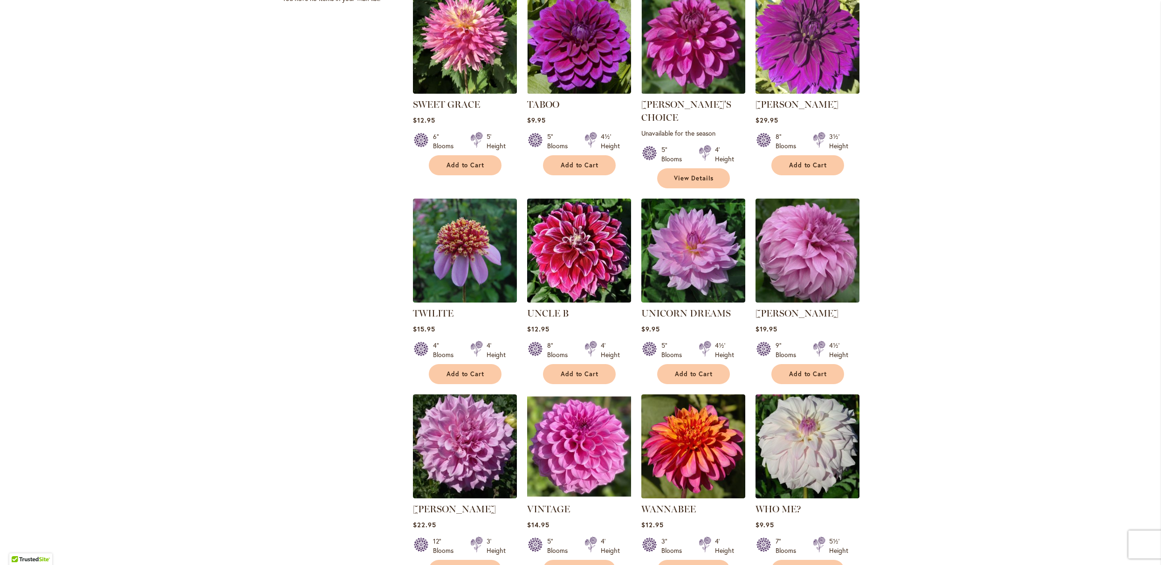
scroll to position [246, 0]
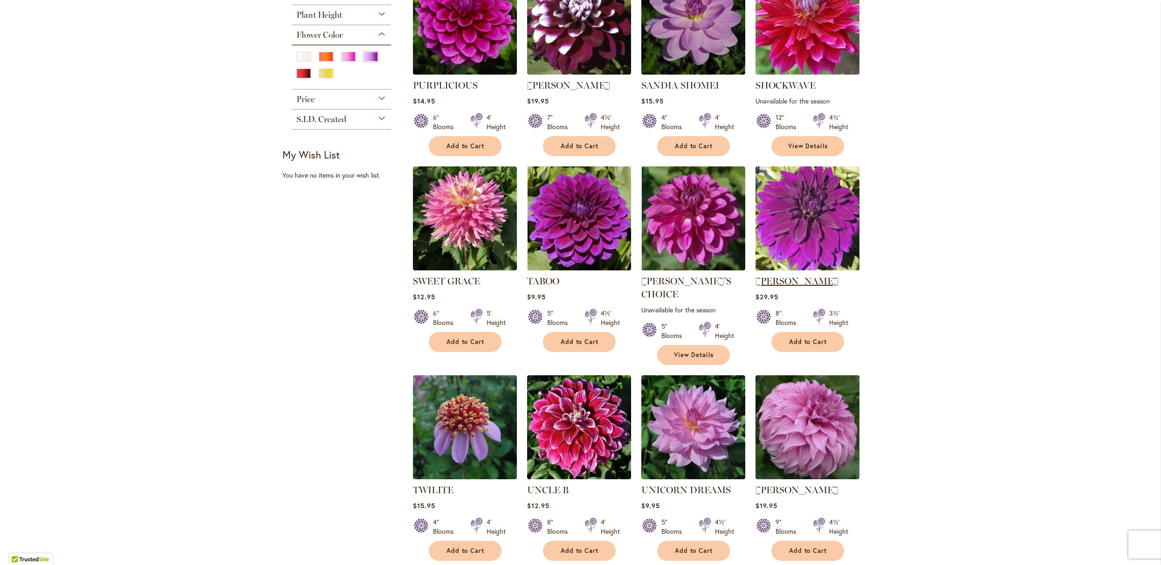
click at [802, 287] on link "[PERSON_NAME]" at bounding box center [796, 280] width 83 height 11
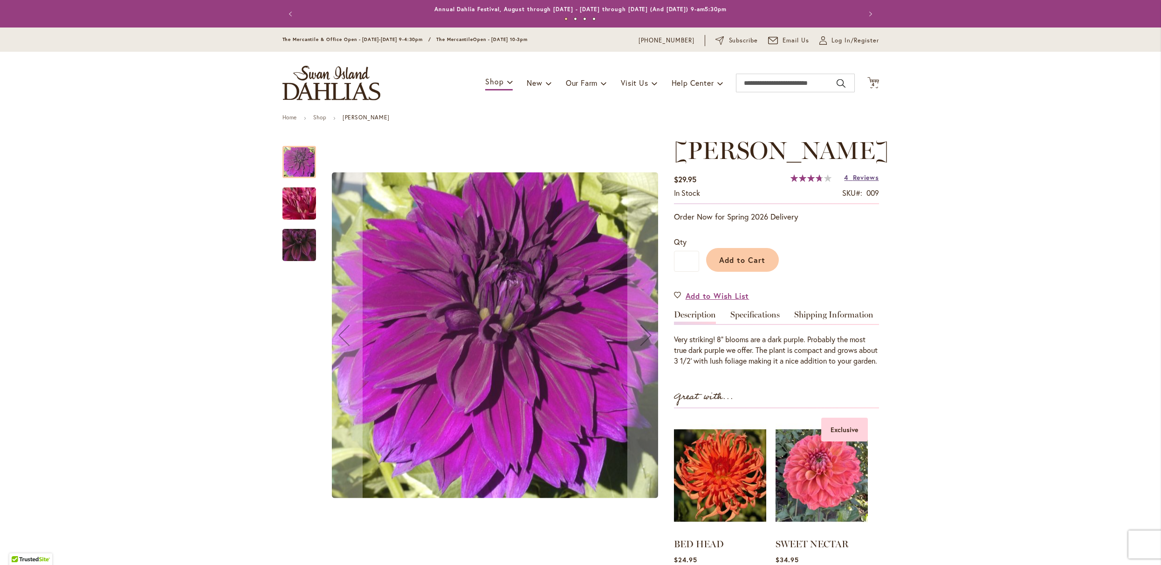
click at [866, 182] on span "Reviews" at bounding box center [866, 177] width 26 height 9
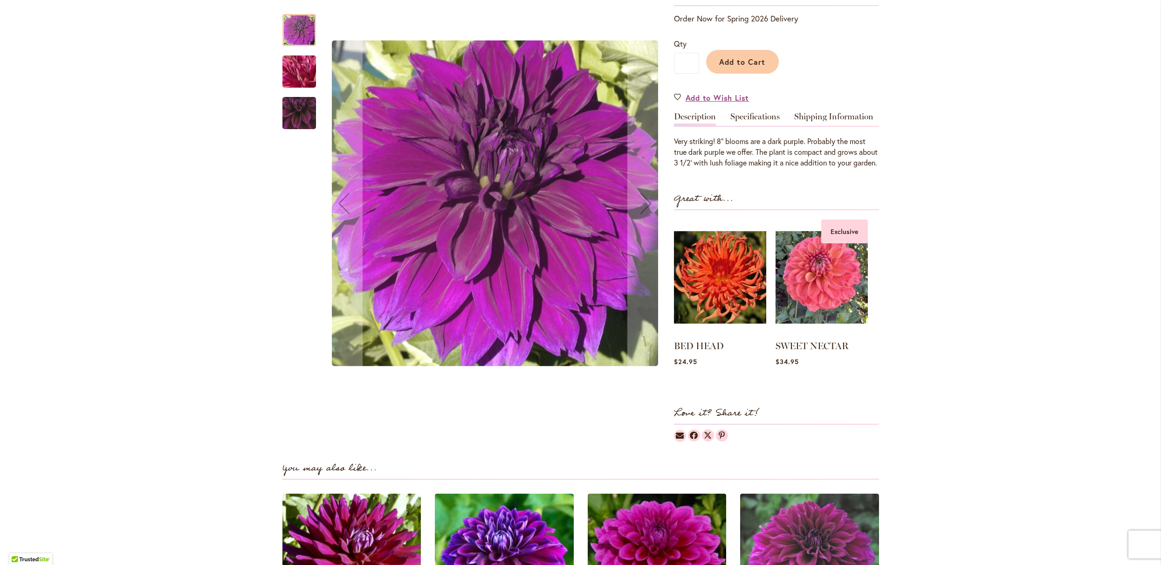
scroll to position [196, 0]
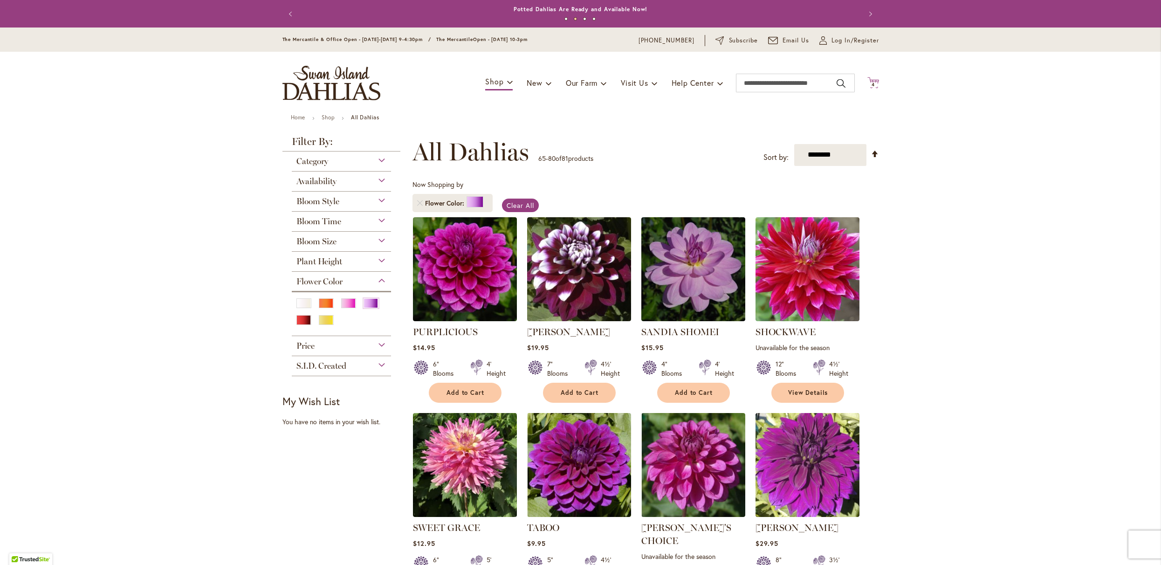
click at [867, 84] on icon "Cart .cls-1 { fill: #231f20; }" at bounding box center [873, 83] width 12 height 12
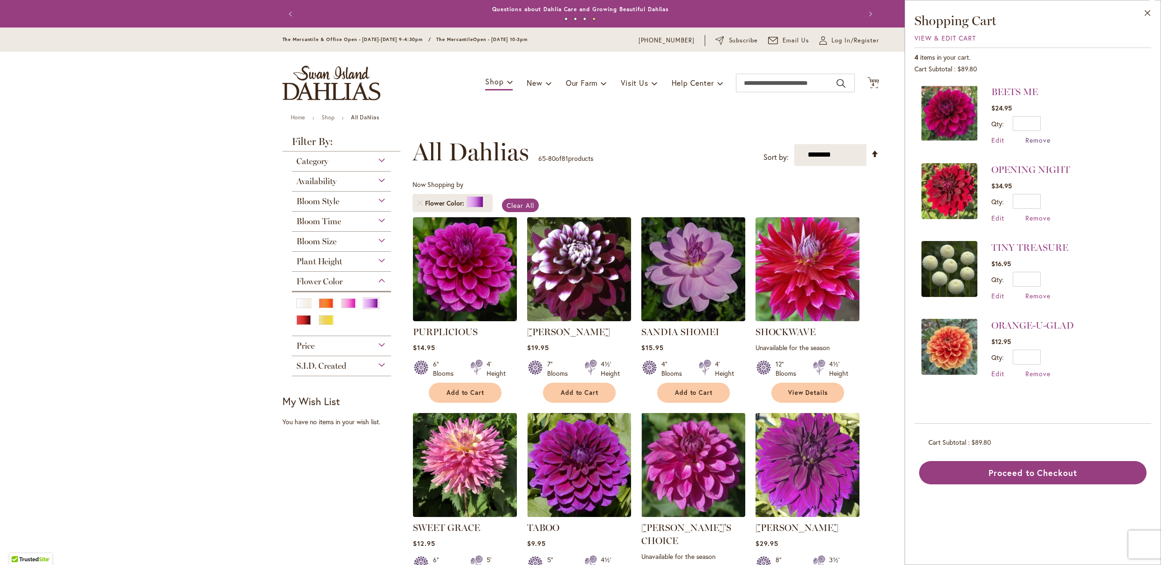
click at [1025, 144] on span "Remove" at bounding box center [1037, 140] width 25 height 9
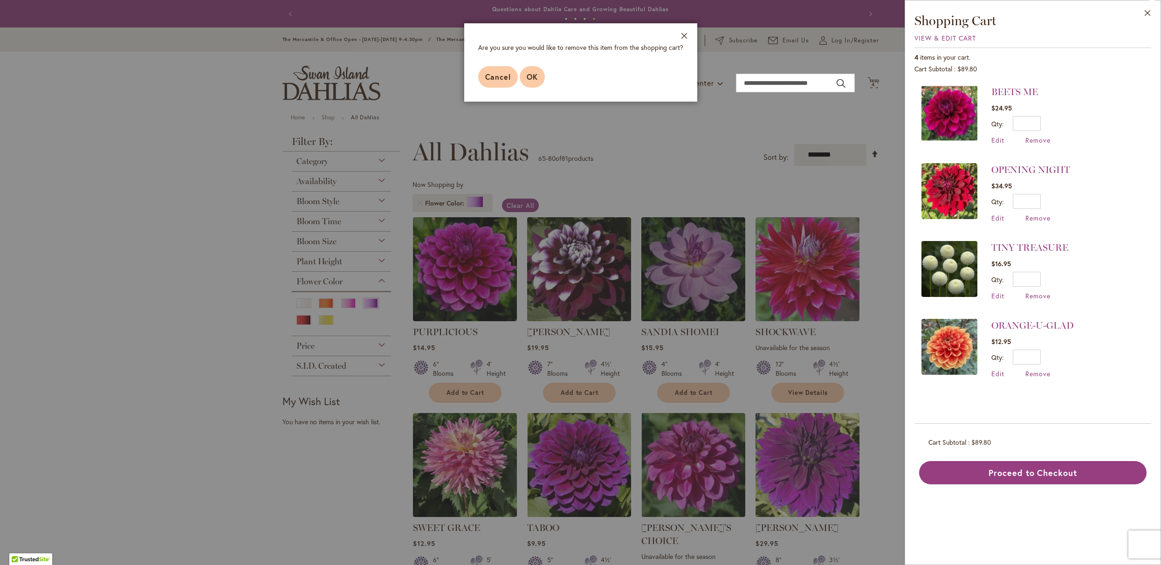
click at [527, 82] on span "OK" at bounding box center [532, 77] width 11 height 10
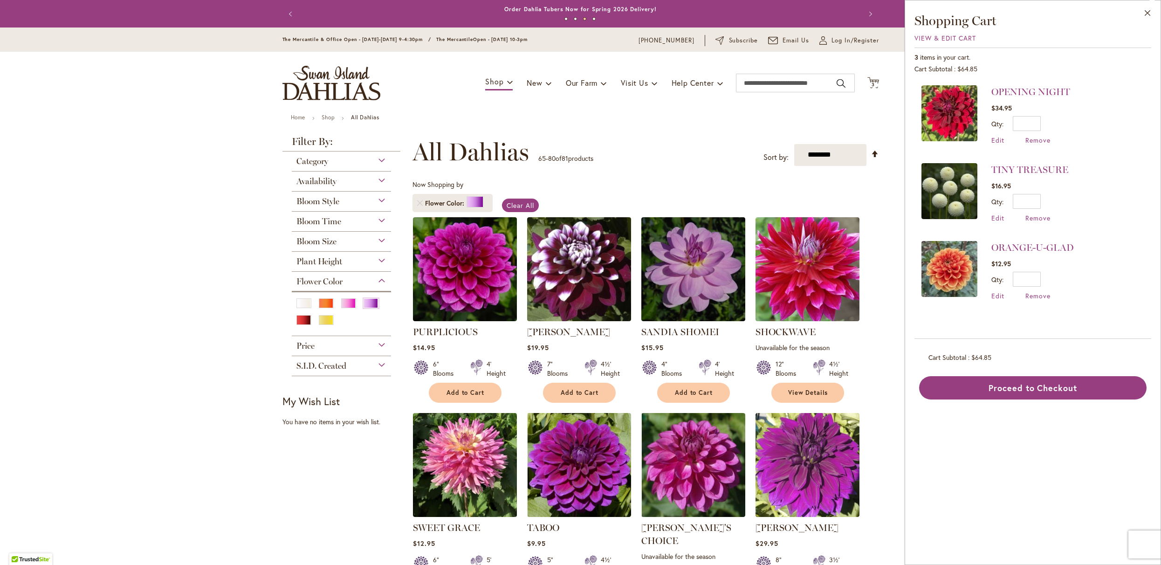
click at [333, 206] on span "Bloom Style" at bounding box center [317, 201] width 43 height 10
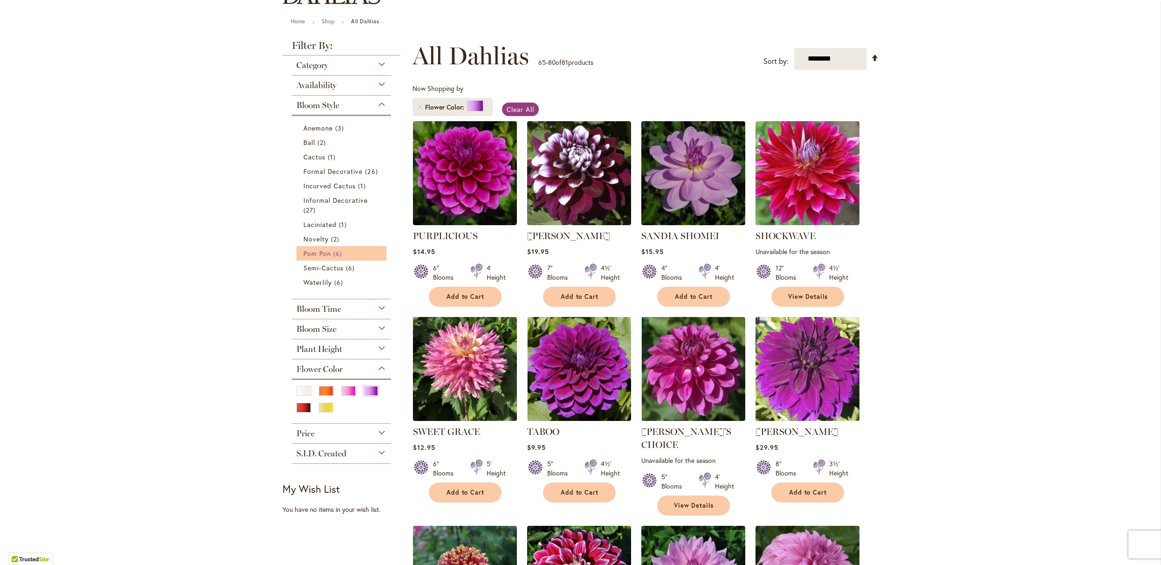
scroll to position [96, 0]
click at [340, 258] on span "6 items" at bounding box center [338, 253] width 11 height 10
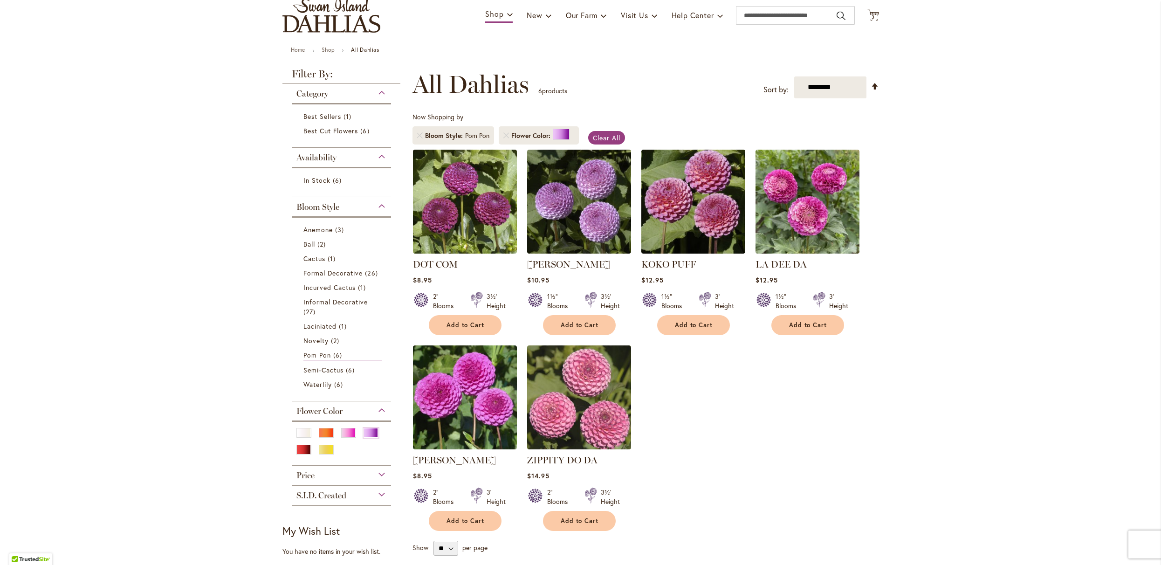
scroll to position [86, 0]
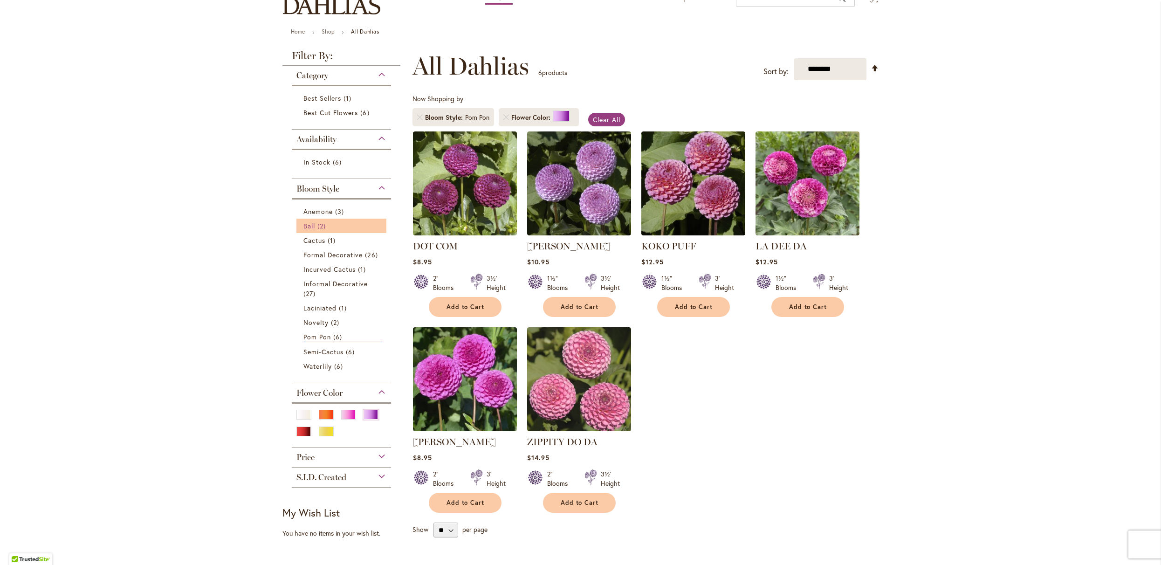
click at [321, 231] on span "2 items" at bounding box center [322, 226] width 11 height 10
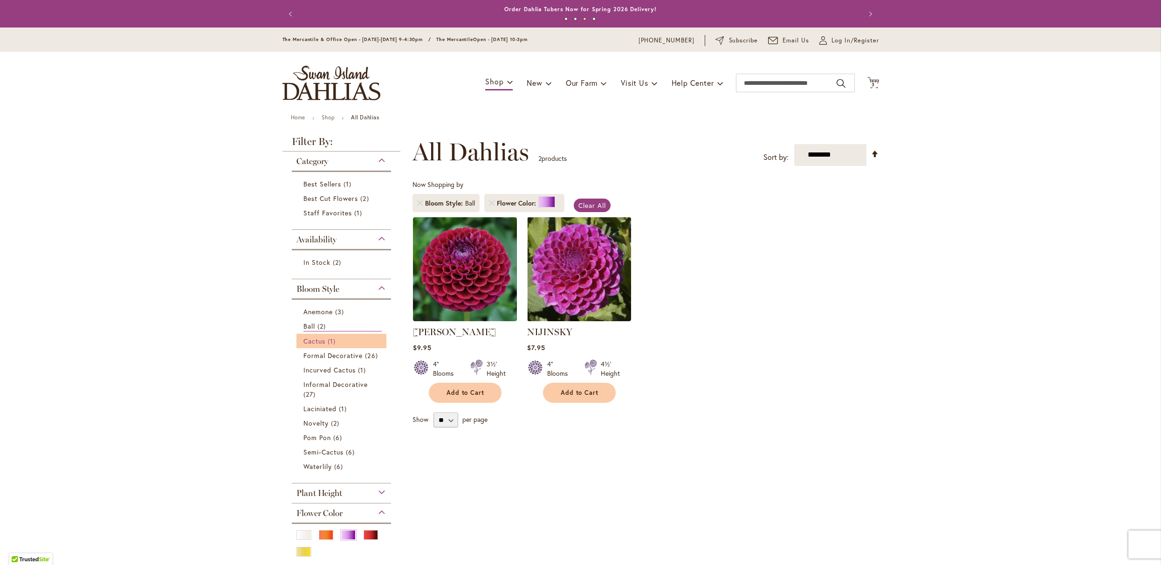
click at [317, 345] on span "Cactus" at bounding box center [314, 340] width 22 height 9
click at [602, 210] on span "Clear All" at bounding box center [591, 205] width 27 height 9
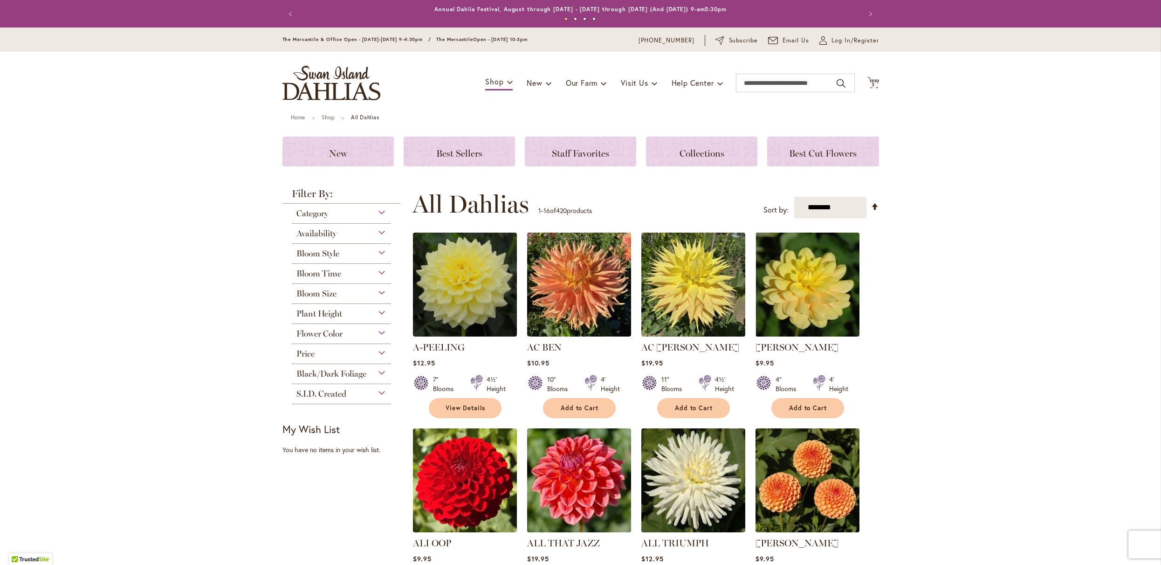
click at [317, 299] on span "Bloom Size" at bounding box center [316, 293] width 40 height 10
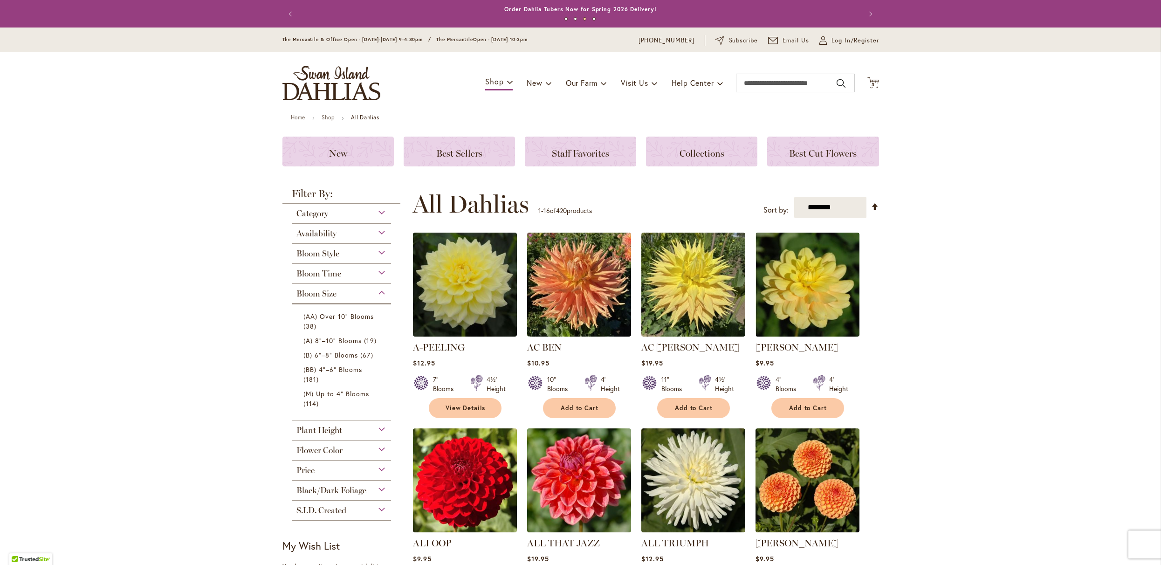
click at [304, 259] on span "Bloom Style" at bounding box center [317, 253] width 43 height 10
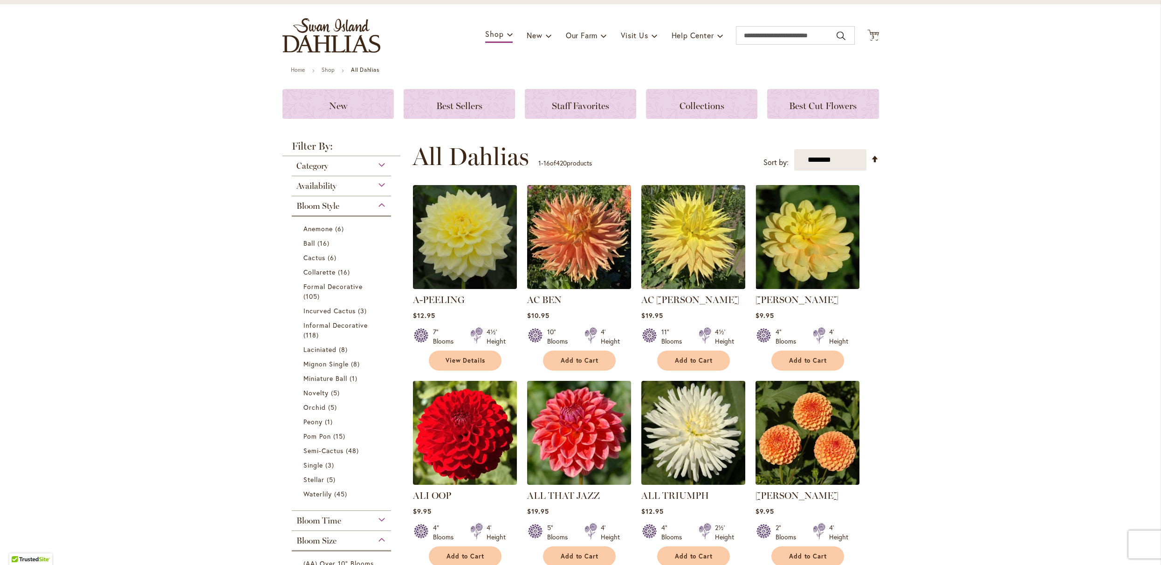
scroll to position [43, 0]
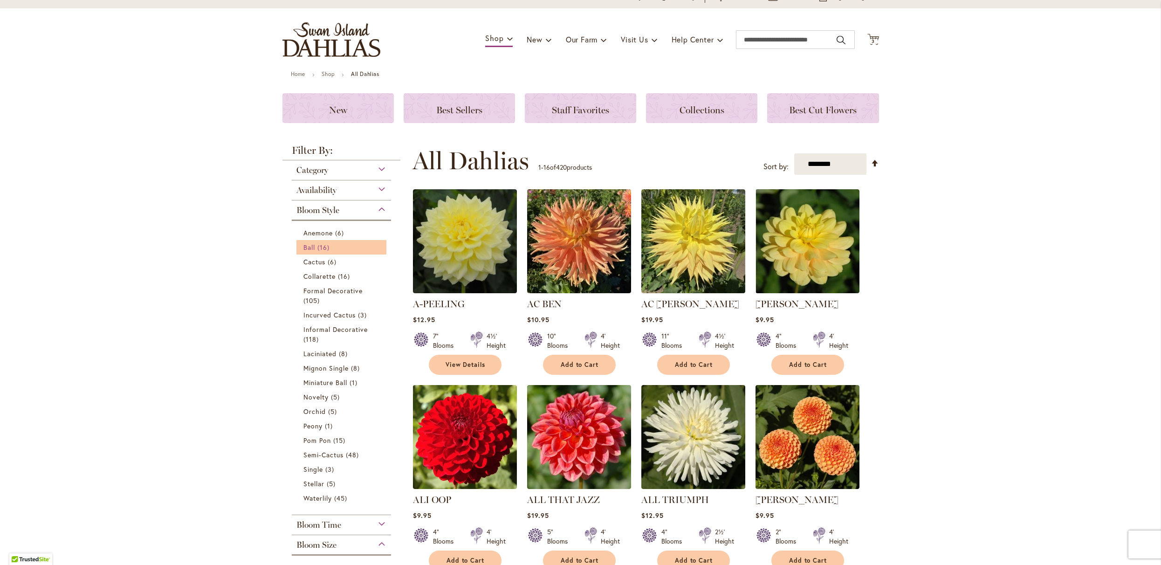
click at [312, 252] on span "Ball" at bounding box center [309, 247] width 12 height 9
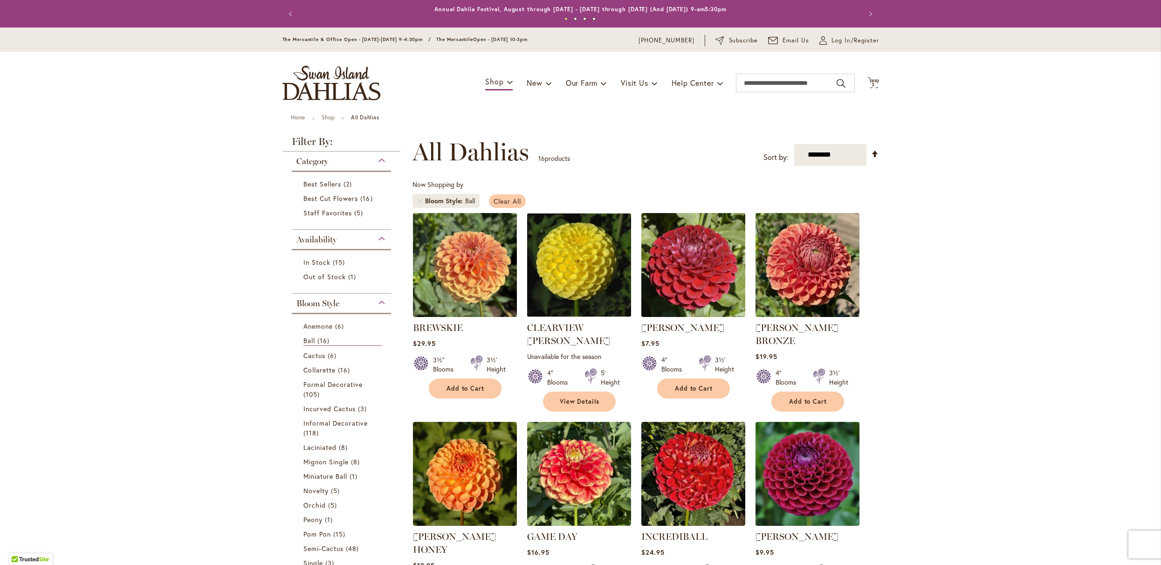
click at [513, 205] on span "Clear All" at bounding box center [506, 201] width 27 height 9
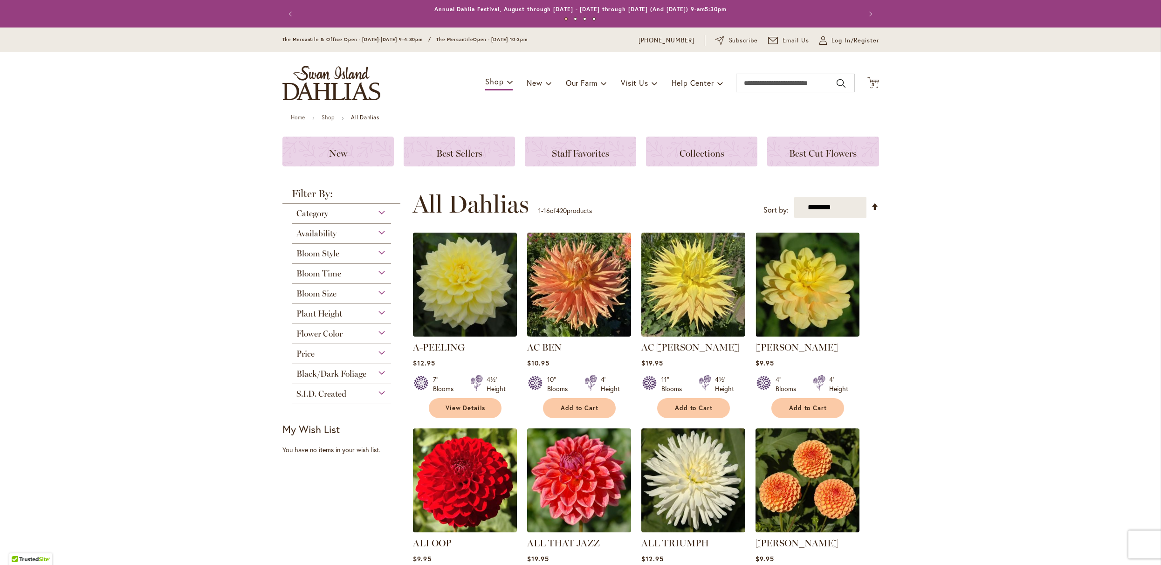
click at [332, 259] on span "Bloom Style" at bounding box center [317, 253] width 43 height 10
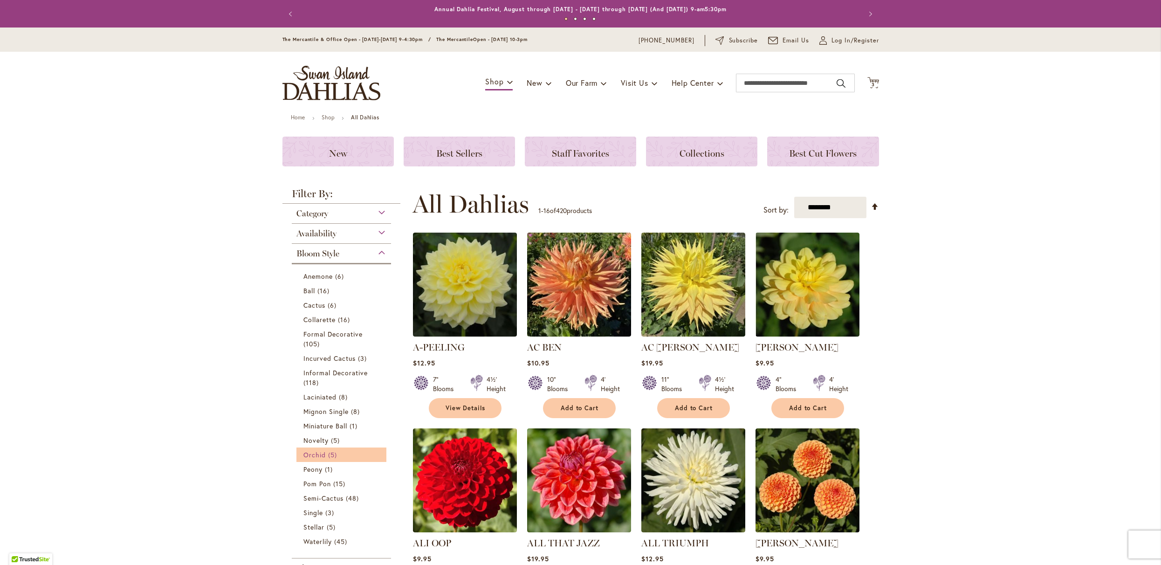
scroll to position [247, 0]
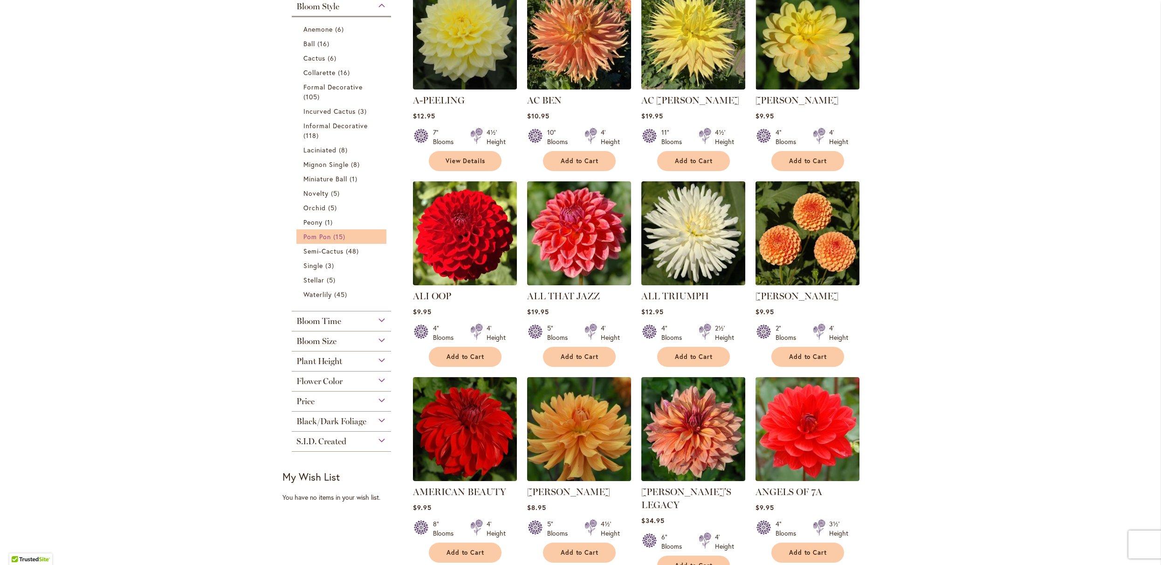
click at [337, 241] on span "15 items" at bounding box center [340, 237] width 14 height 10
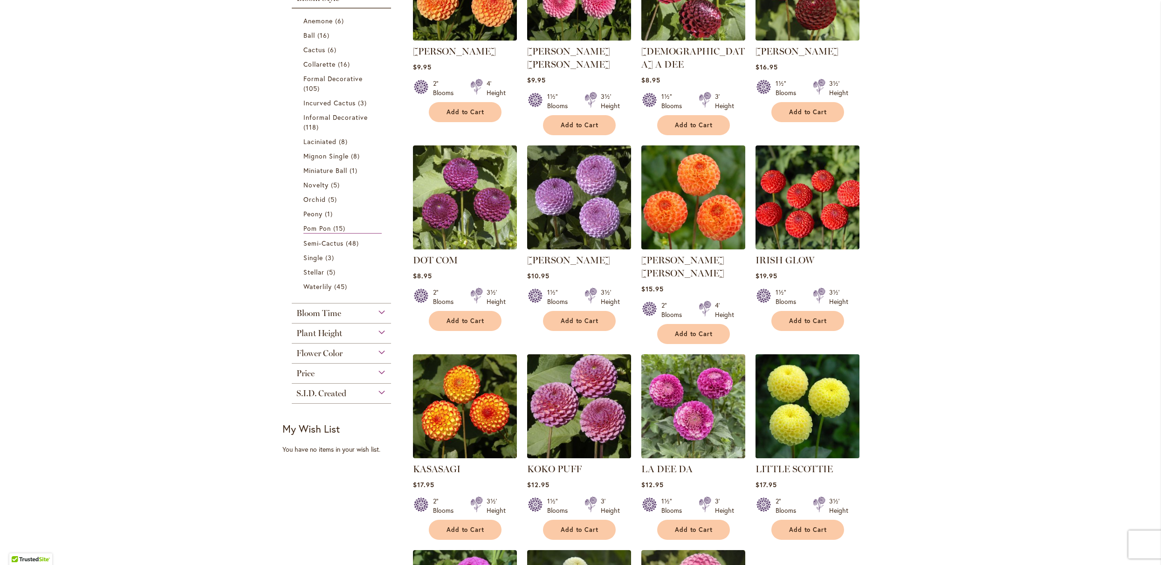
scroll to position [300, 0]
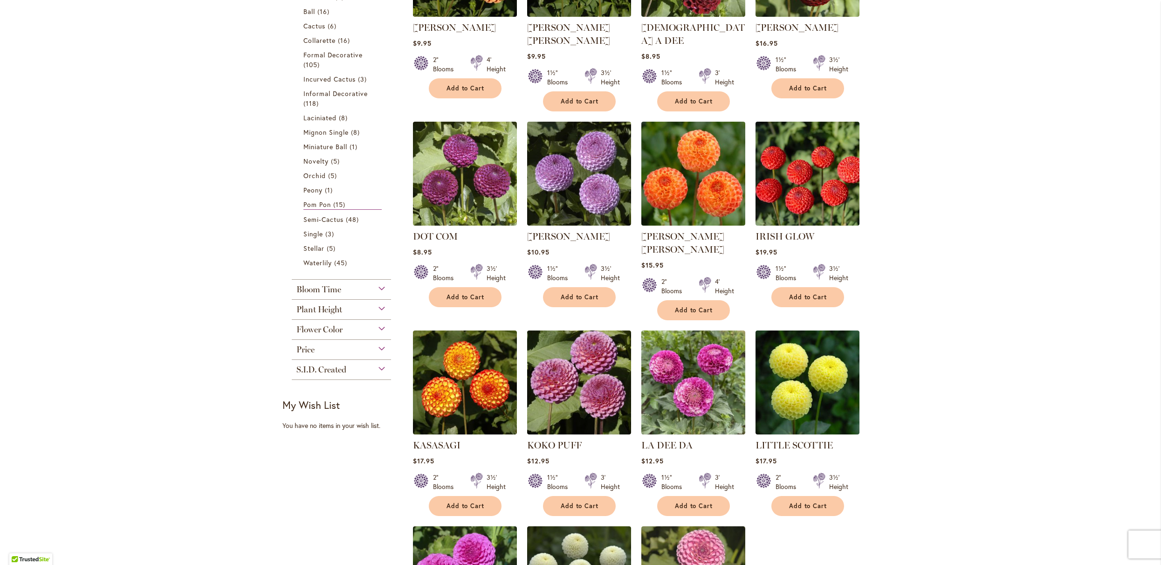
click at [325, 294] on span "Bloom Time" at bounding box center [318, 289] width 45 height 10
click at [328, 316] on span "Early (75 days)" at bounding box center [327, 312] width 49 height 9
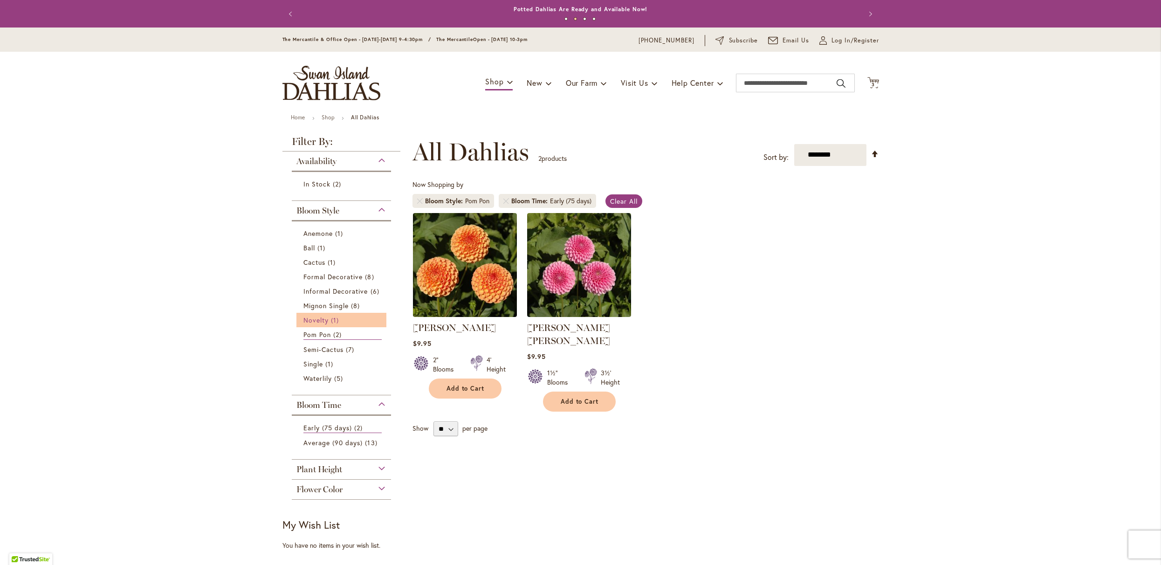
click at [322, 325] on link "Novelty 1 item" at bounding box center [342, 320] width 79 height 10
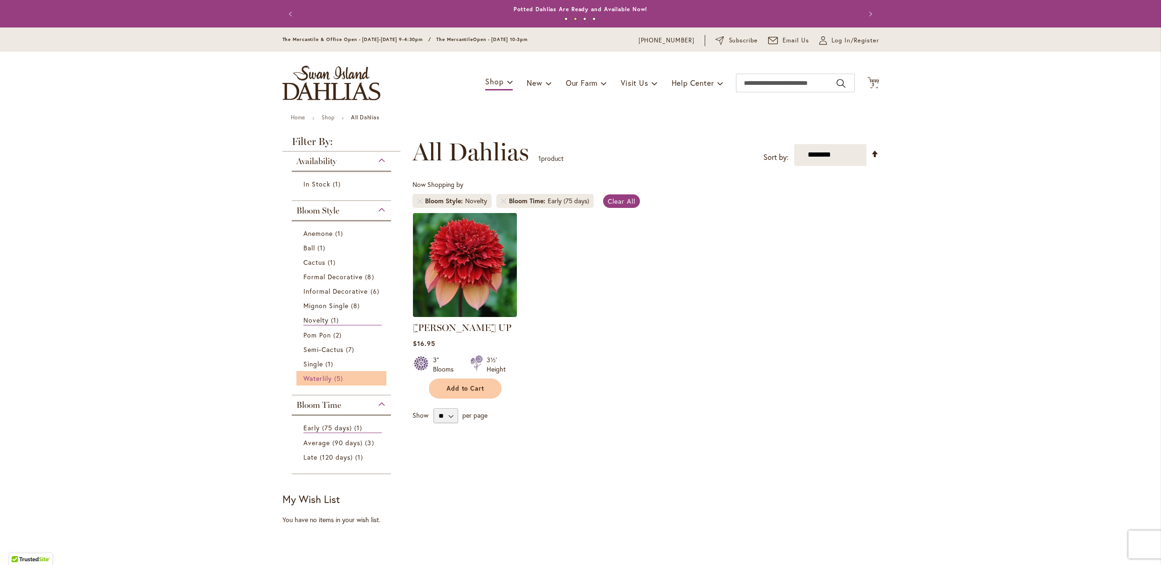
click at [328, 383] on span "Waterlily" at bounding box center [317, 378] width 28 height 9
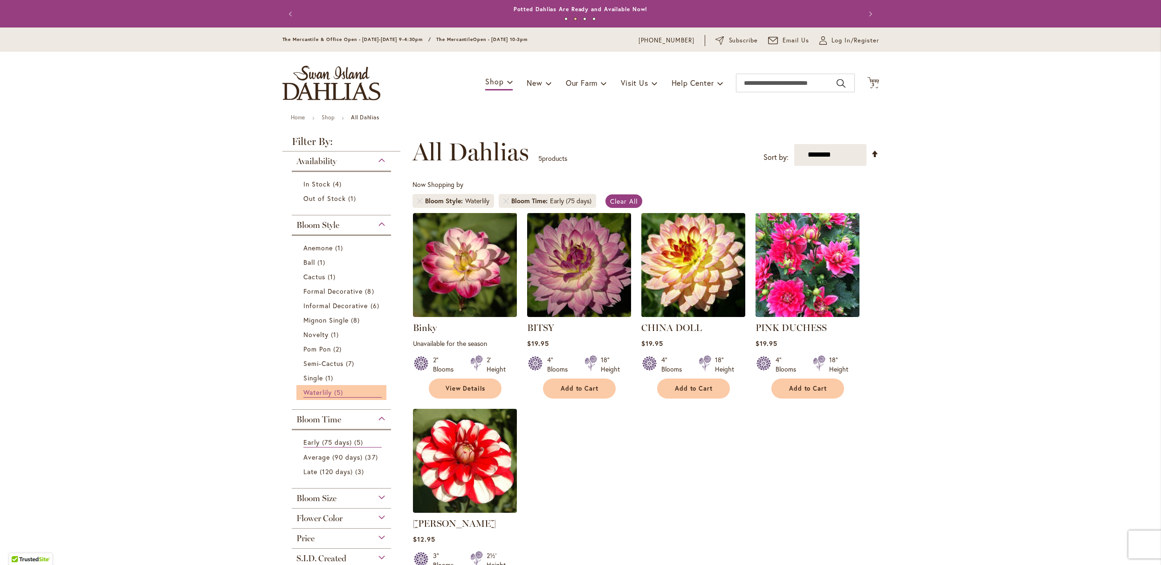
click at [342, 397] on span "5 items" at bounding box center [339, 392] width 11 height 10
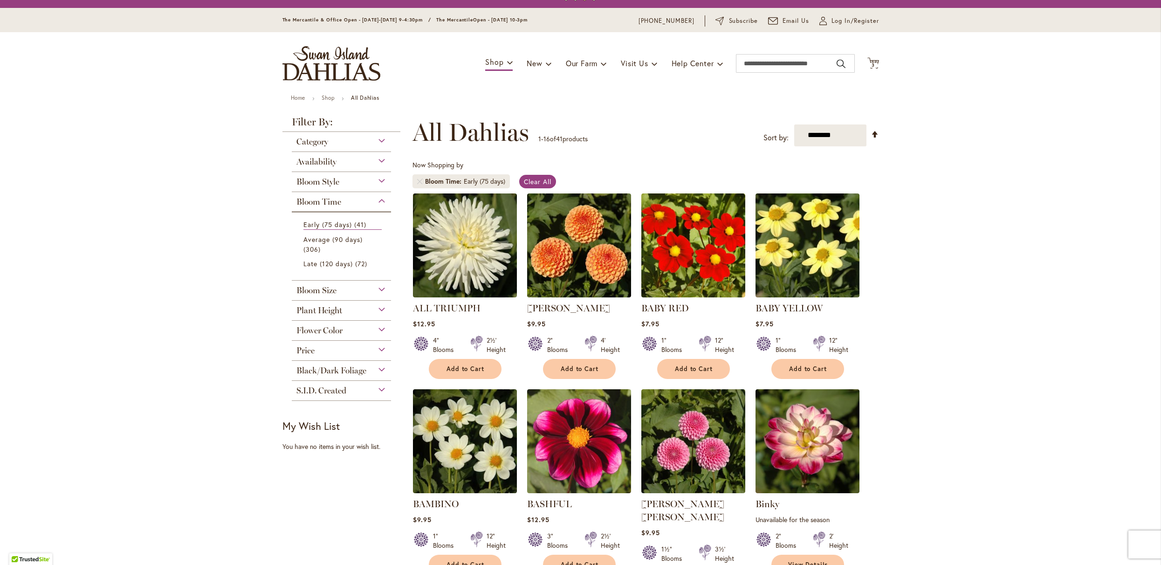
scroll to position [11, 0]
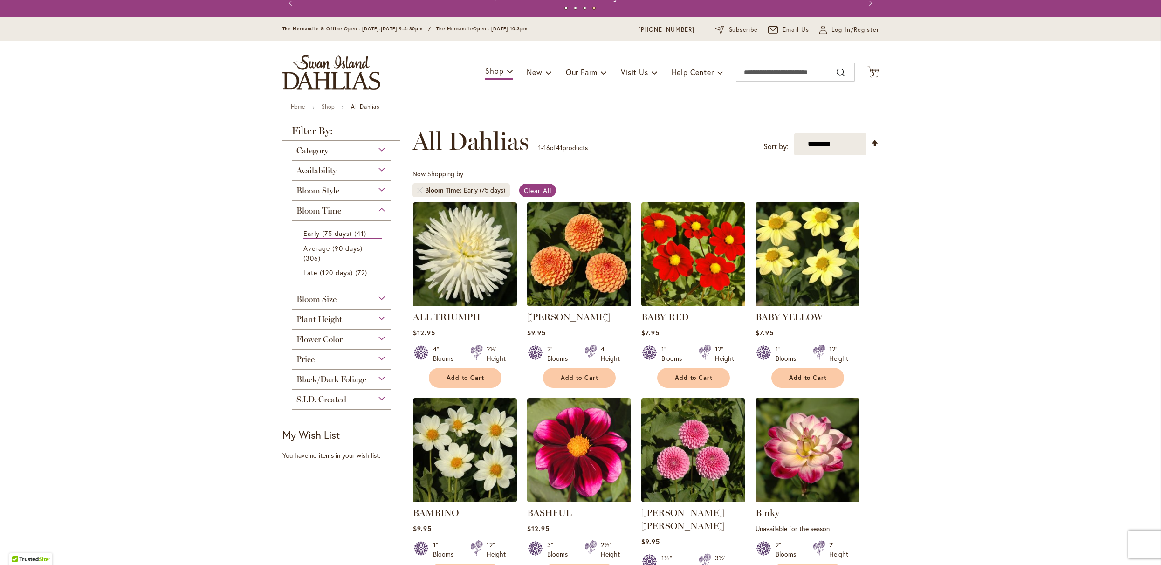
click at [337, 384] on span "Black/Dark Foliage" at bounding box center [331, 379] width 70 height 10
click at [320, 407] on span "3 items" at bounding box center [321, 402] width 11 height 10
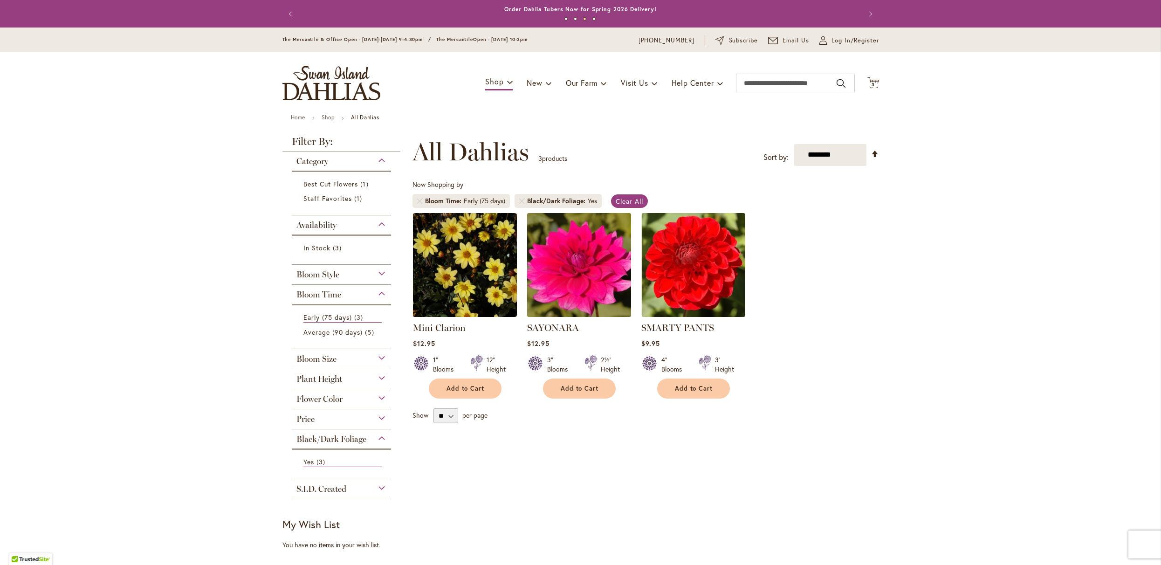
click at [556, 302] on img at bounding box center [578, 264] width 109 height 109
click at [871, 86] on span "3" at bounding box center [872, 85] width 3 height 6
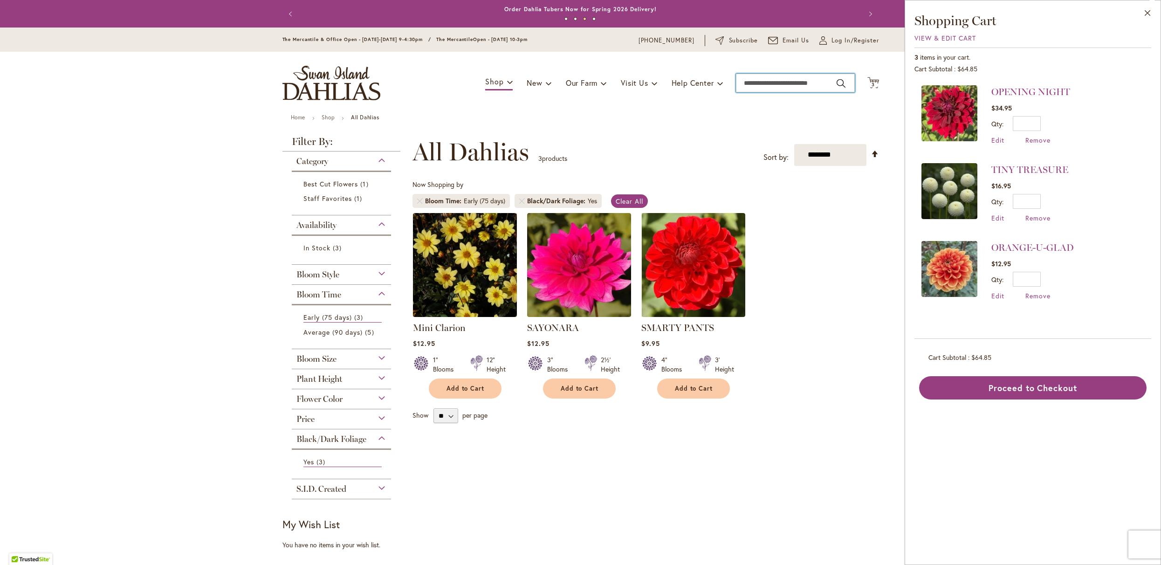
click at [757, 88] on input "Search" at bounding box center [795, 83] width 119 height 19
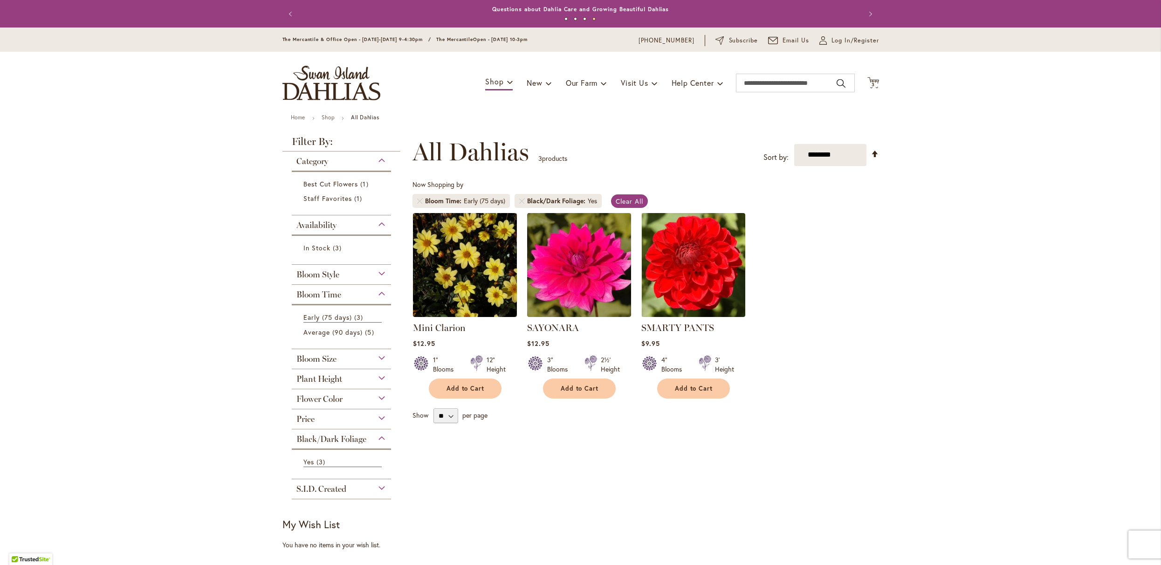
click at [867, 77] on button "Cart .cls-1 { fill: #231f20; } 3 3 items" at bounding box center [873, 83] width 12 height 13
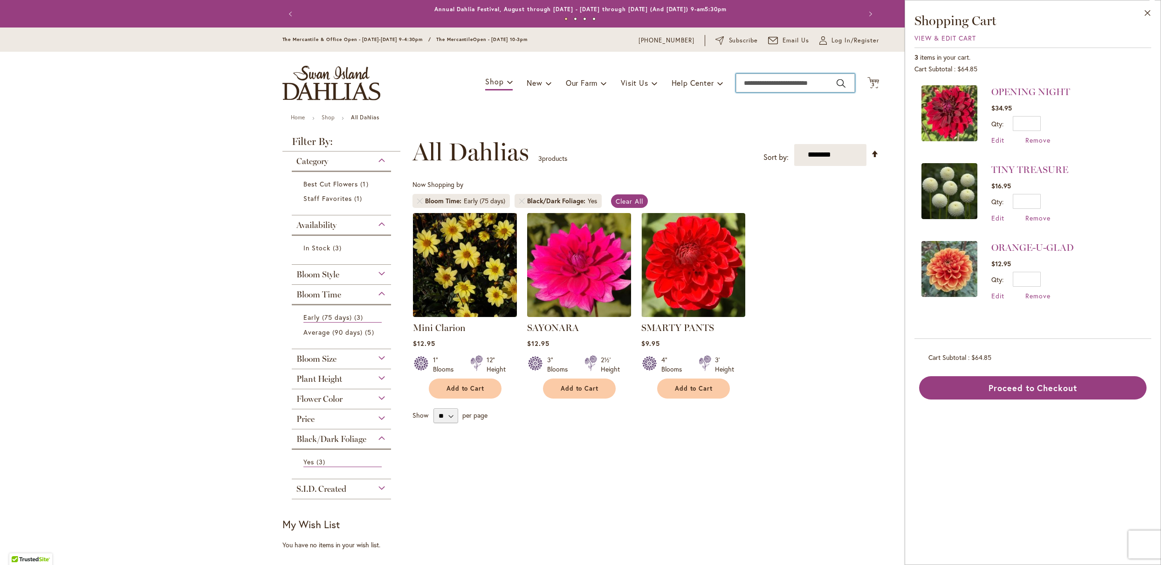
click at [771, 83] on input "Search" at bounding box center [795, 83] width 119 height 19
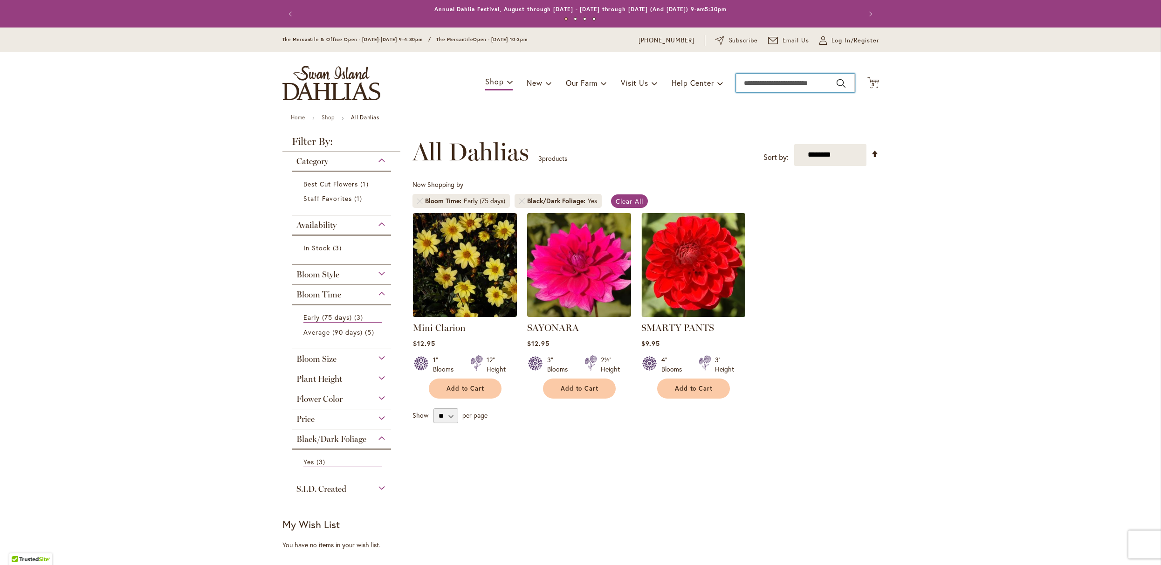
click at [769, 89] on input "Search" at bounding box center [795, 83] width 119 height 19
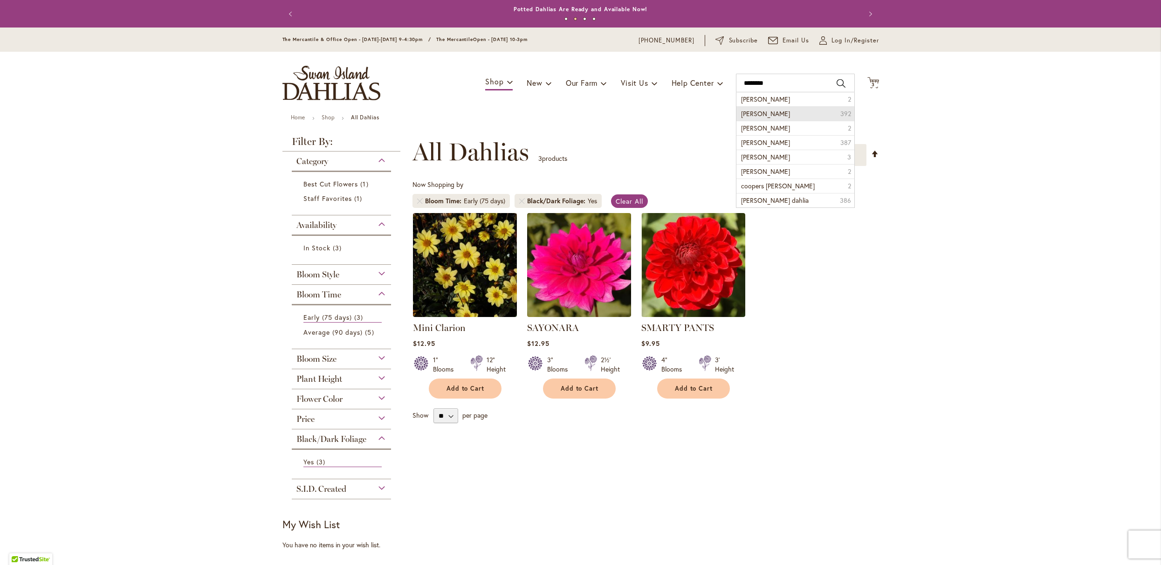
click at [774, 118] on span "Cooper Blaine dahlia" at bounding box center [765, 113] width 49 height 9
type input "**********"
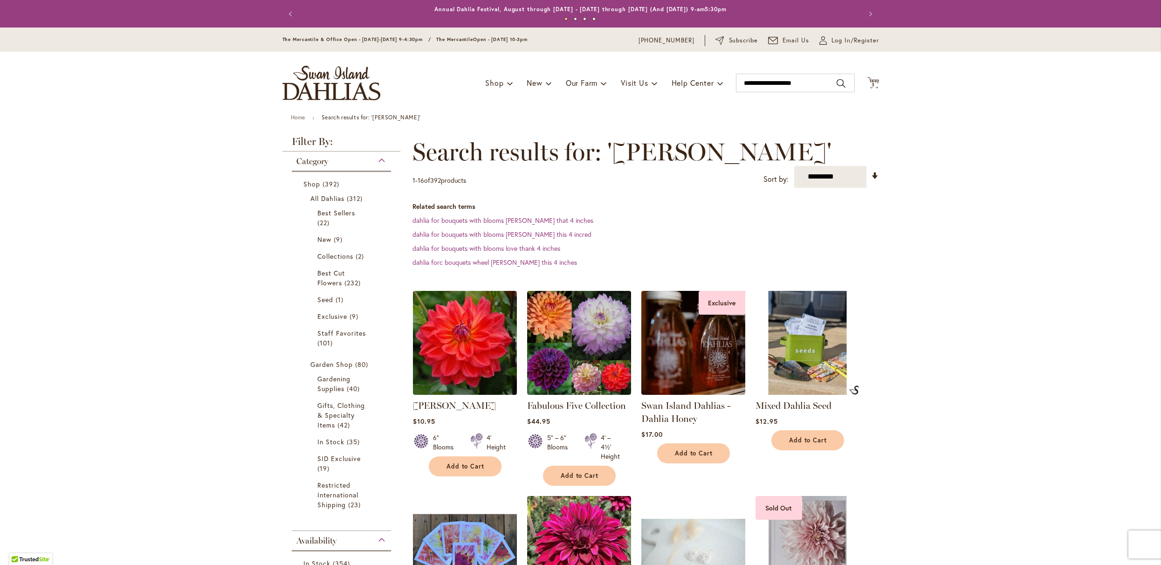
type input "**********"
click at [459, 361] on img at bounding box center [464, 342] width 109 height 109
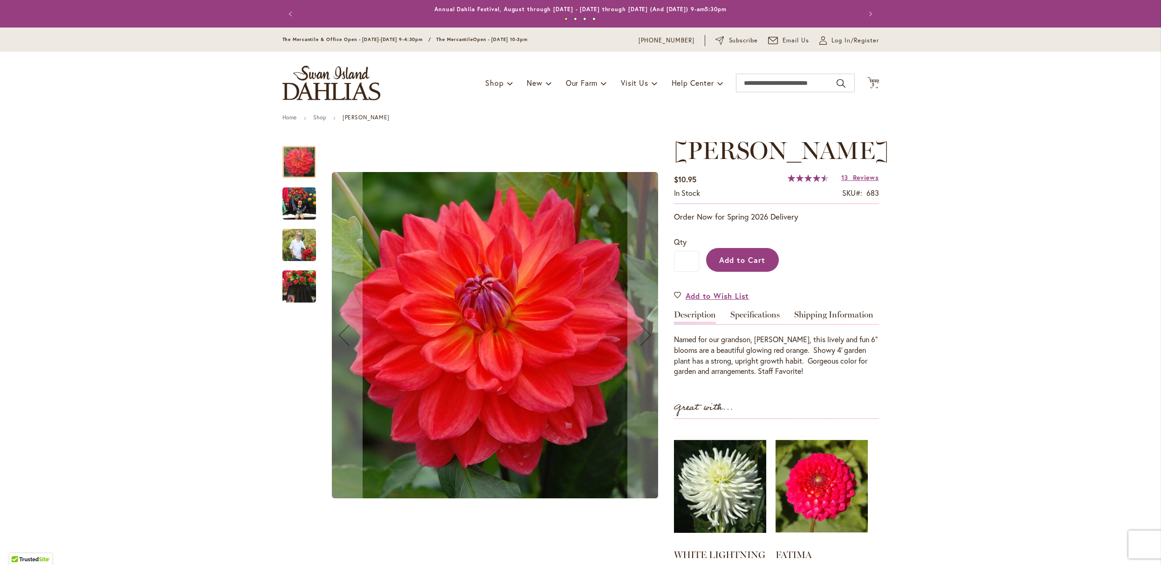
click at [738, 265] on span "Add to Cart" at bounding box center [742, 260] width 46 height 10
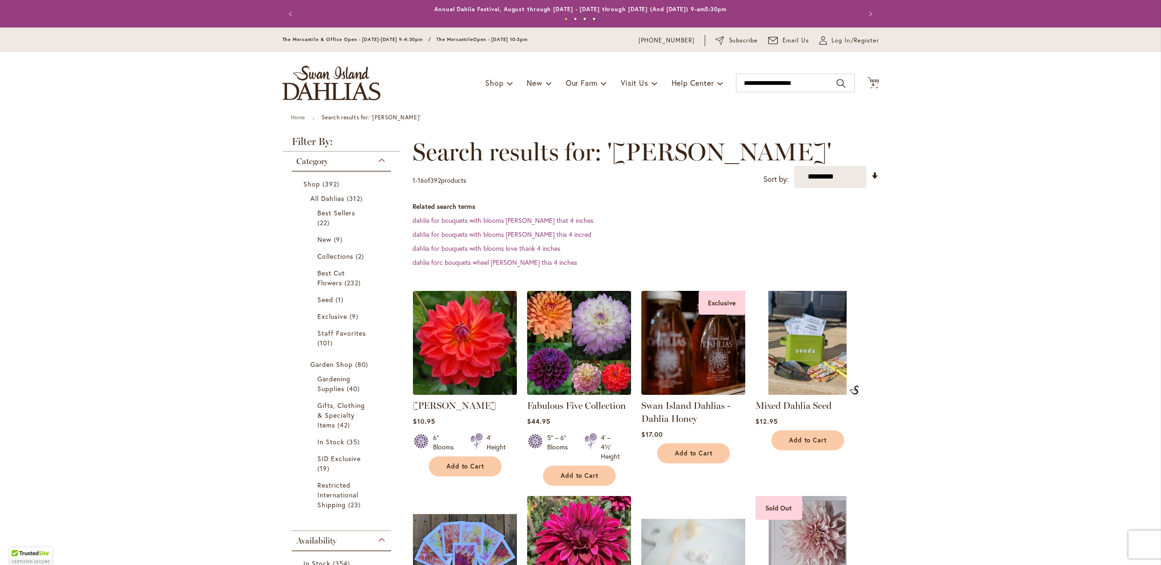
type input "**********"
click at [871, 87] on span "4" at bounding box center [872, 85] width 3 height 6
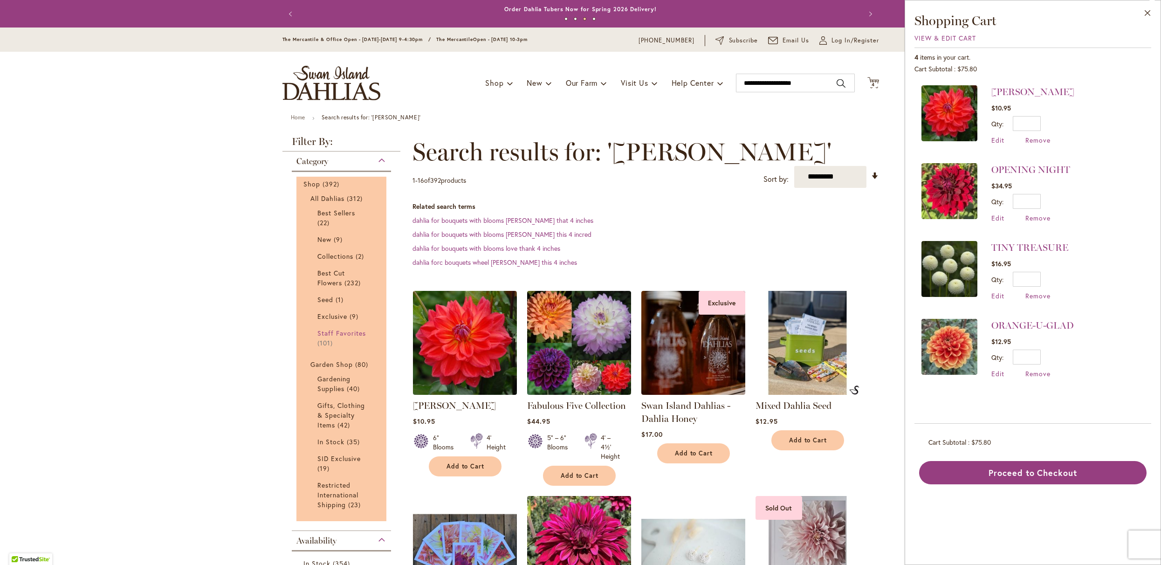
scroll to position [21, 0]
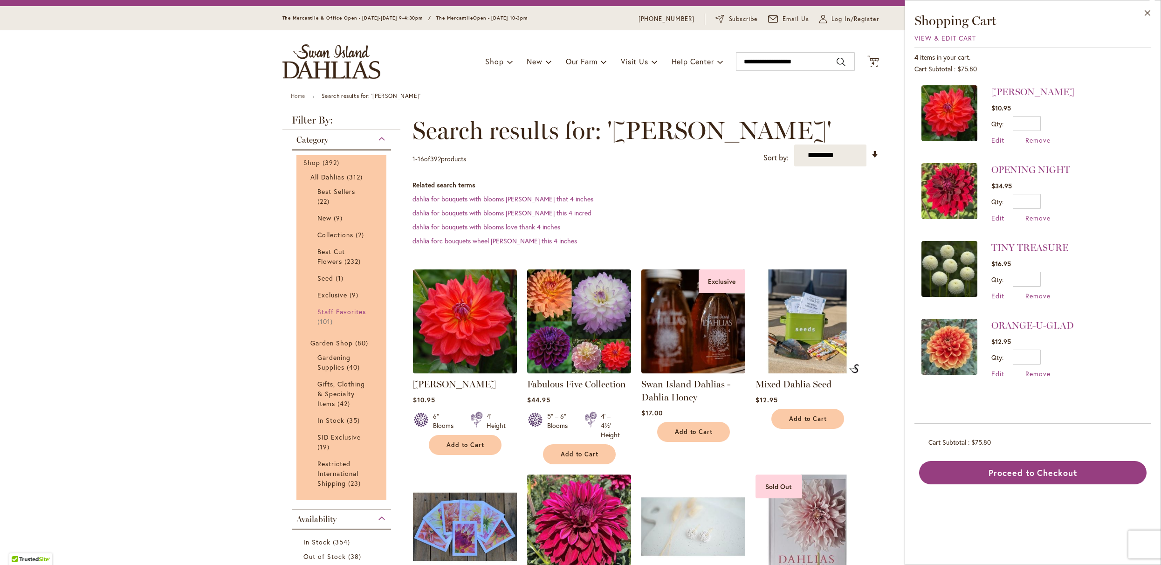
click at [328, 316] on span "Staff Favorites" at bounding box center [341, 311] width 49 height 9
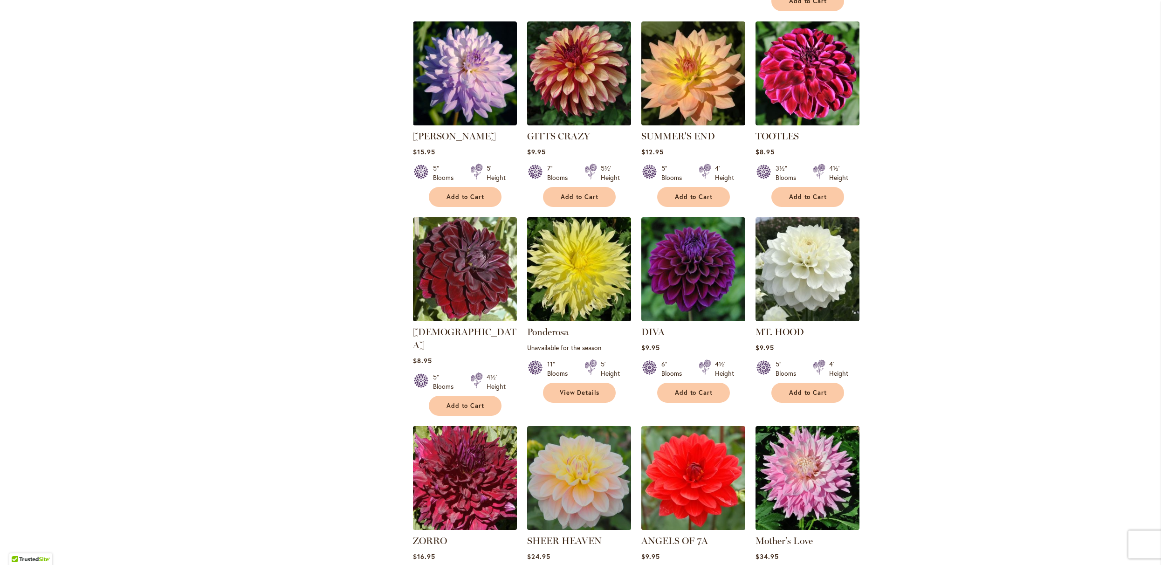
scroll to position [525, 0]
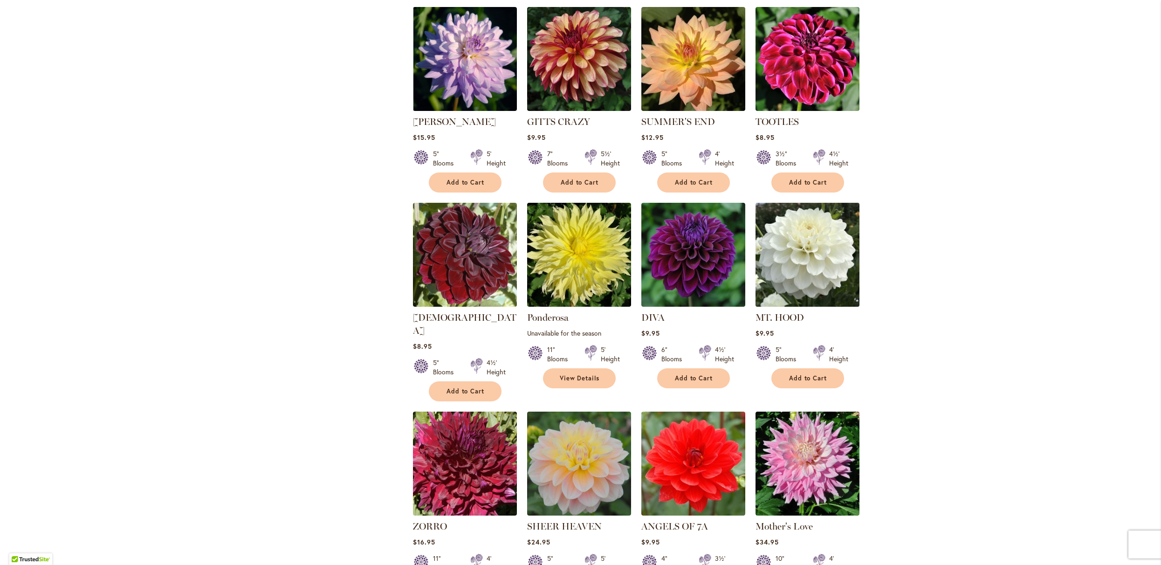
click at [781, 299] on img at bounding box center [806, 254] width 109 height 109
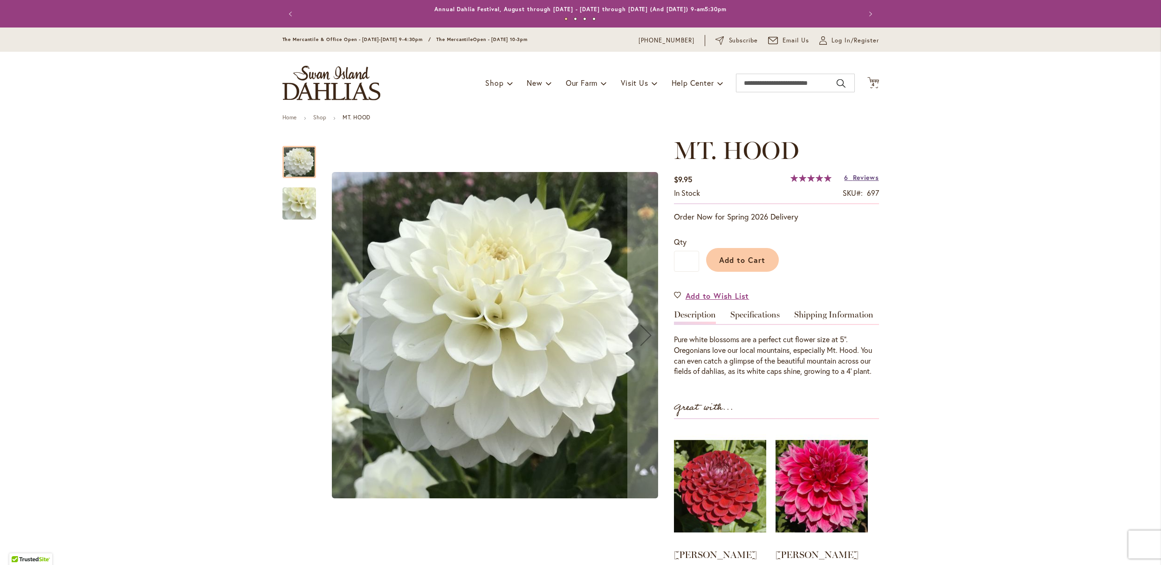
click at [854, 179] on span "Reviews" at bounding box center [866, 177] width 26 height 9
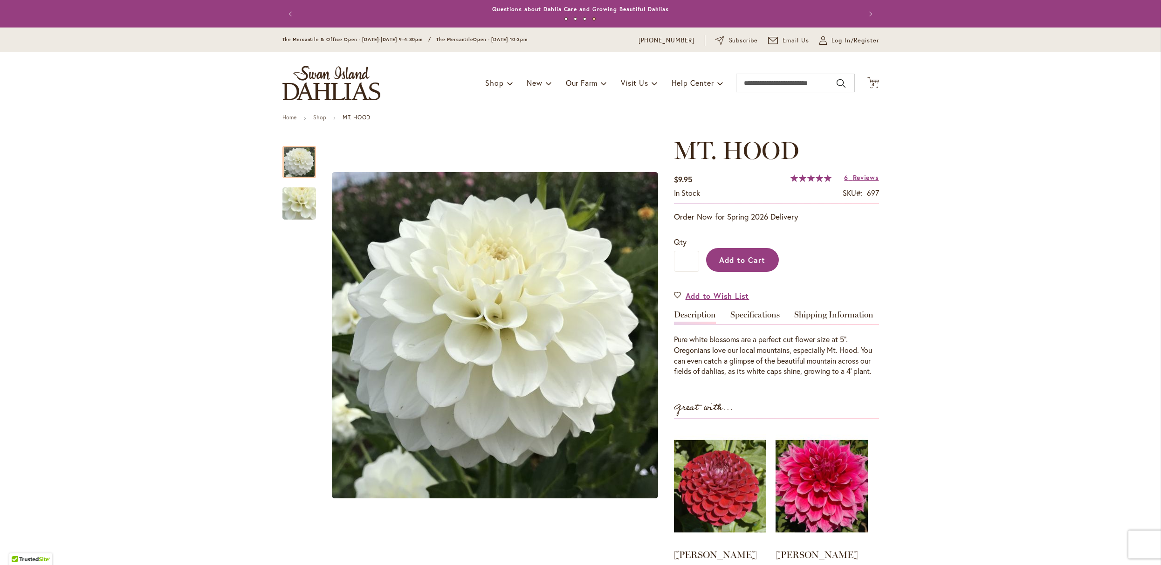
click at [739, 265] on span "Add to Cart" at bounding box center [742, 260] width 46 height 10
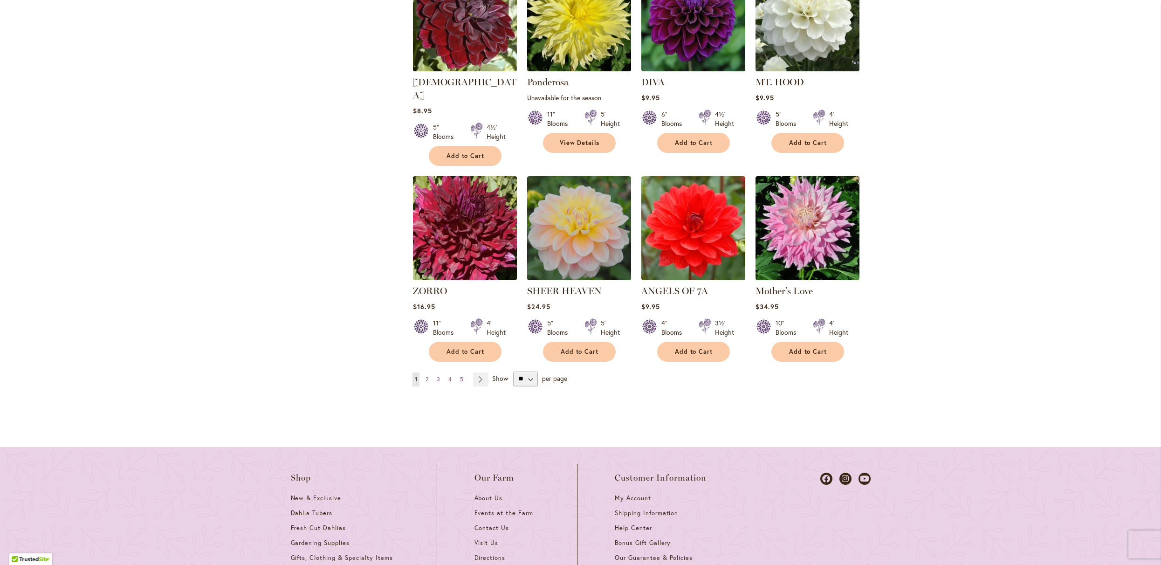
scroll to position [814, 0]
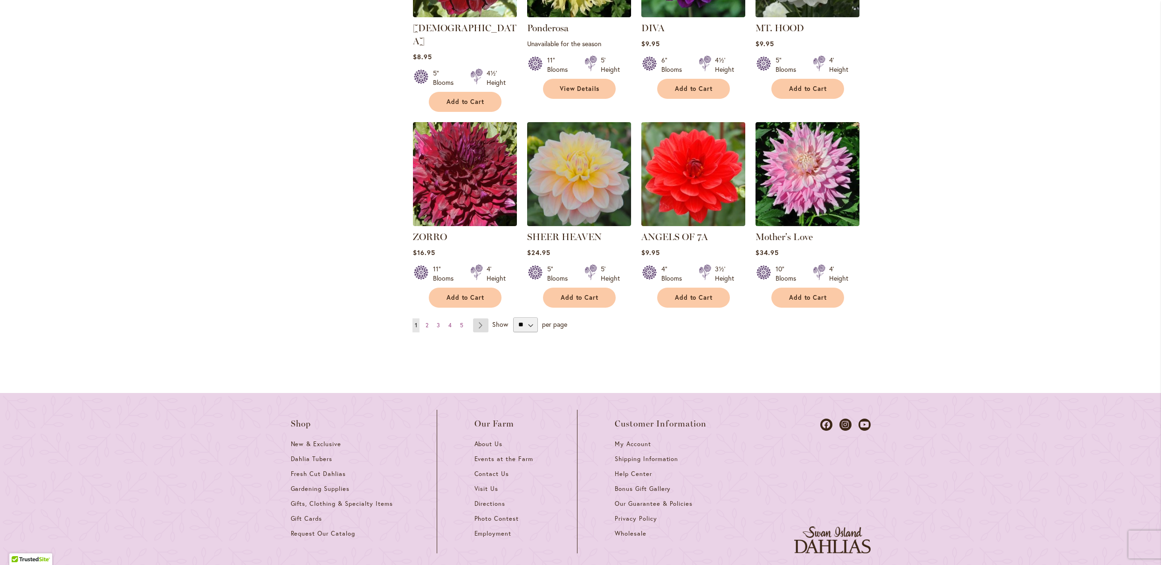
click at [484, 332] on link "Page Next" at bounding box center [480, 325] width 15 height 14
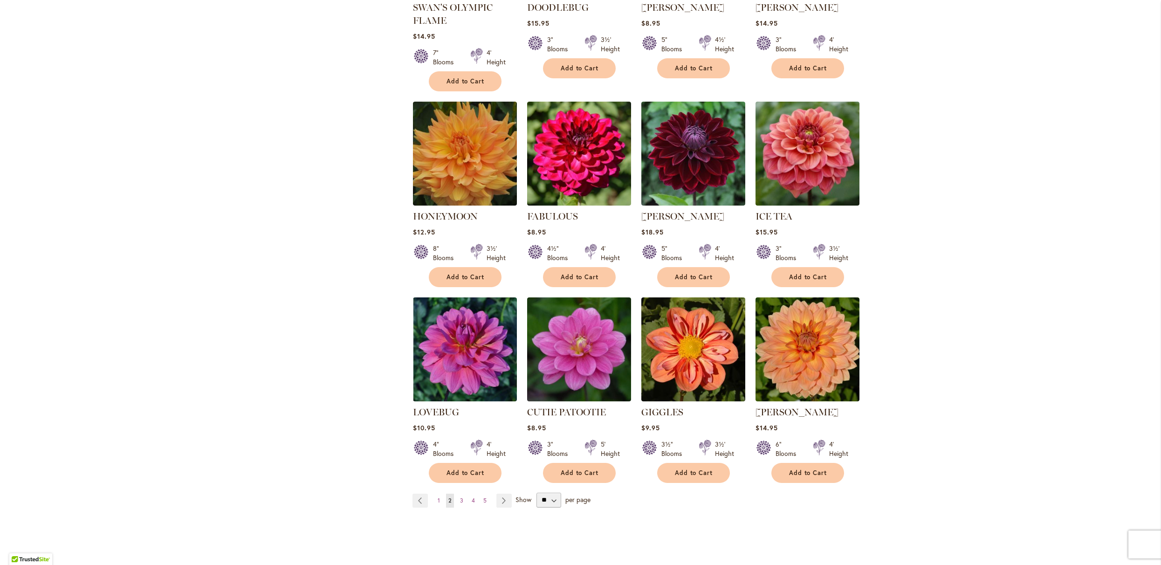
scroll to position [632, 0]
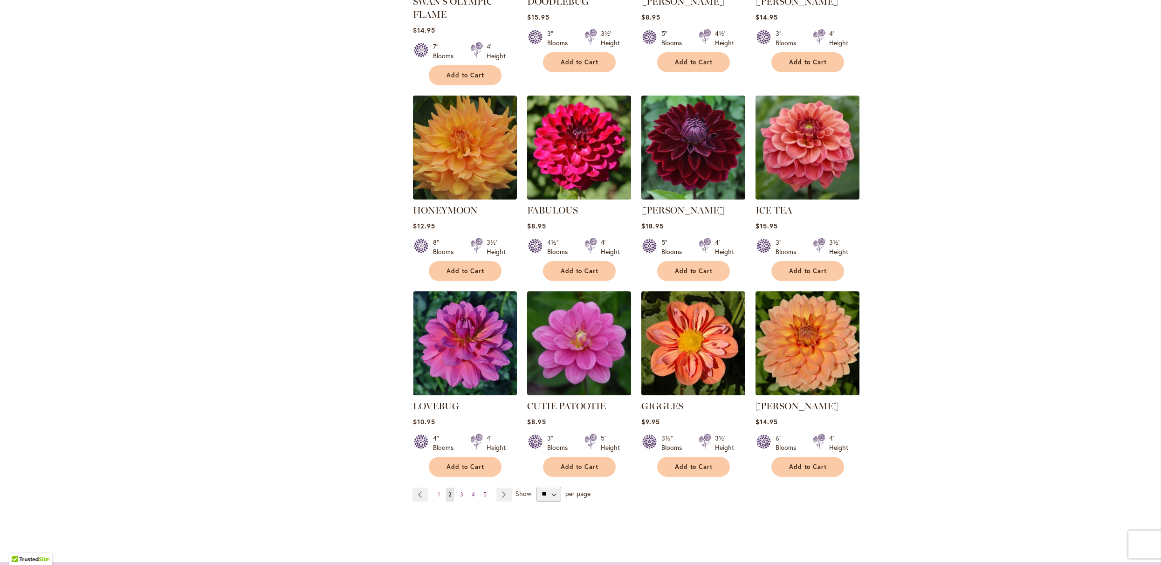
click at [678, 202] on img at bounding box center [692, 147] width 109 height 109
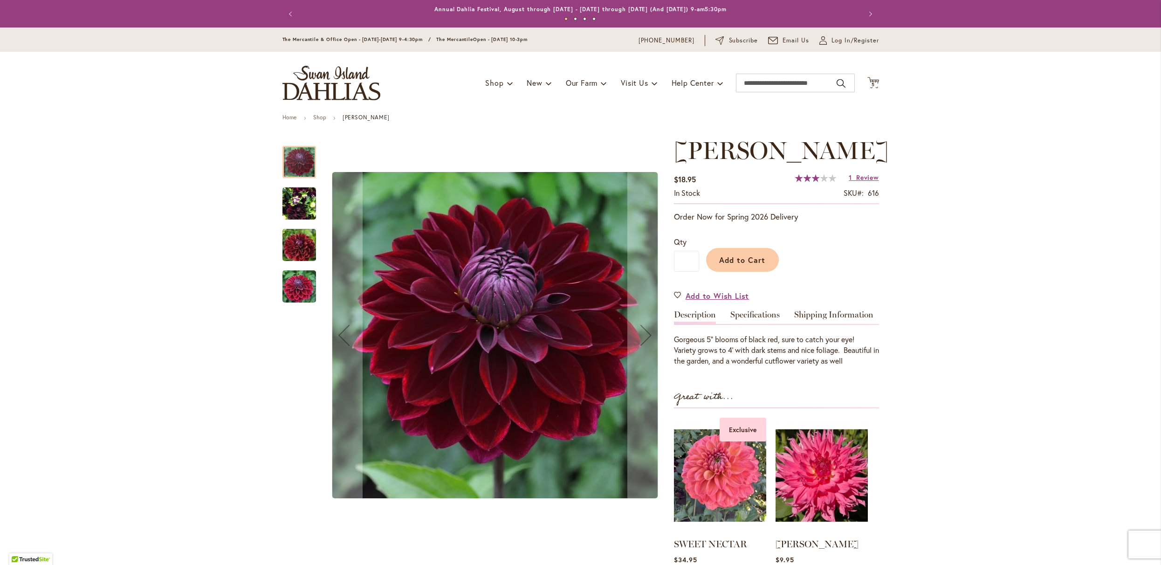
type input "**********"
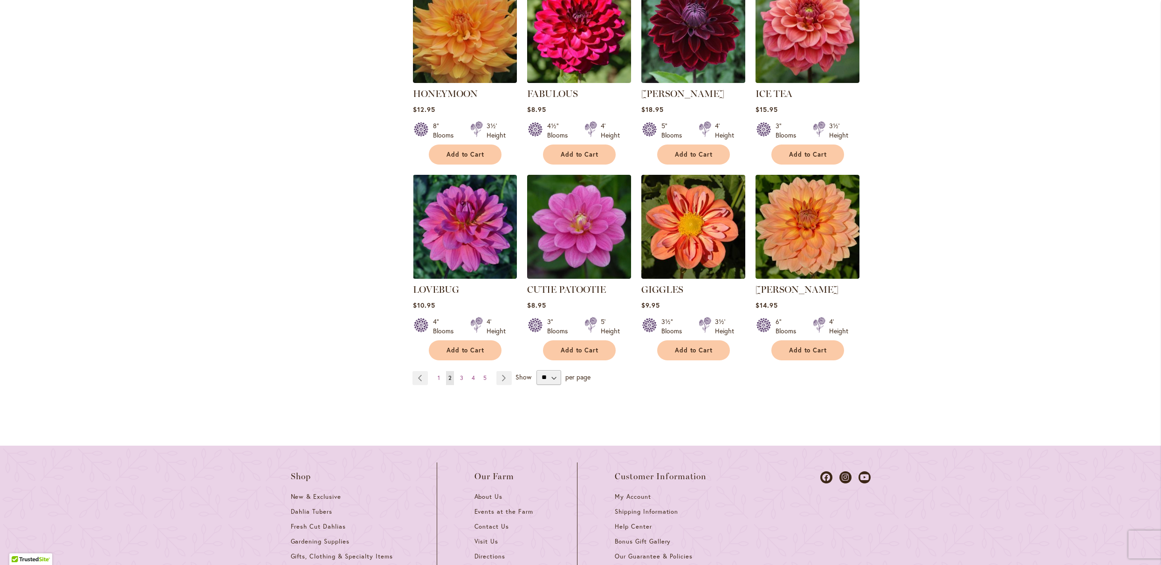
scroll to position [750, 0]
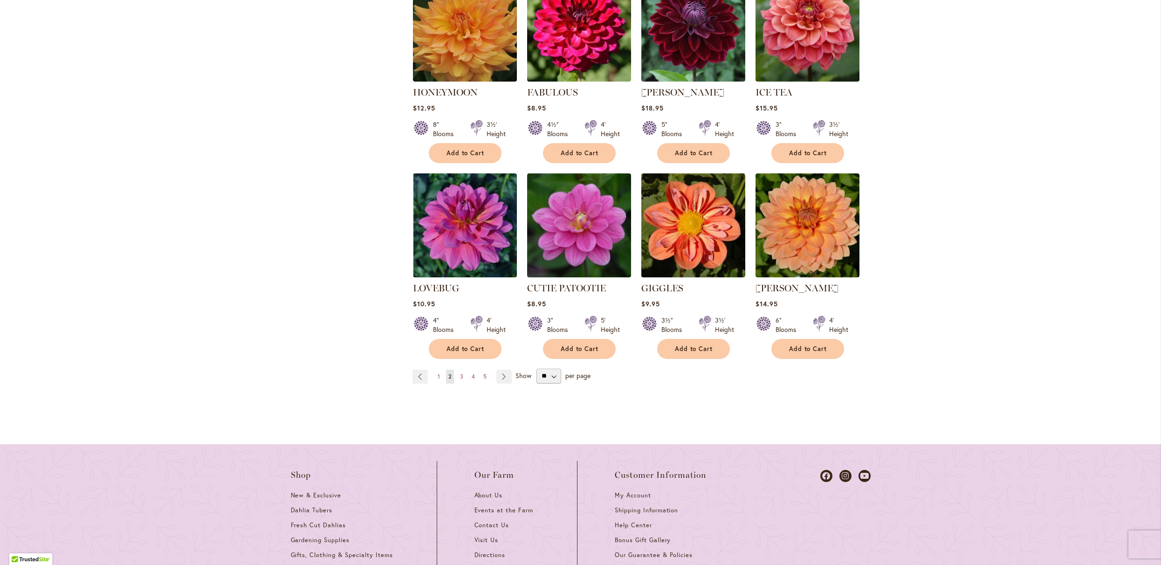
click at [703, 280] on img at bounding box center [692, 225] width 109 height 109
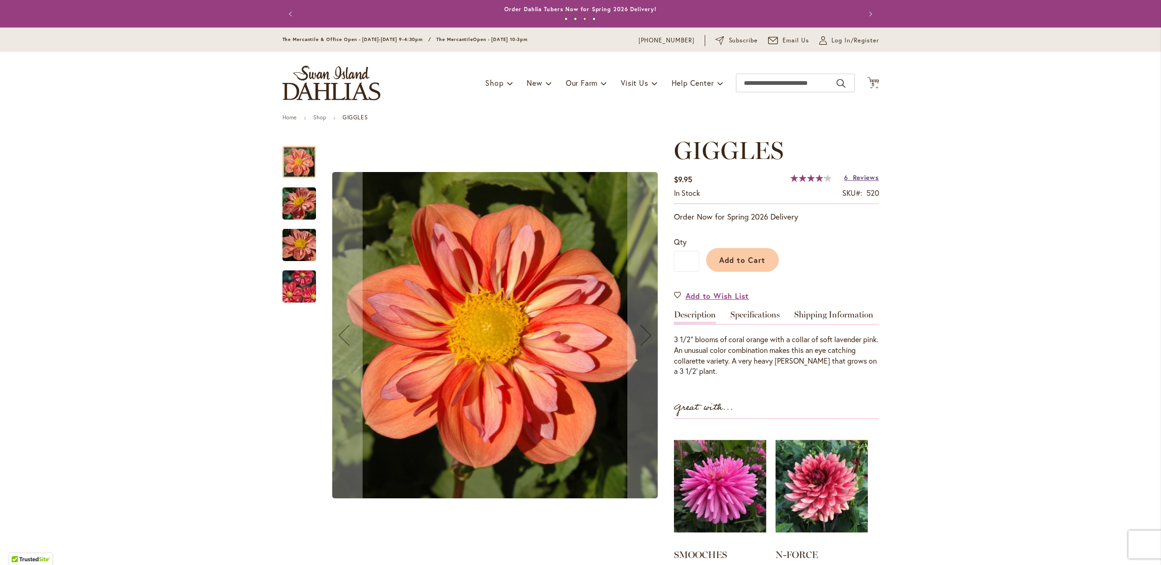
click at [853, 181] on span "Reviews" at bounding box center [866, 177] width 26 height 9
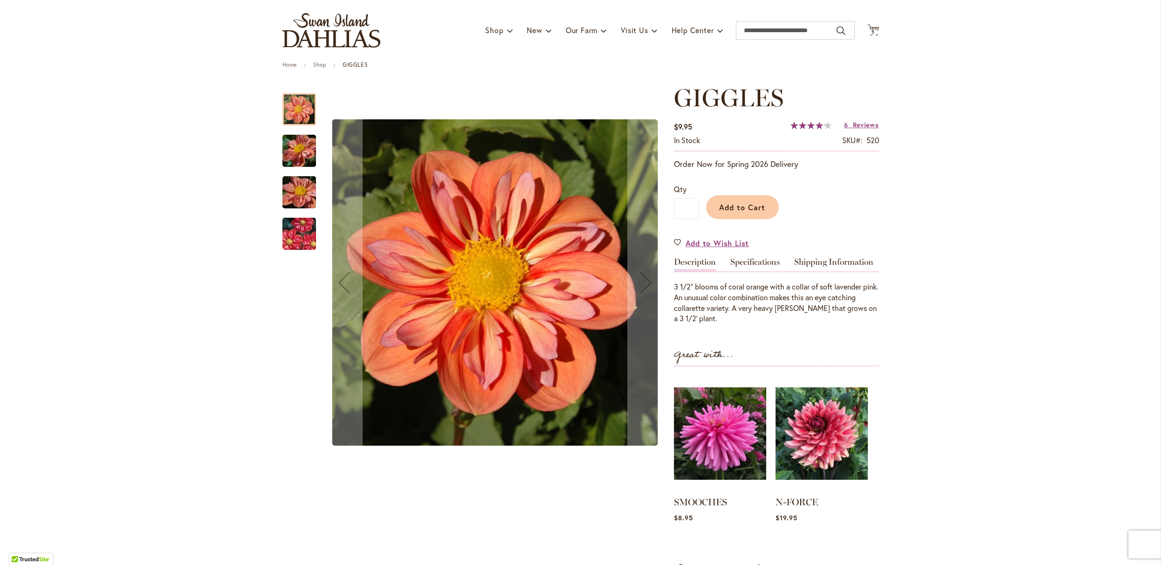
scroll to position [107, 0]
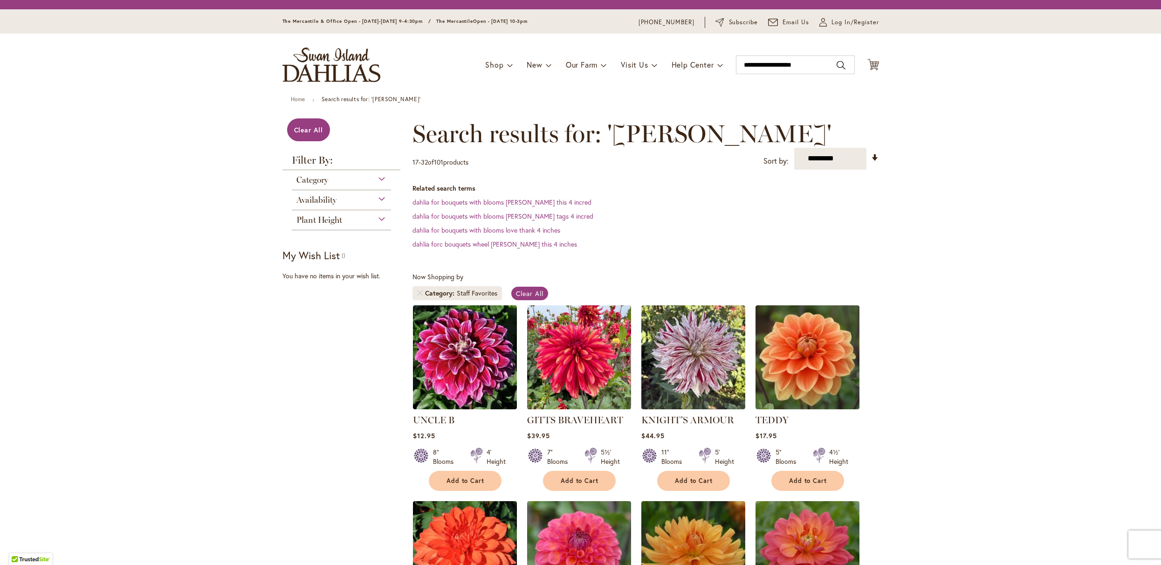
scroll to position [750, 0]
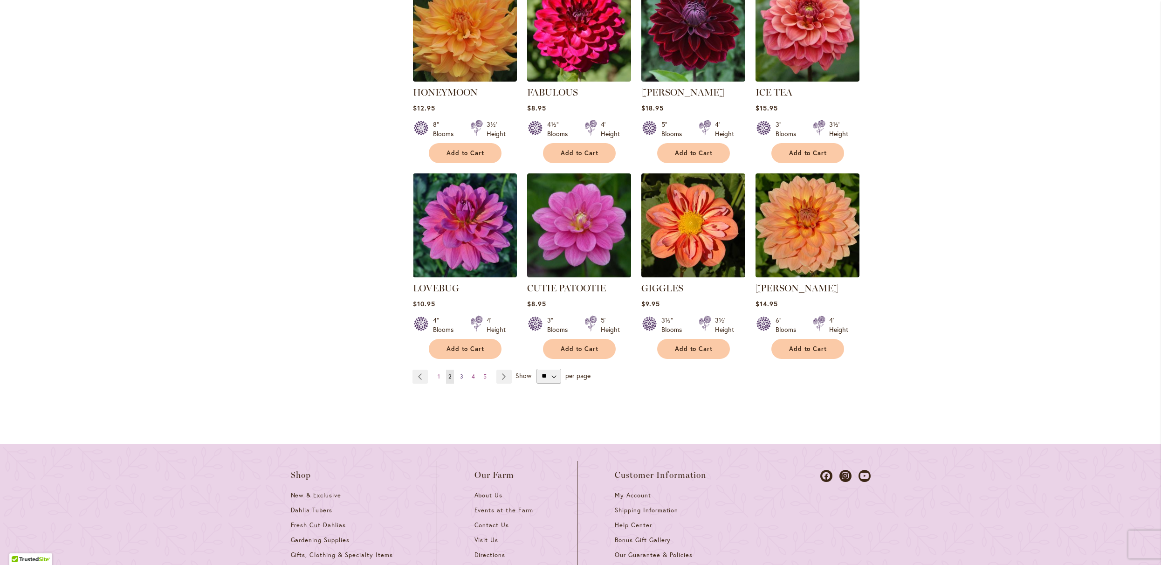
click at [461, 380] on span "3" at bounding box center [461, 376] width 3 height 7
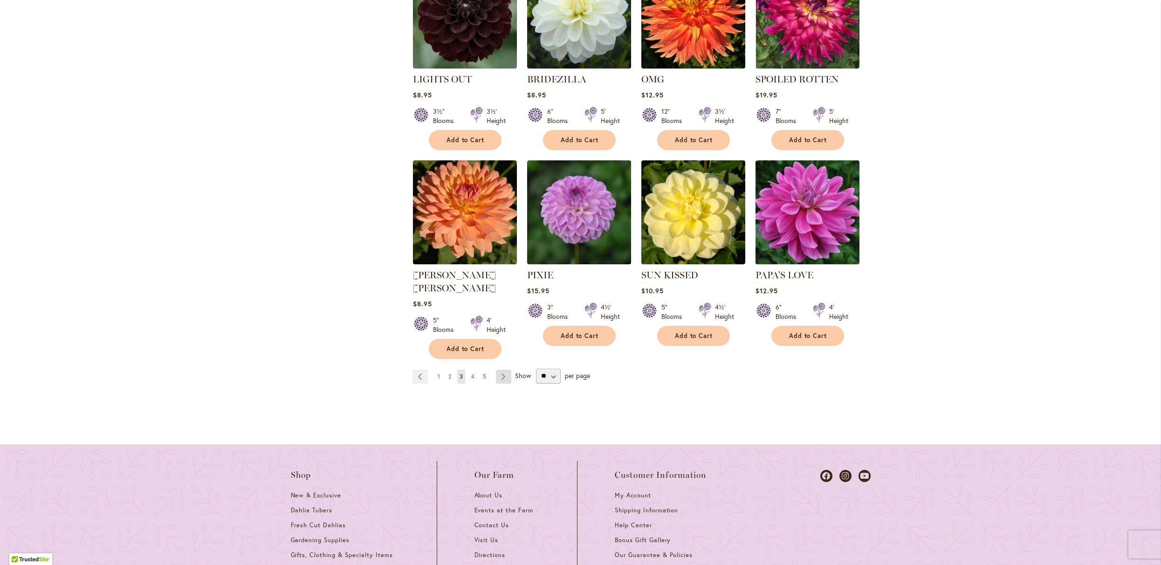
scroll to position [761, 0]
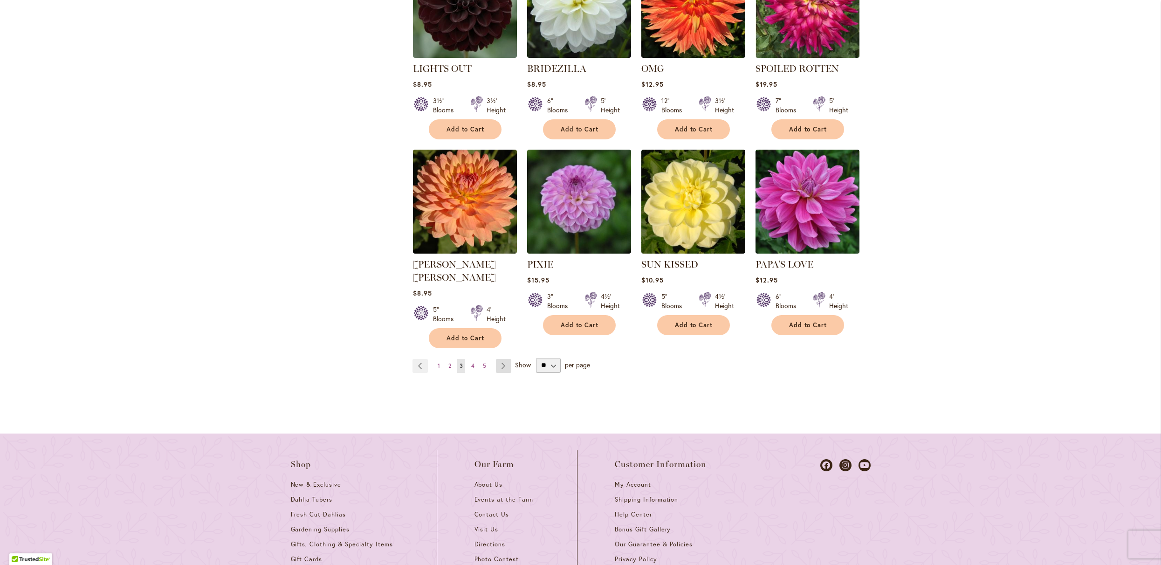
click at [506, 373] on link "Page Next" at bounding box center [503, 366] width 15 height 14
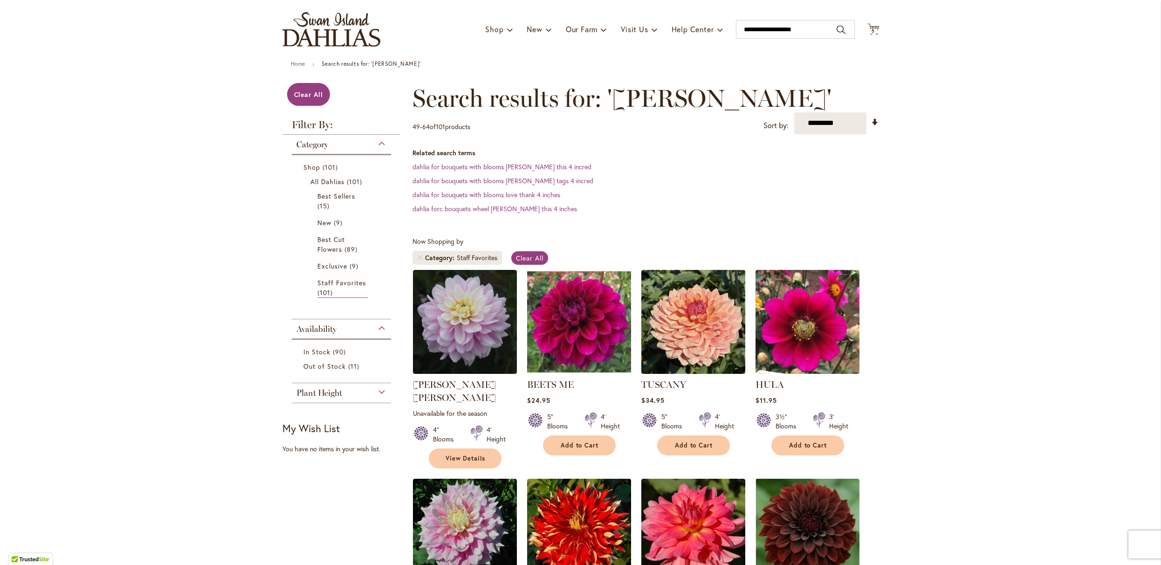
type input "**********"
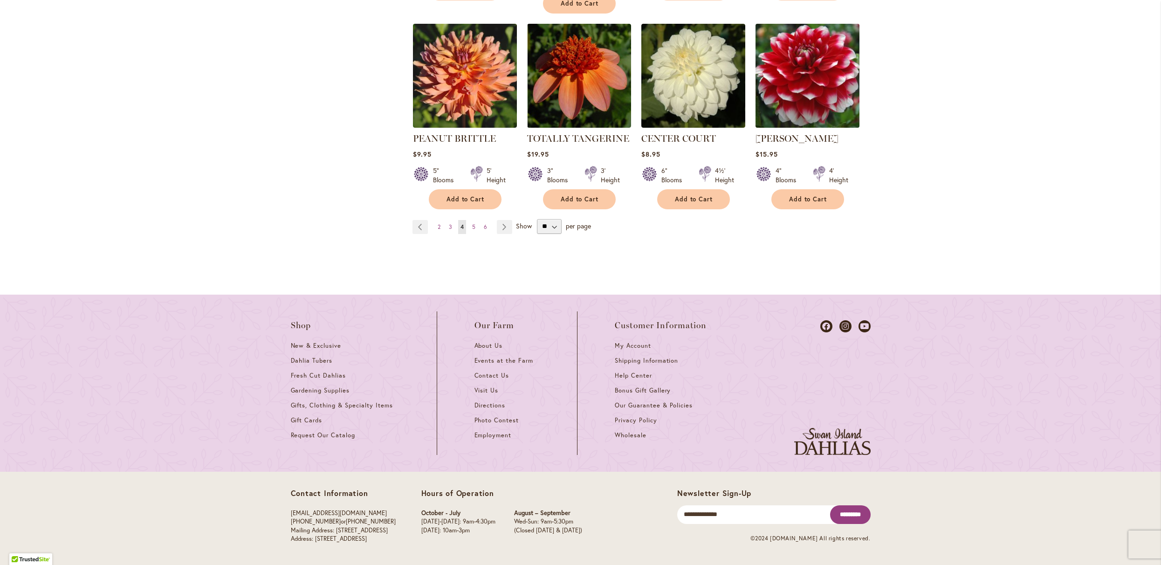
scroll to position [932, 0]
click at [472, 230] on span "5" at bounding box center [473, 226] width 3 height 7
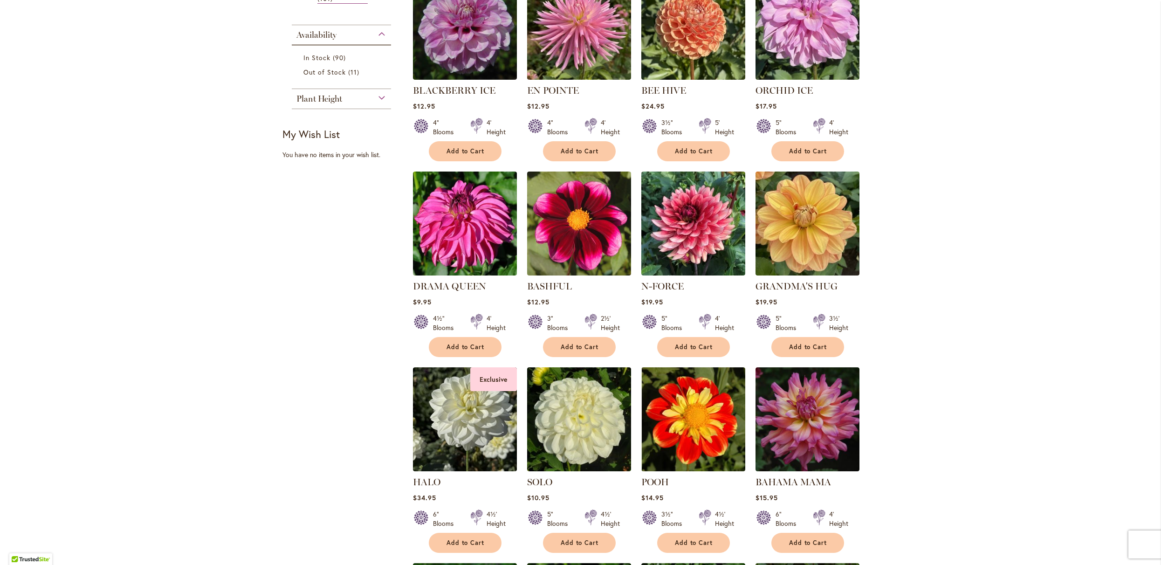
scroll to position [358, 0]
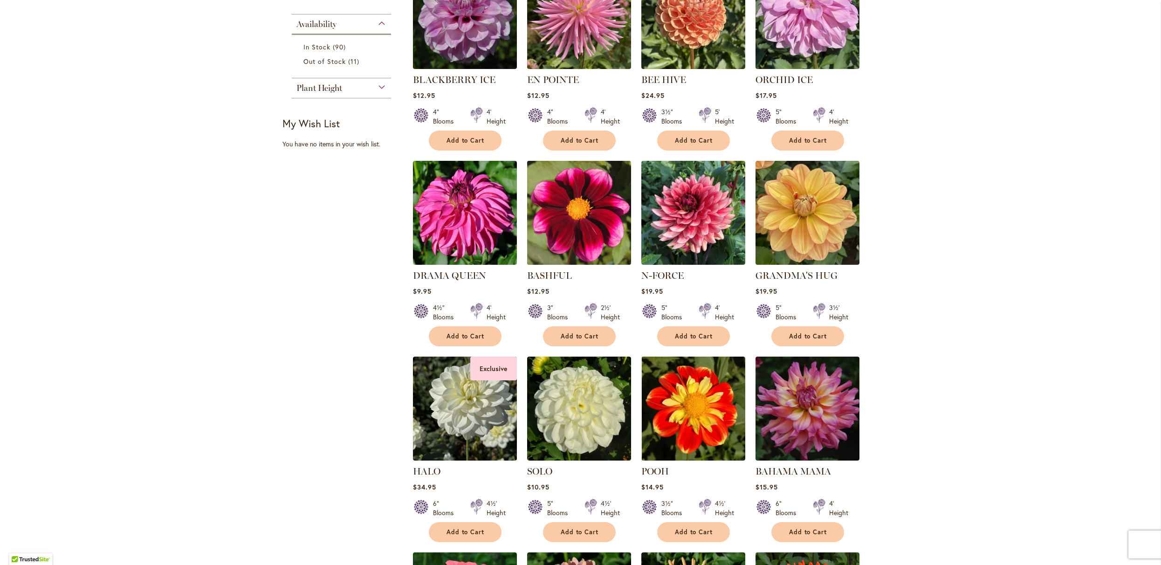
click at [544, 267] on img at bounding box center [578, 212] width 109 height 109
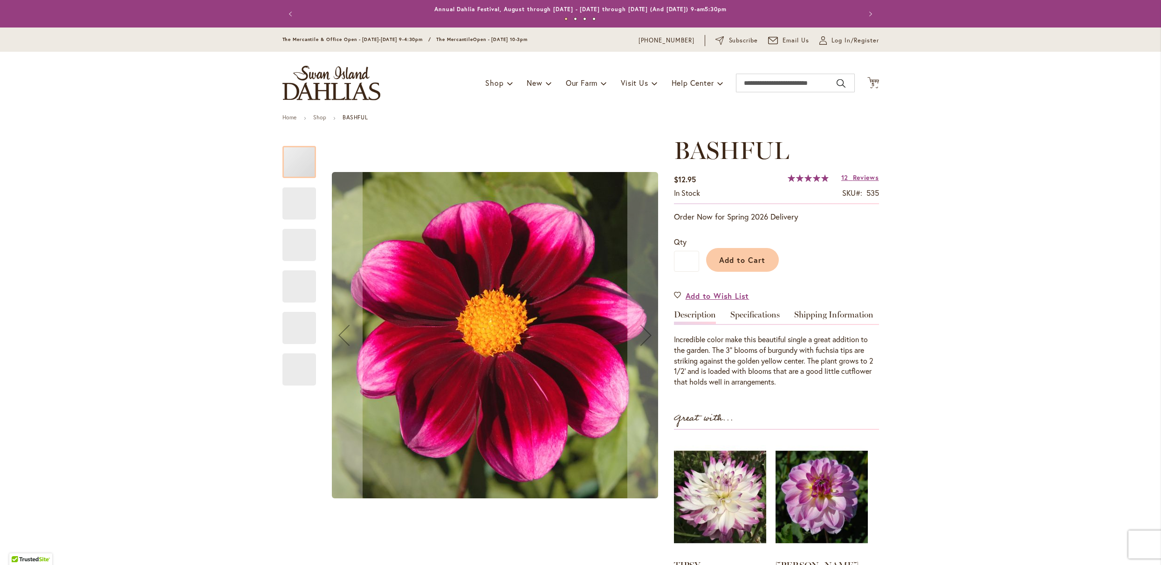
type input "**********"
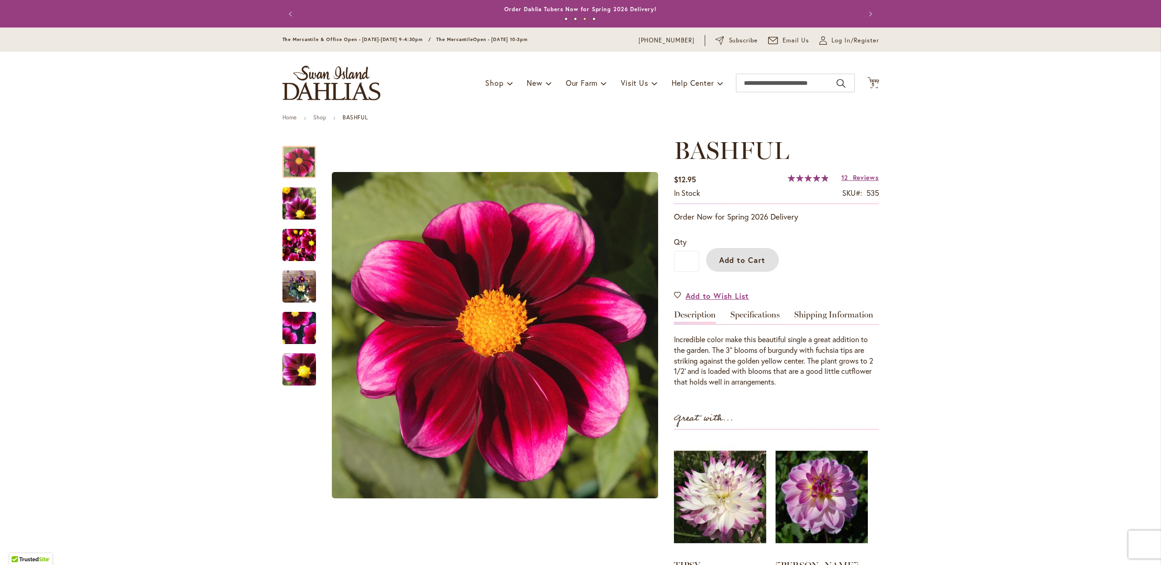
click at [728, 264] on span "Add to Cart" at bounding box center [742, 260] width 46 height 10
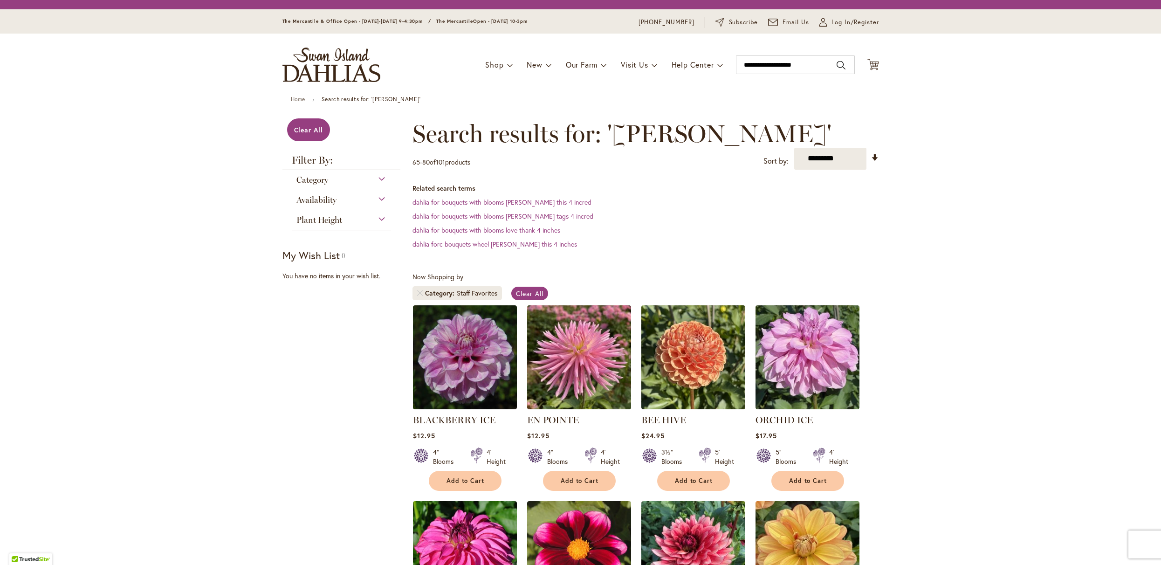
scroll to position [358, 0]
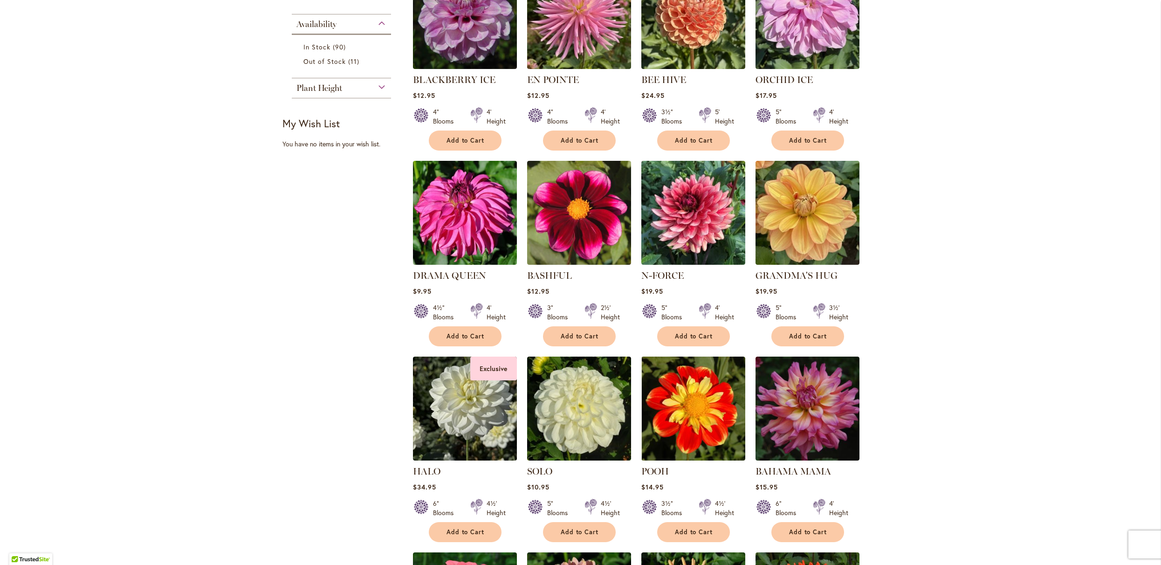
type input "**********"
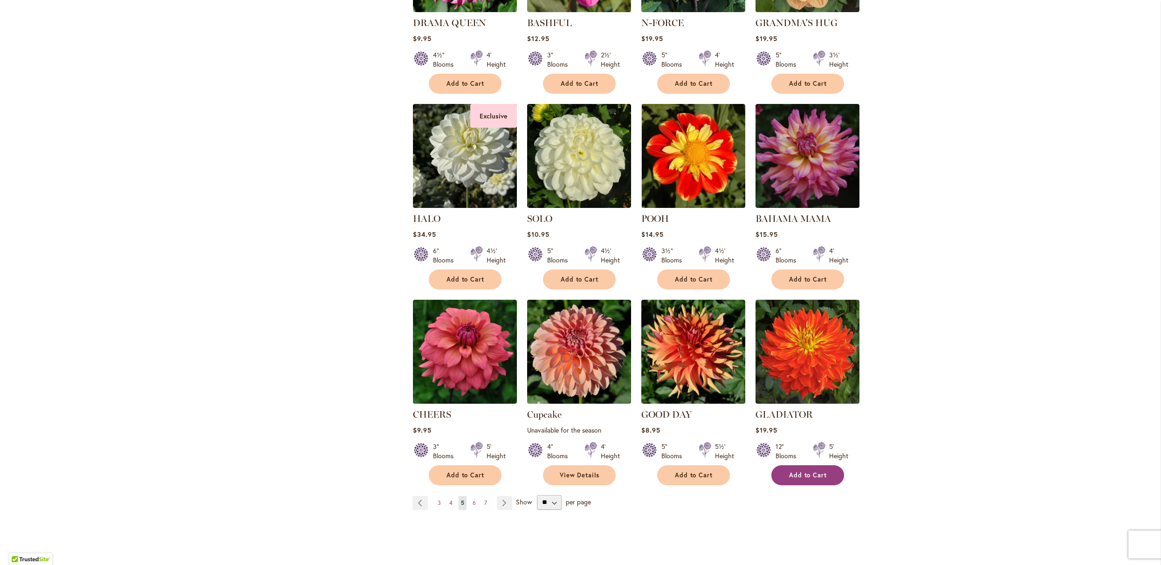
scroll to position [938, 0]
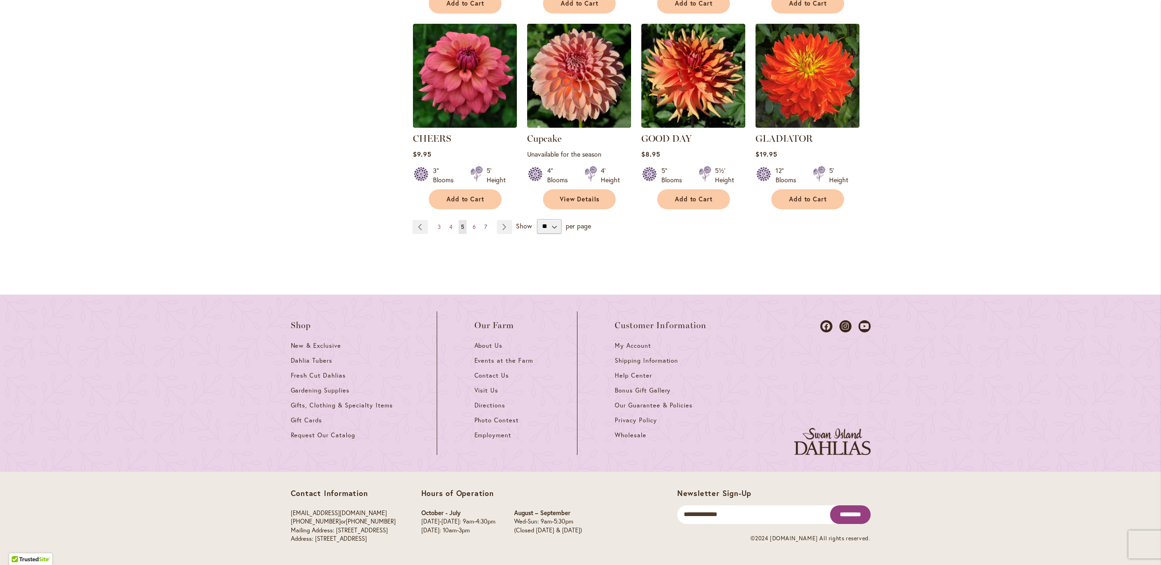
click at [486, 223] on span "7" at bounding box center [485, 226] width 3 height 7
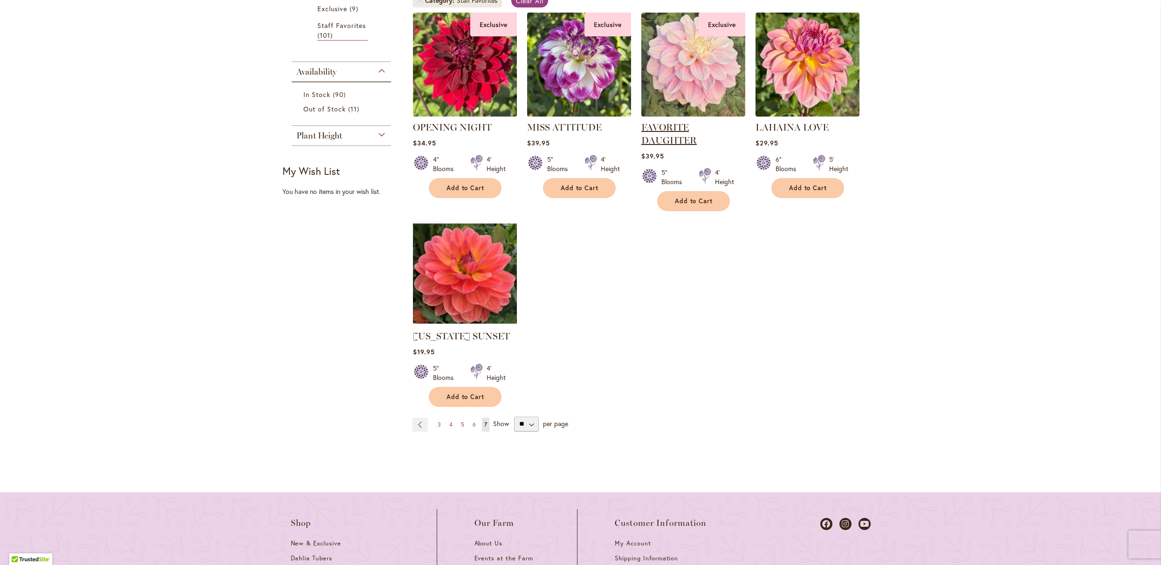
scroll to position [321, 0]
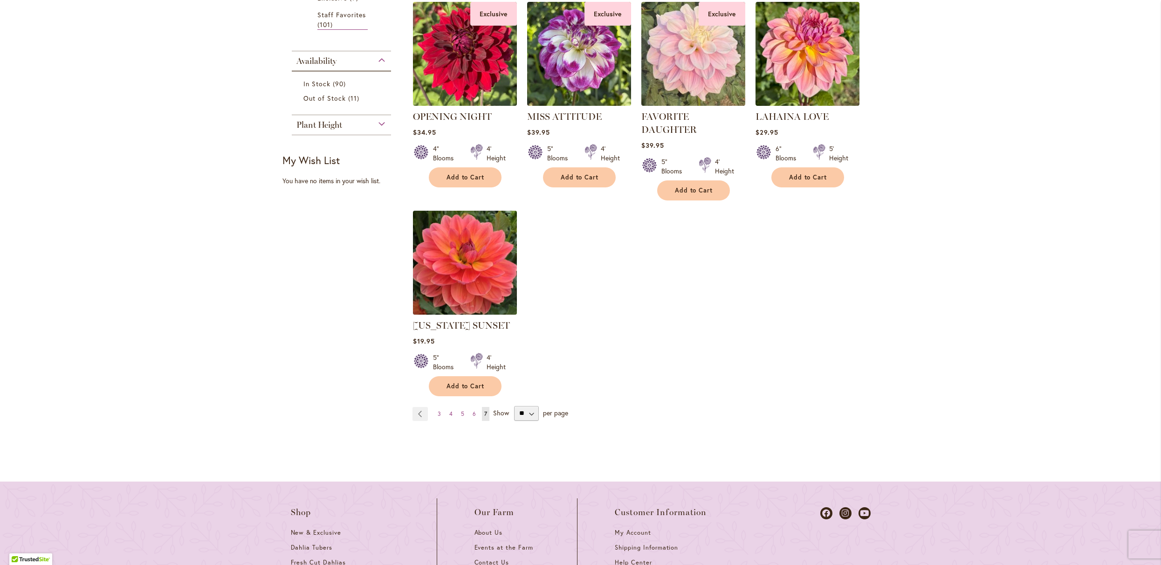
click at [475, 290] on img at bounding box center [464, 262] width 109 height 109
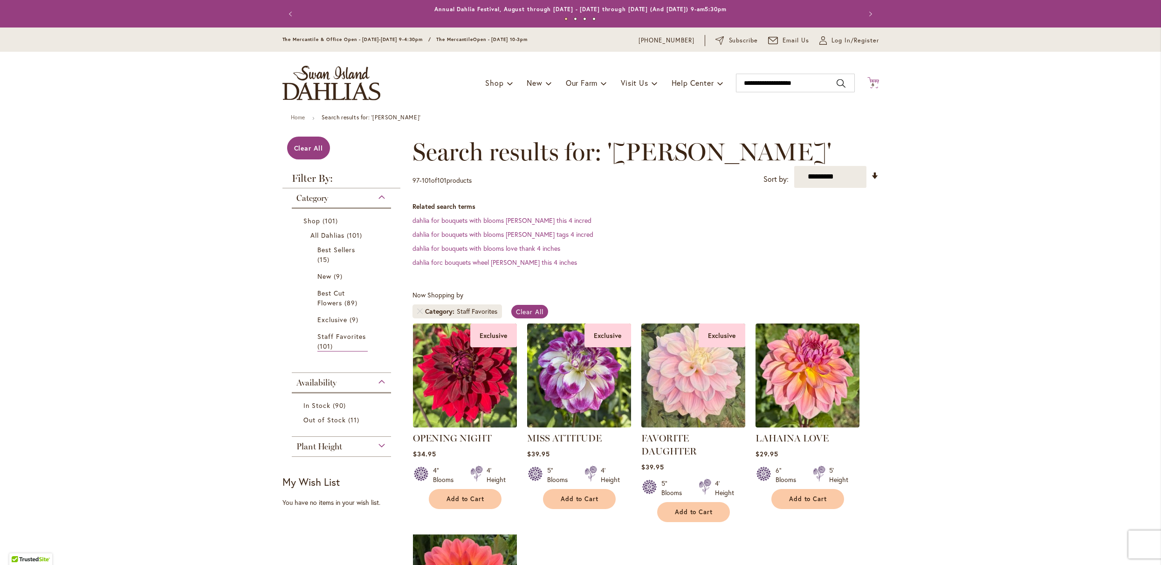
click at [869, 83] on icon at bounding box center [873, 82] width 12 height 11
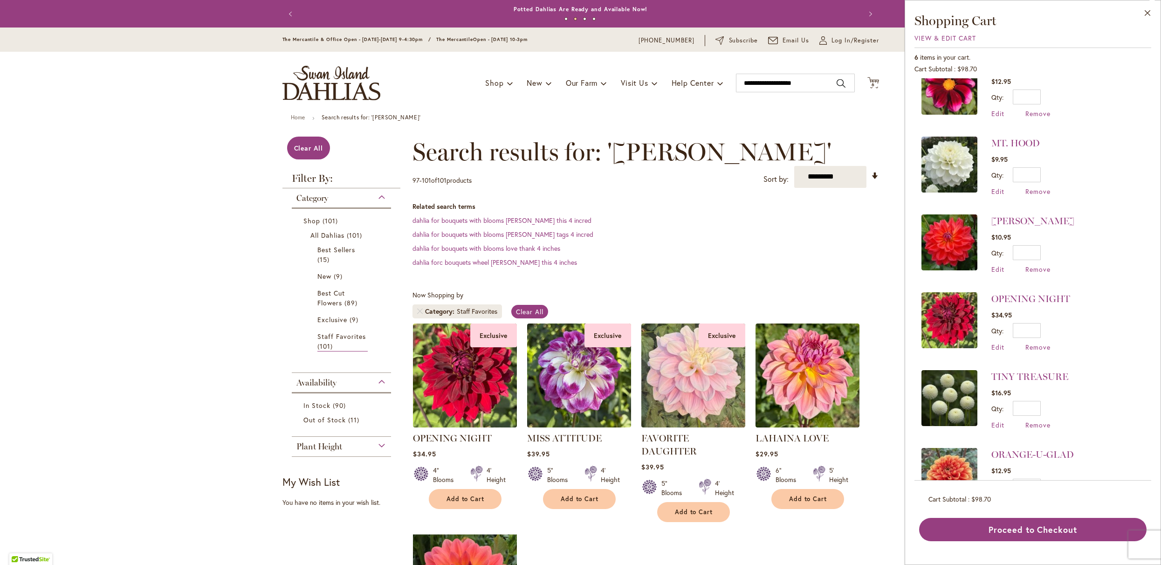
scroll to position [32, 0]
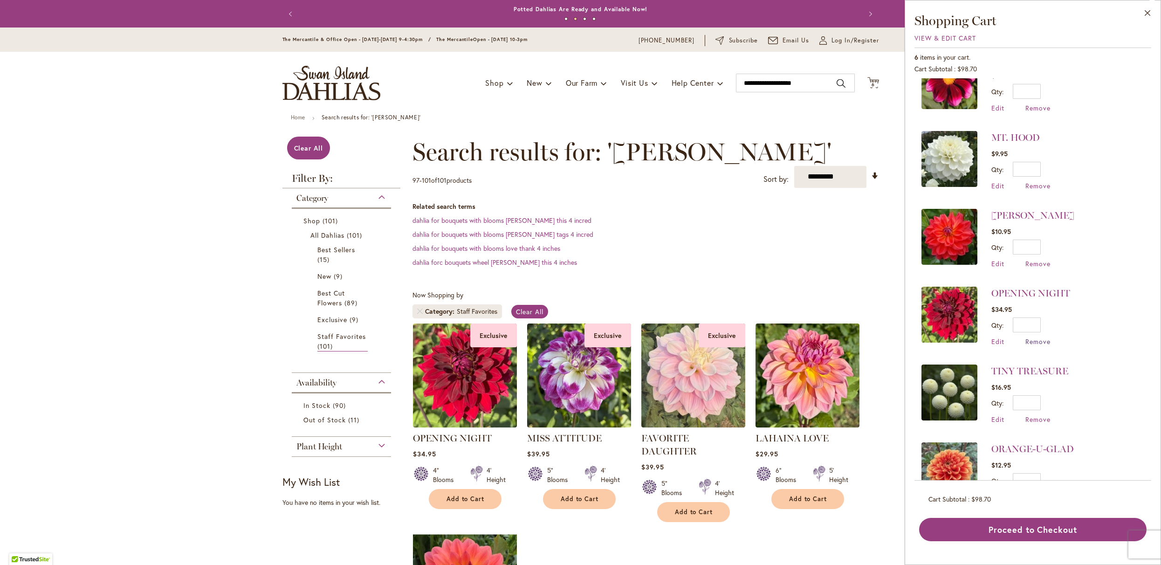
click at [1025, 346] on span "Remove" at bounding box center [1037, 341] width 25 height 9
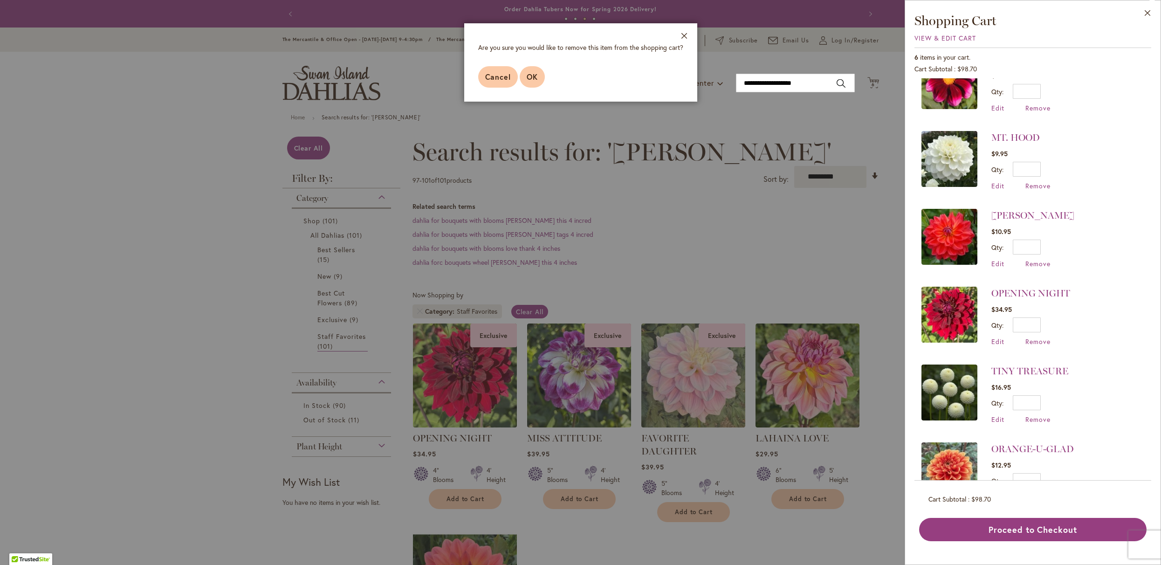
click at [527, 82] on span "OK" at bounding box center [532, 77] width 11 height 10
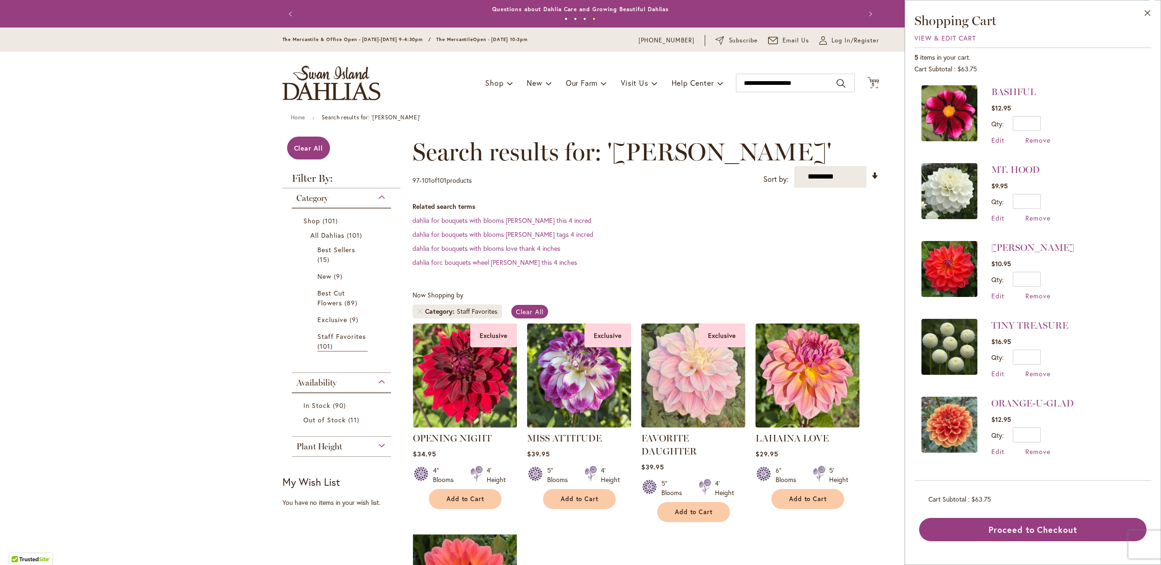
scroll to position [0, 0]
click at [991, 175] on link "MT. HOOD" at bounding box center [1015, 169] width 48 height 11
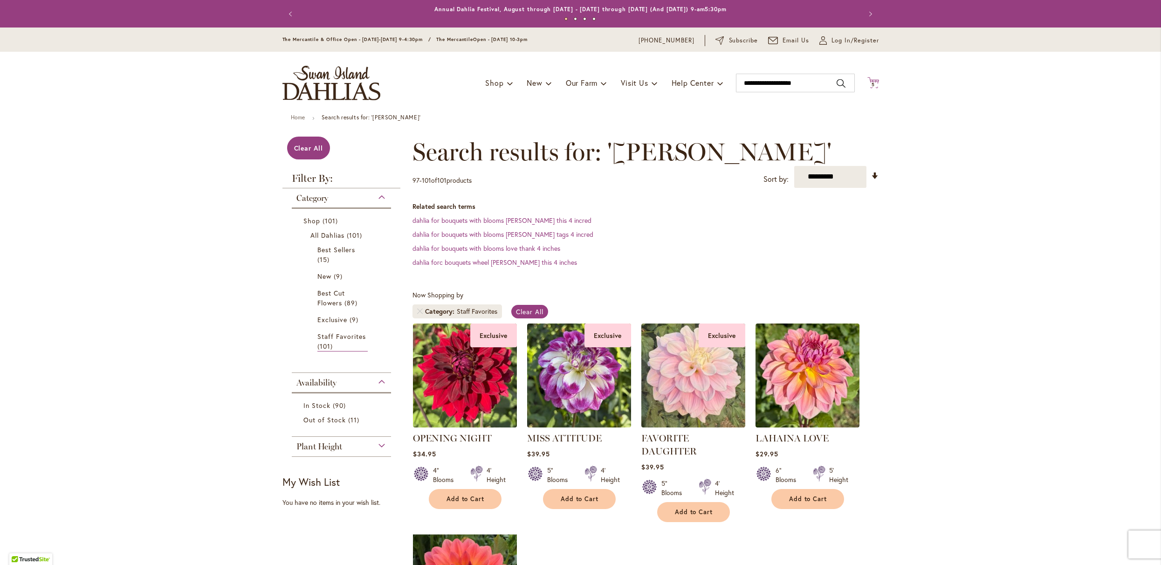
click at [871, 87] on span "5" at bounding box center [872, 85] width 3 height 6
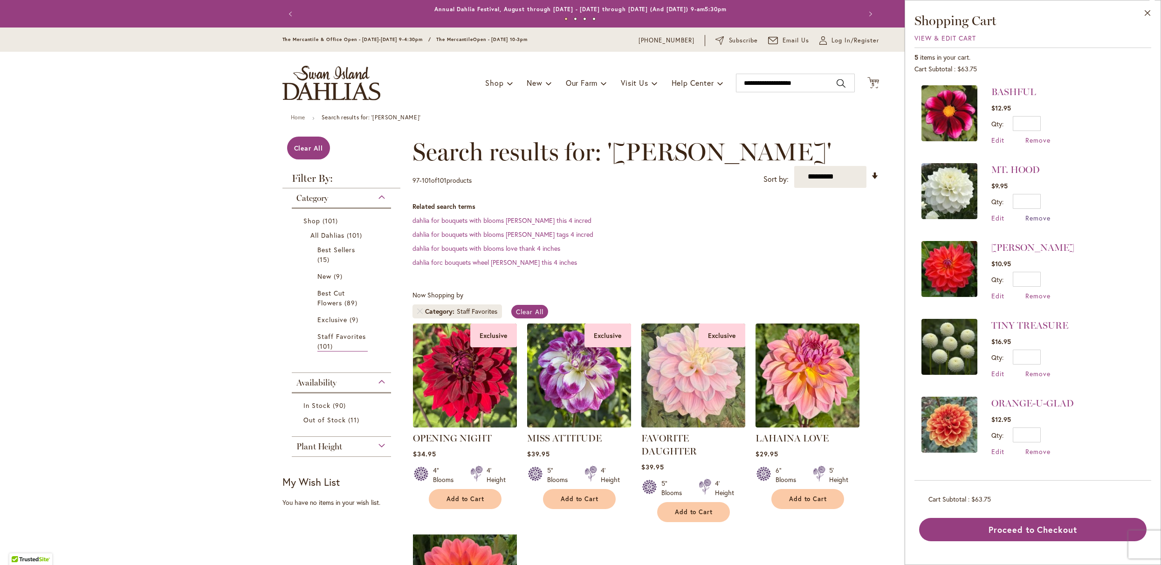
click at [1025, 222] on span "Remove" at bounding box center [1037, 217] width 25 height 9
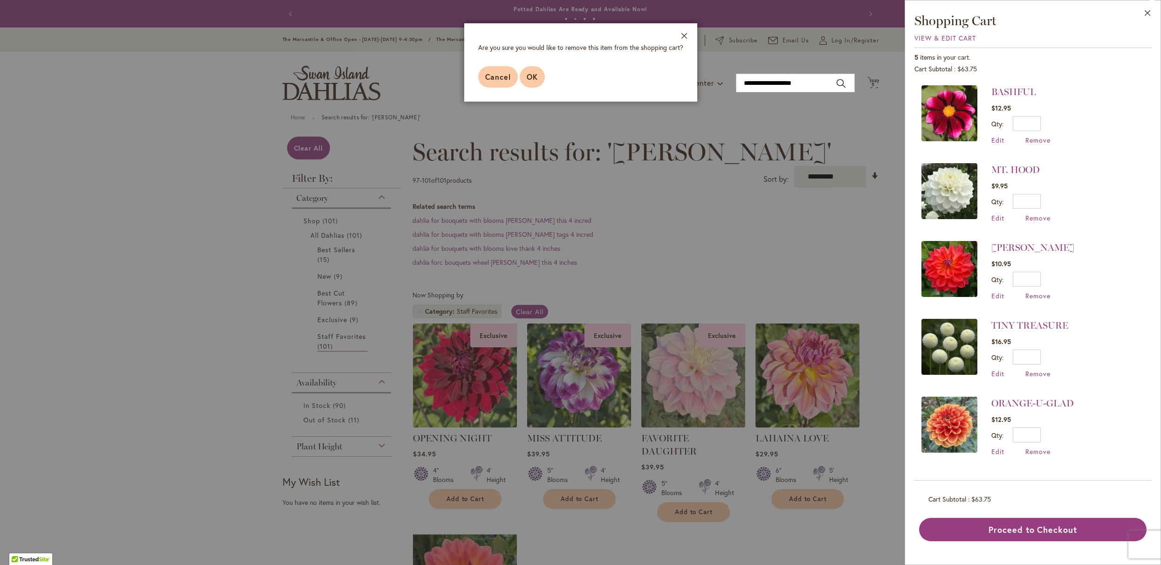
click at [520, 88] on button "OK" at bounding box center [532, 76] width 25 height 21
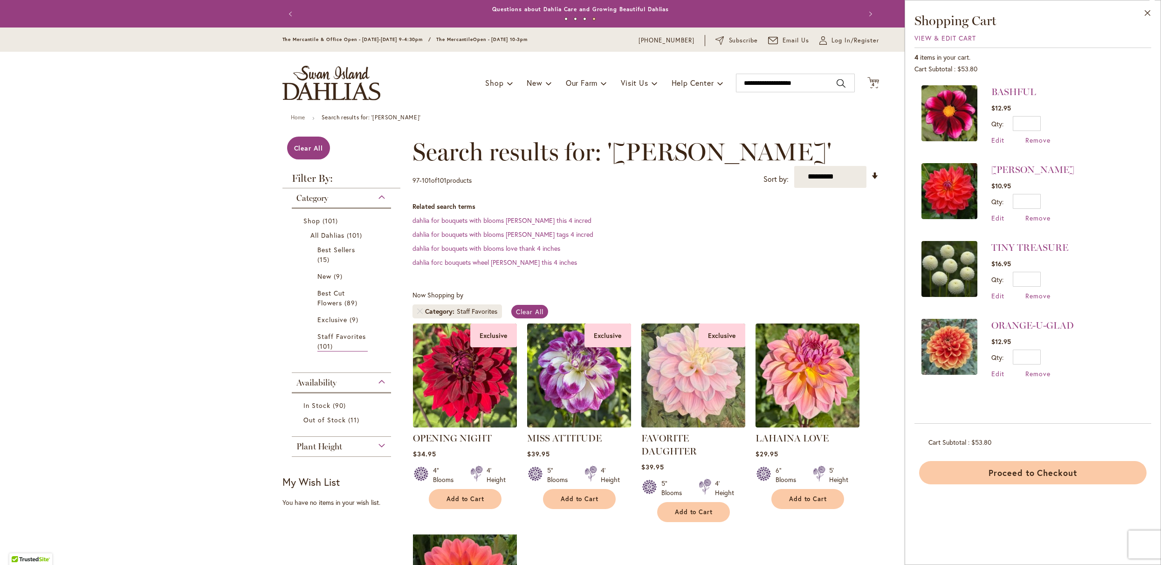
click at [989, 484] on button "Proceed to Checkout" at bounding box center [1032, 472] width 227 height 23
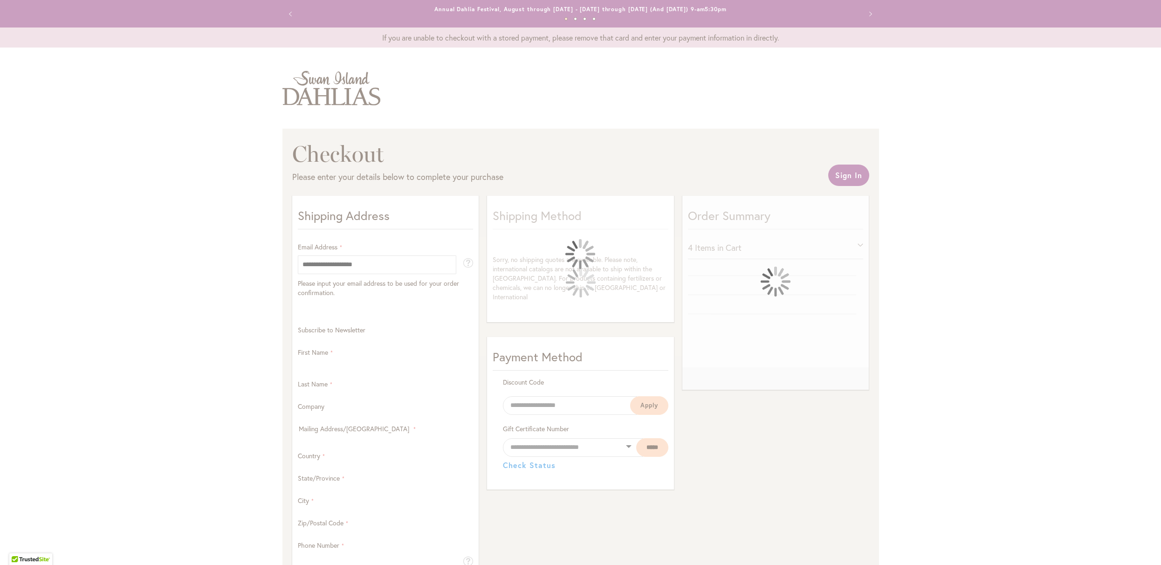
select select "**"
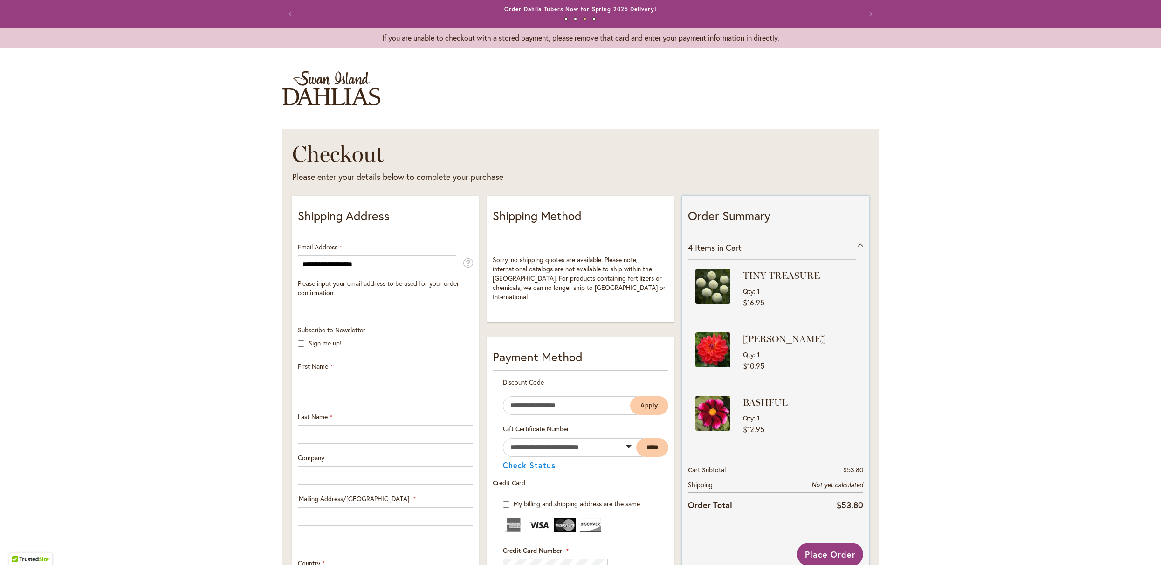
scroll to position [67, 0]
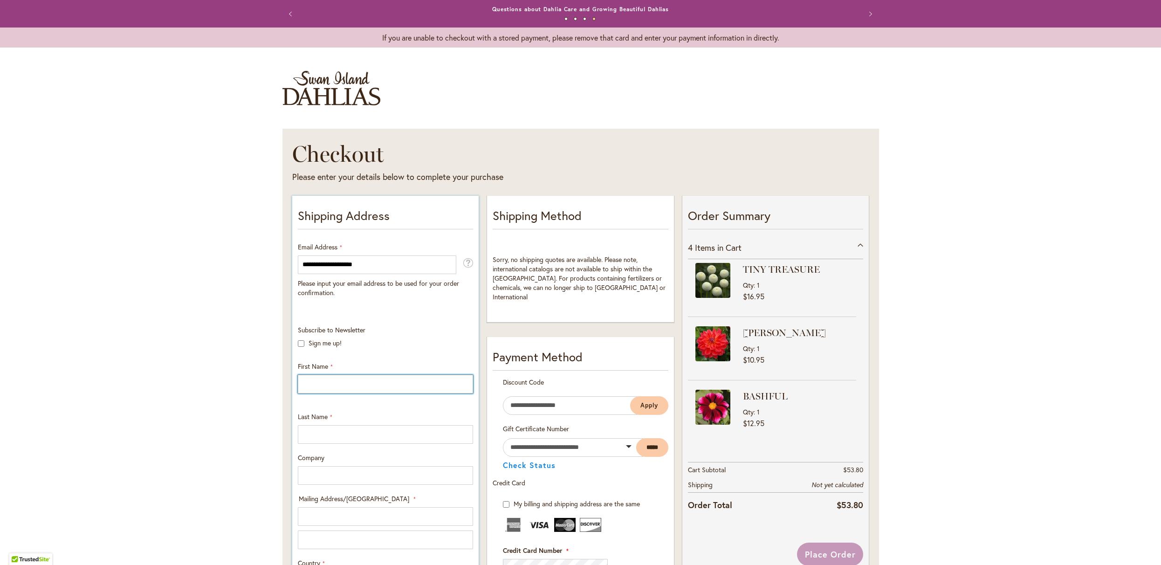
click at [312, 393] on input "First Name" at bounding box center [385, 384] width 175 height 19
type input "***"
click at [305, 444] on input "Last Name" at bounding box center [385, 434] width 175 height 19
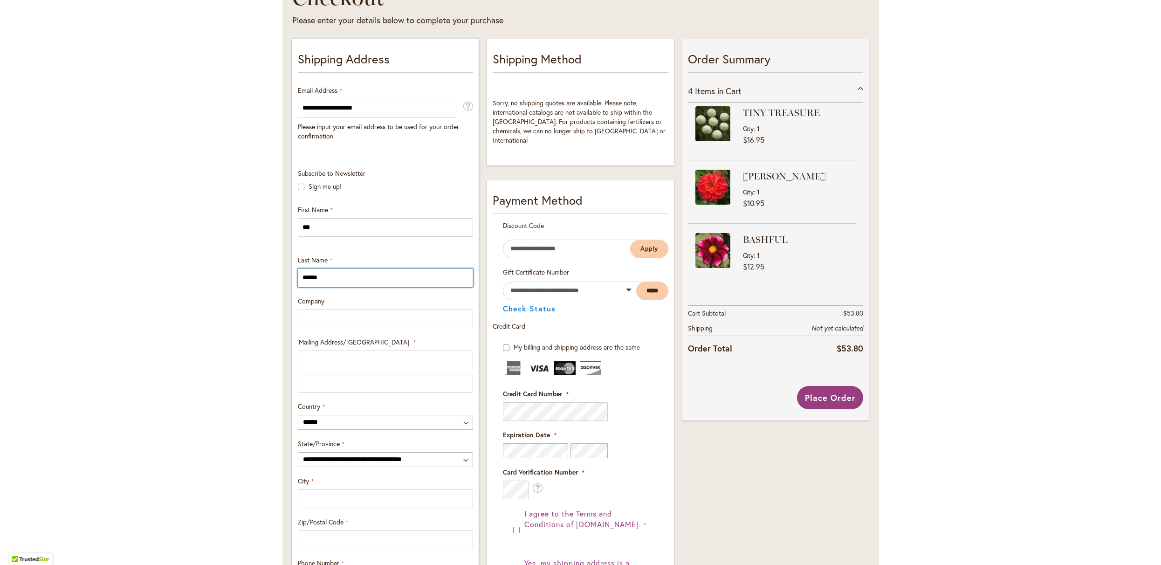
scroll to position [193, 0]
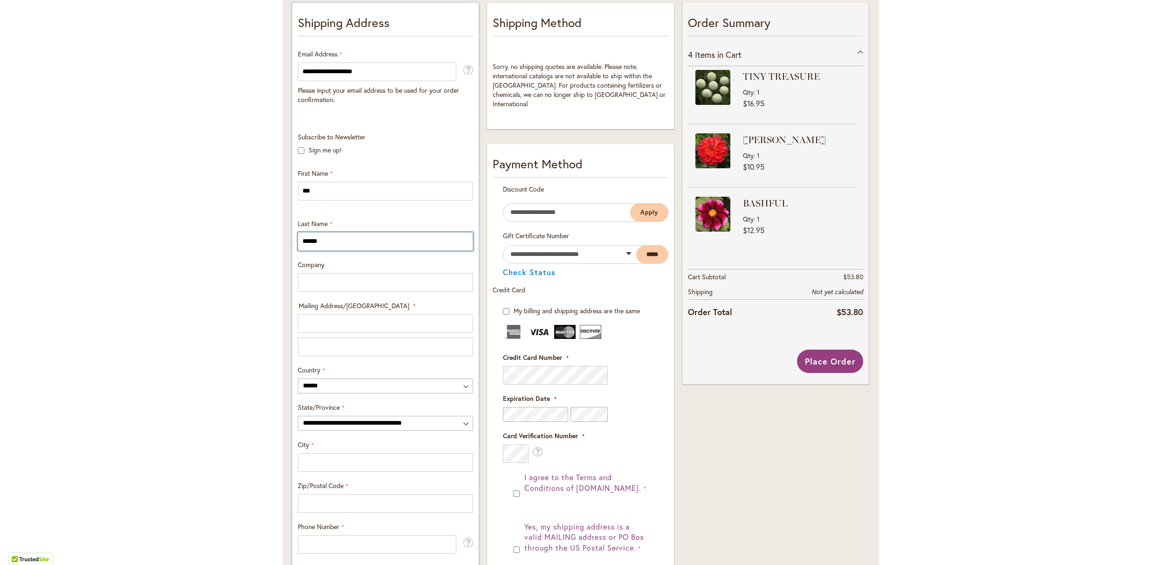
type input "******"
click at [308, 333] on input "Mailing Address/PO BOX: Line 1" at bounding box center [385, 323] width 175 height 19
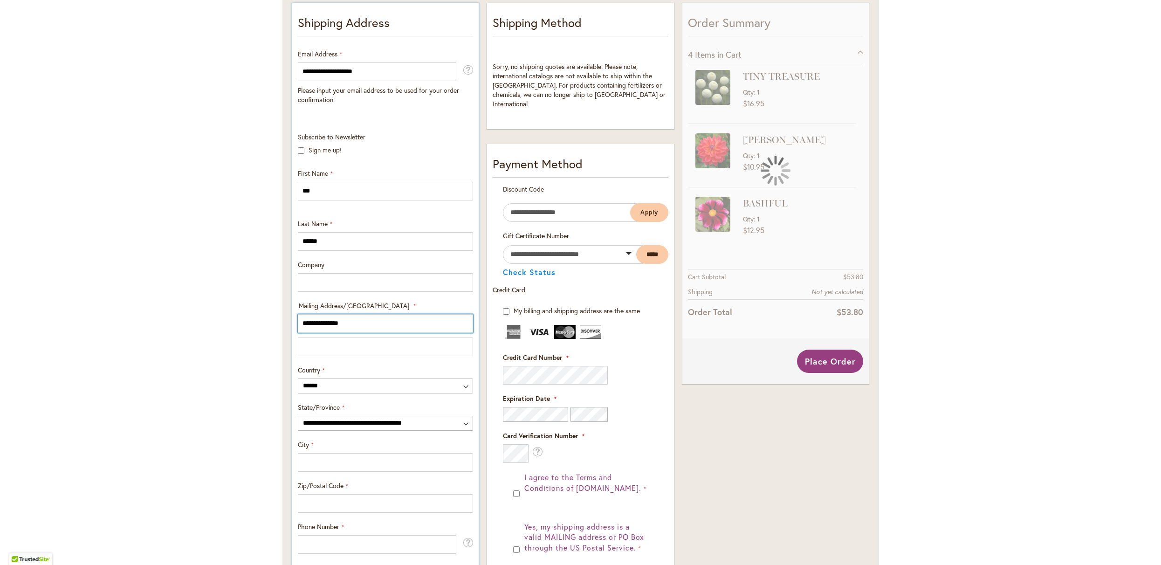
type input "**********"
click at [462, 431] on select "**********" at bounding box center [385, 423] width 175 height 15
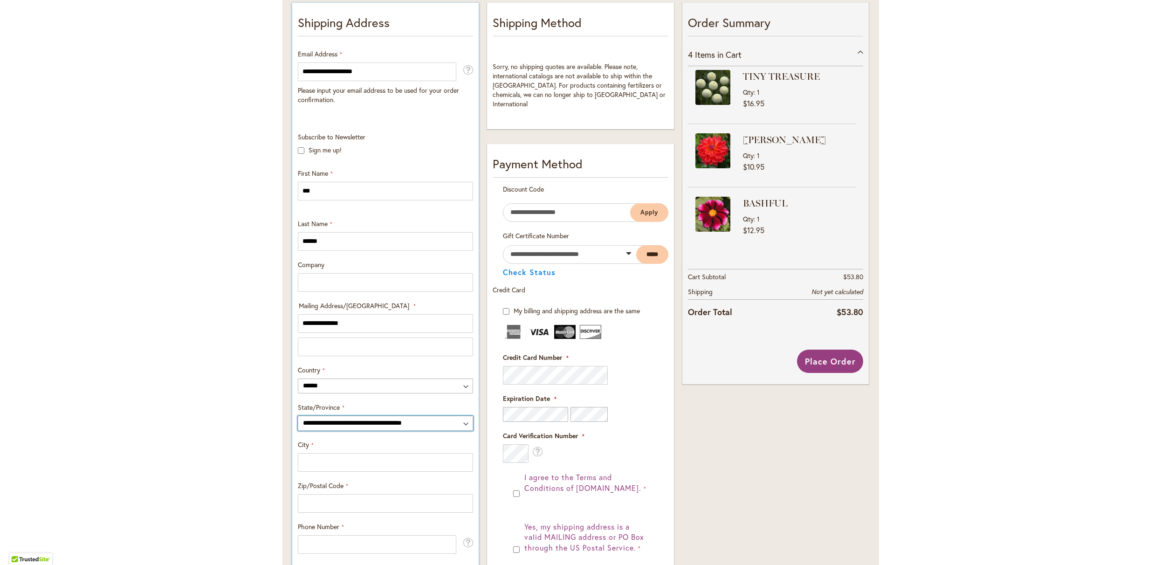
select select "**"
click option "******" at bounding box center [0, 0] width 0 height 0
click at [313, 472] on input "City" at bounding box center [385, 462] width 175 height 19
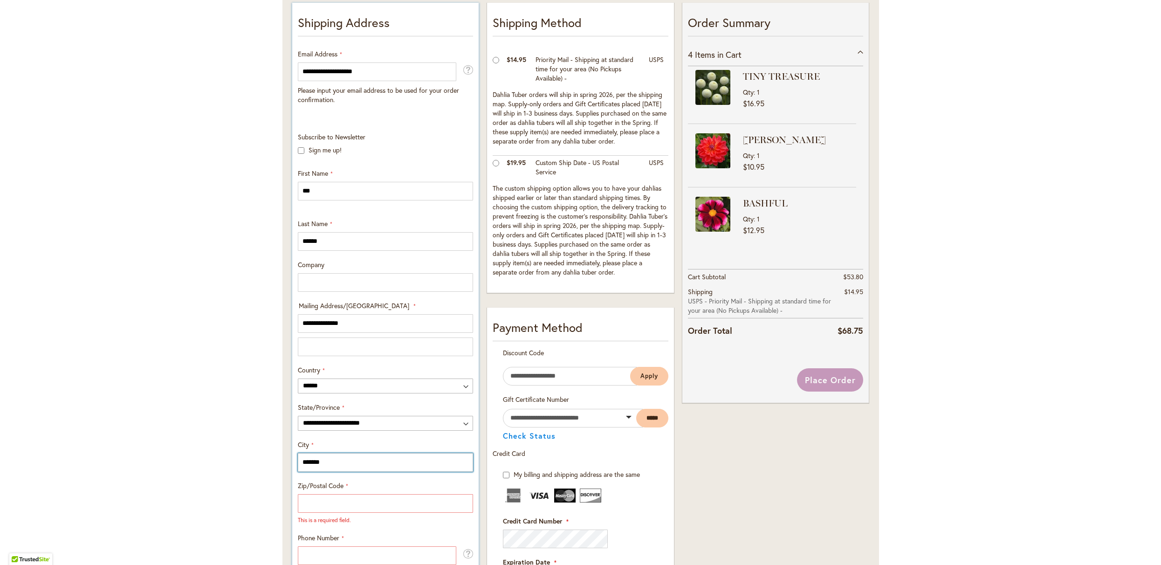
type input "*******"
click at [367, 513] on input "Zip/Postal Code" at bounding box center [385, 503] width 175 height 19
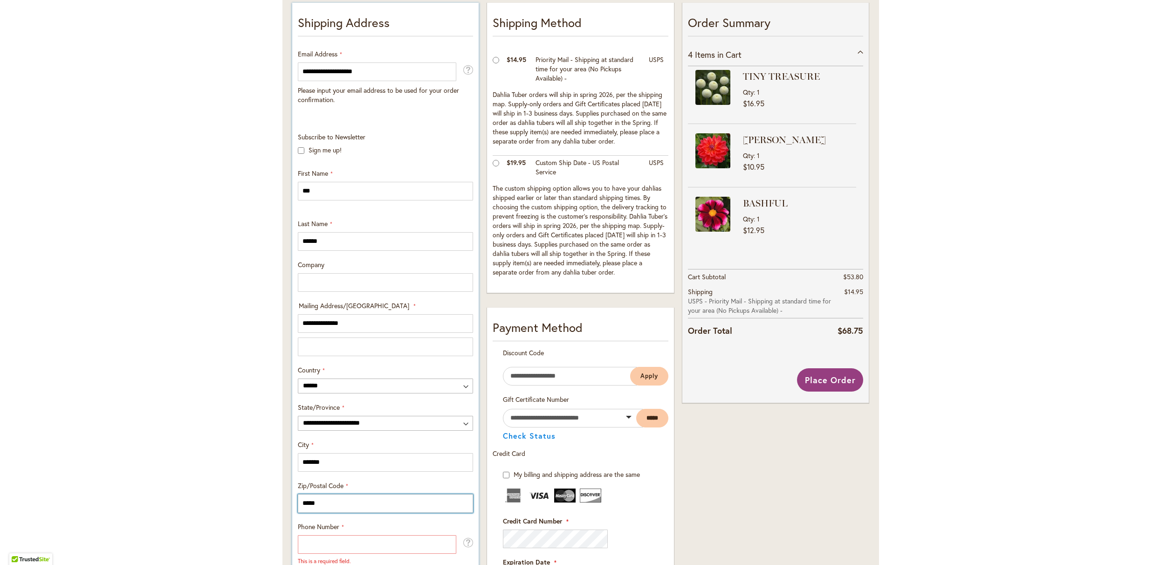
scroll to position [493, 0]
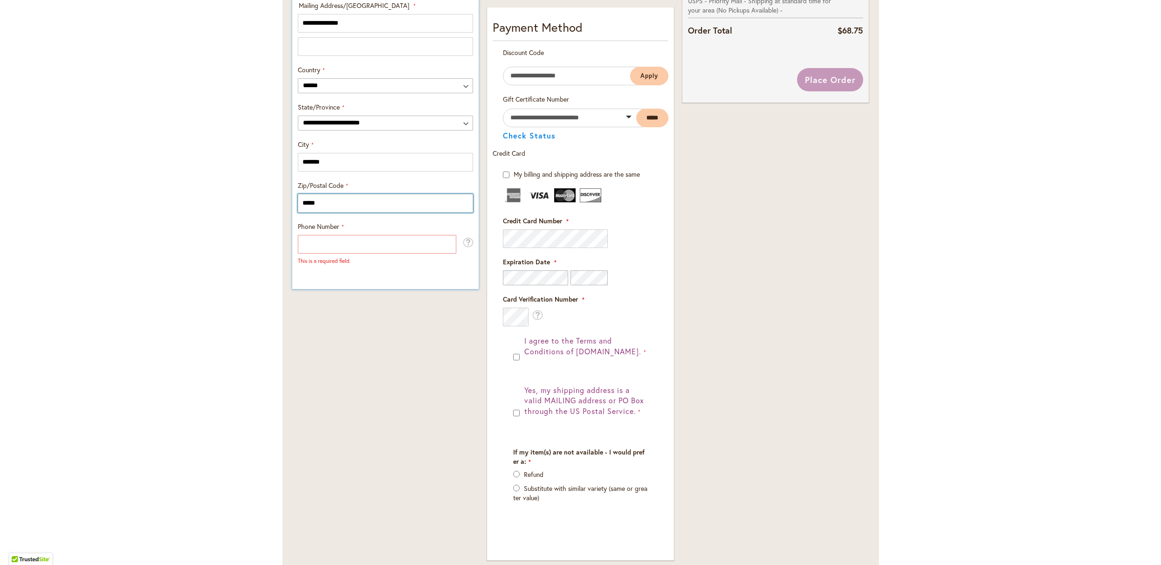
type input "*****"
click at [337, 253] on input "Phone Number" at bounding box center [377, 244] width 158 height 19
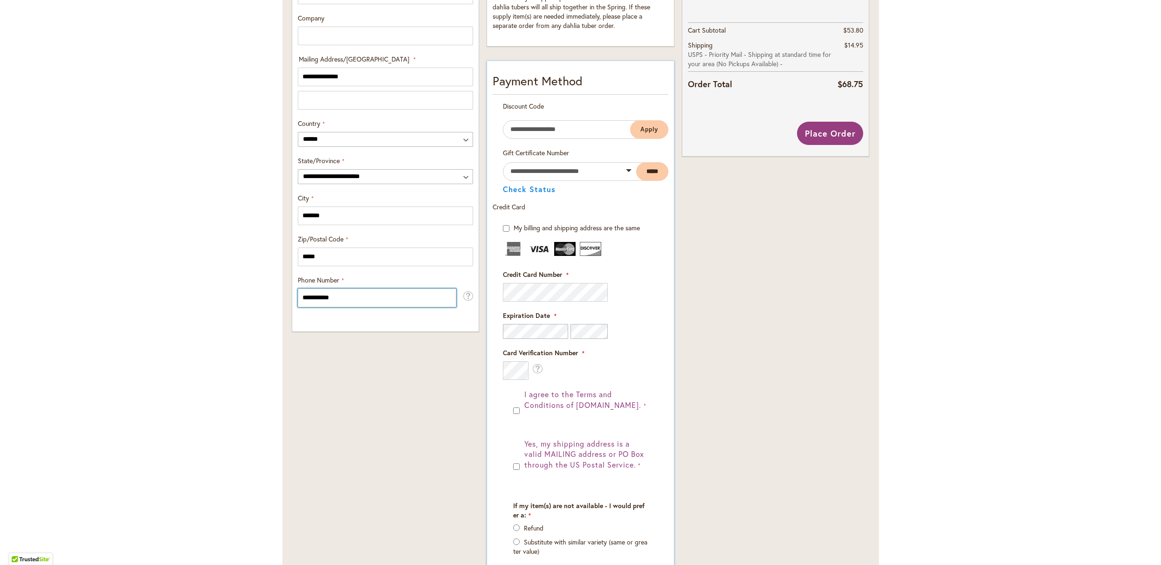
scroll to position [718, 0]
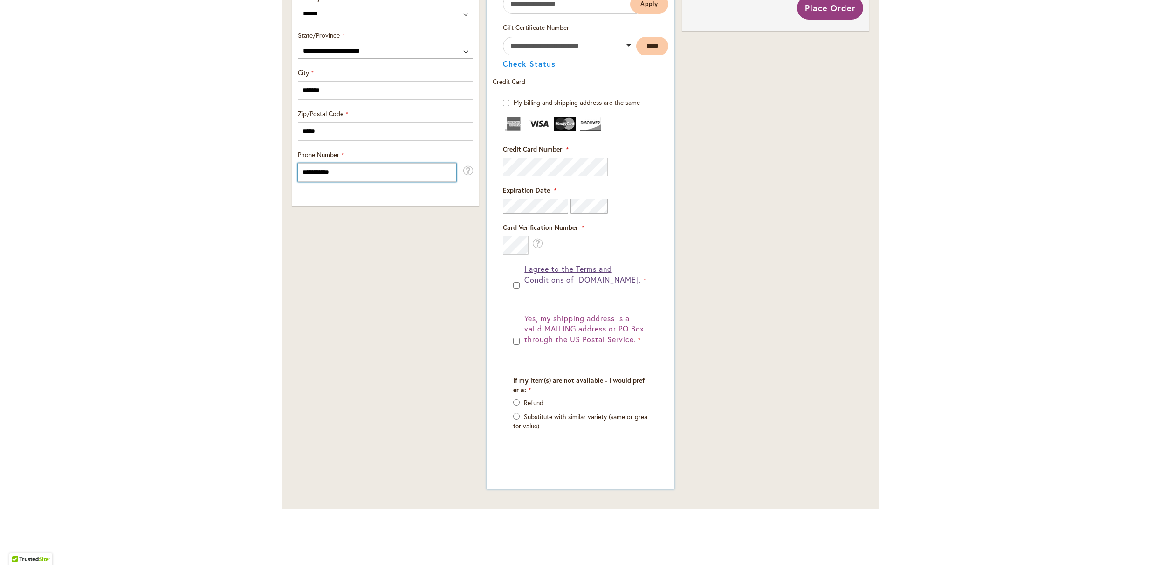
type input "**********"
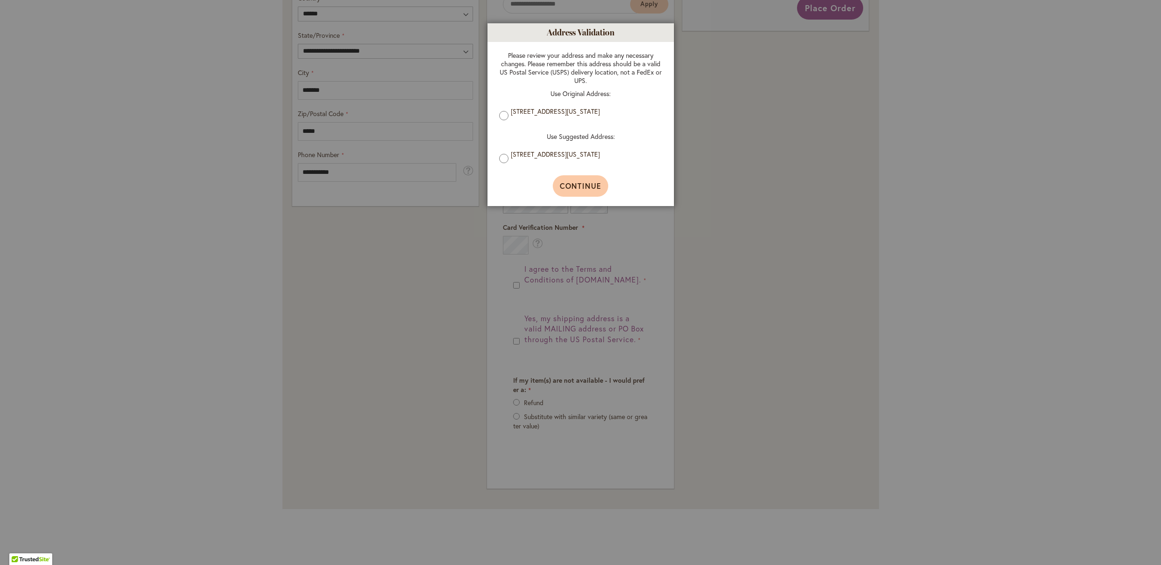
click at [574, 191] on span "Continue" at bounding box center [580, 186] width 41 height 10
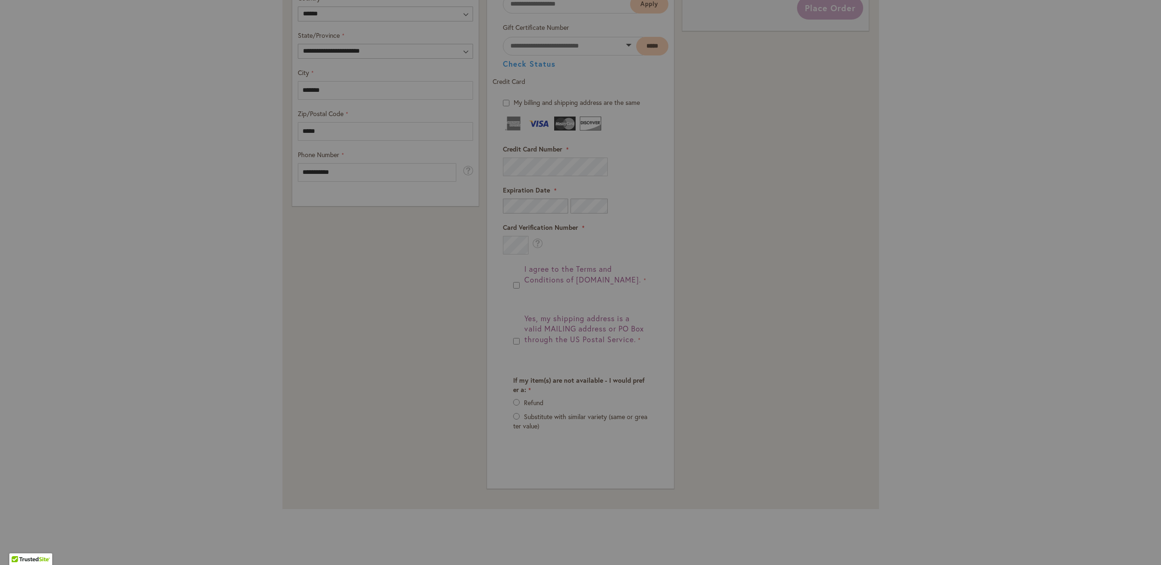
type input "**********"
type input "*******"
type input "**********"
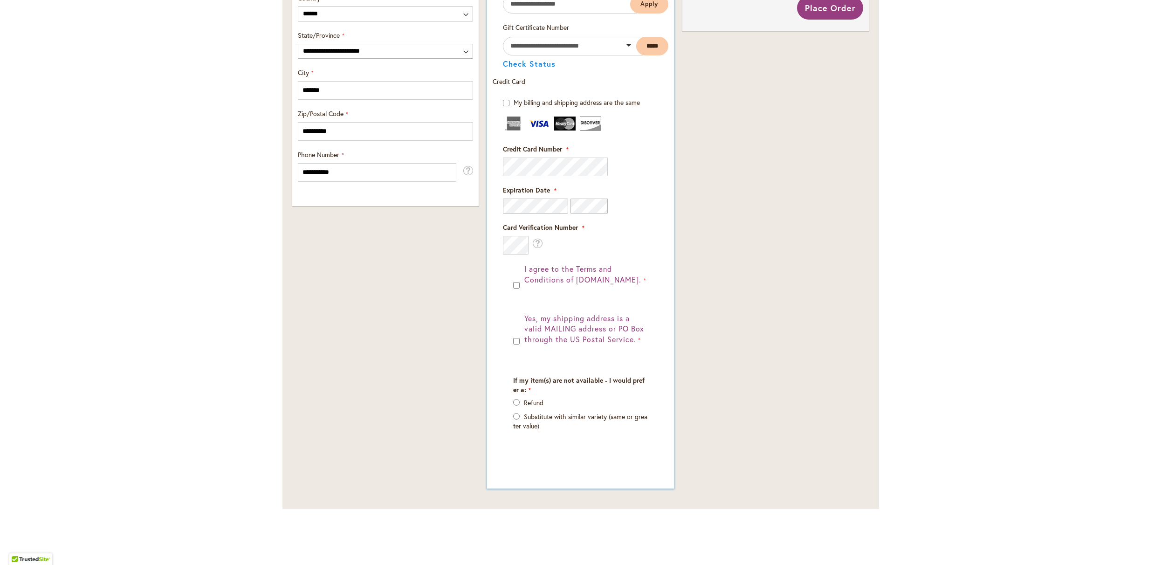
click at [517, 351] on div "Yes, my shipping address is a valid MAILING address or PO Box through the US Po…" at bounding box center [580, 339] width 134 height 53
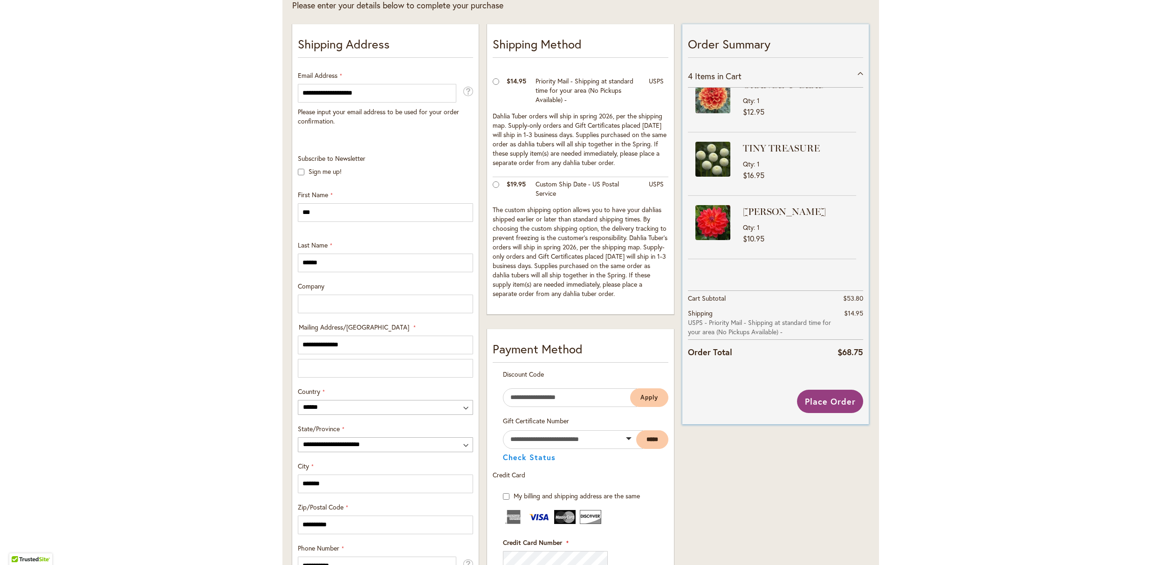
scroll to position [0, 0]
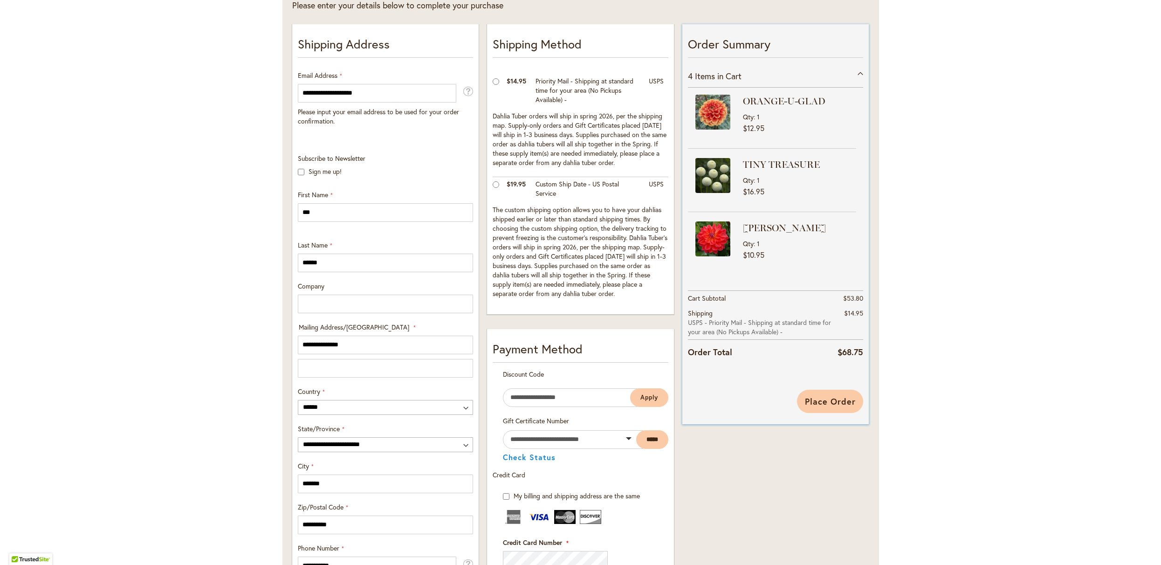
click at [820, 407] on span "Place Order" at bounding box center [830, 401] width 51 height 11
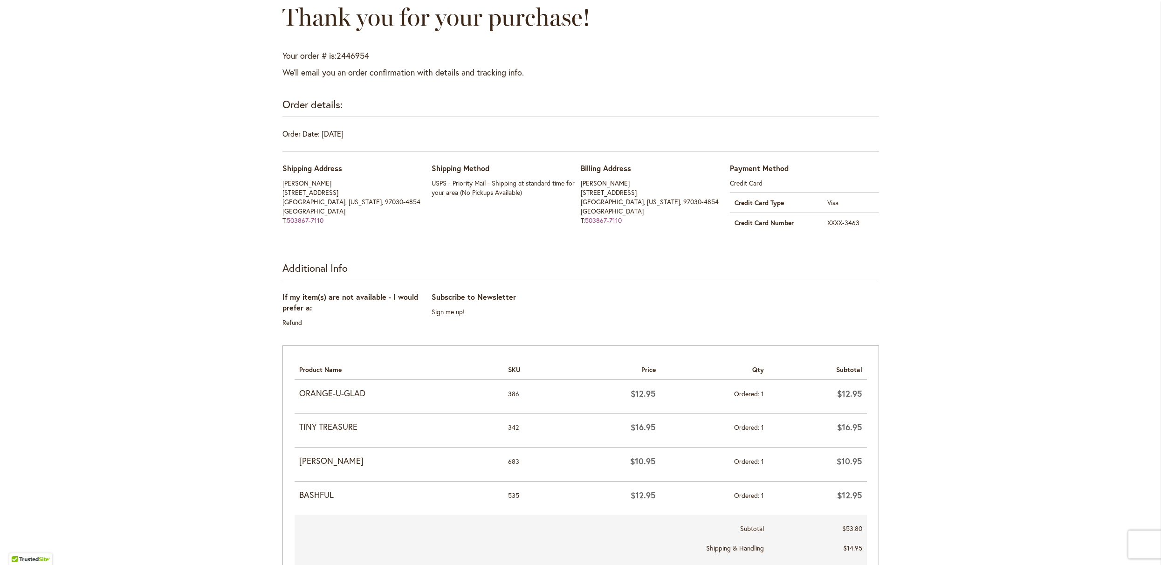
scroll to position [279, 0]
